Goal: Task Accomplishment & Management: Manage account settings

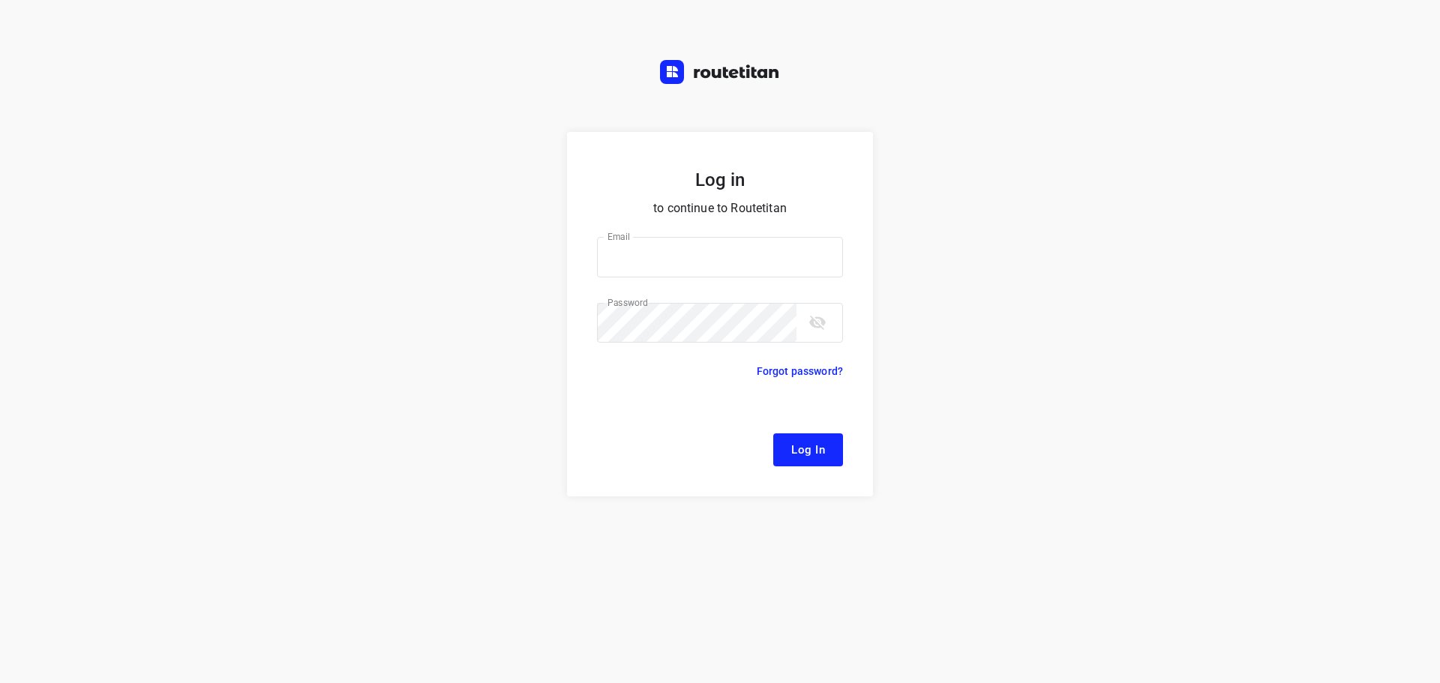
type input "[EMAIL_ADDRESS][DOMAIN_NAME]"
click at [820, 455] on span "Log In" at bounding box center [808, 450] width 34 height 20
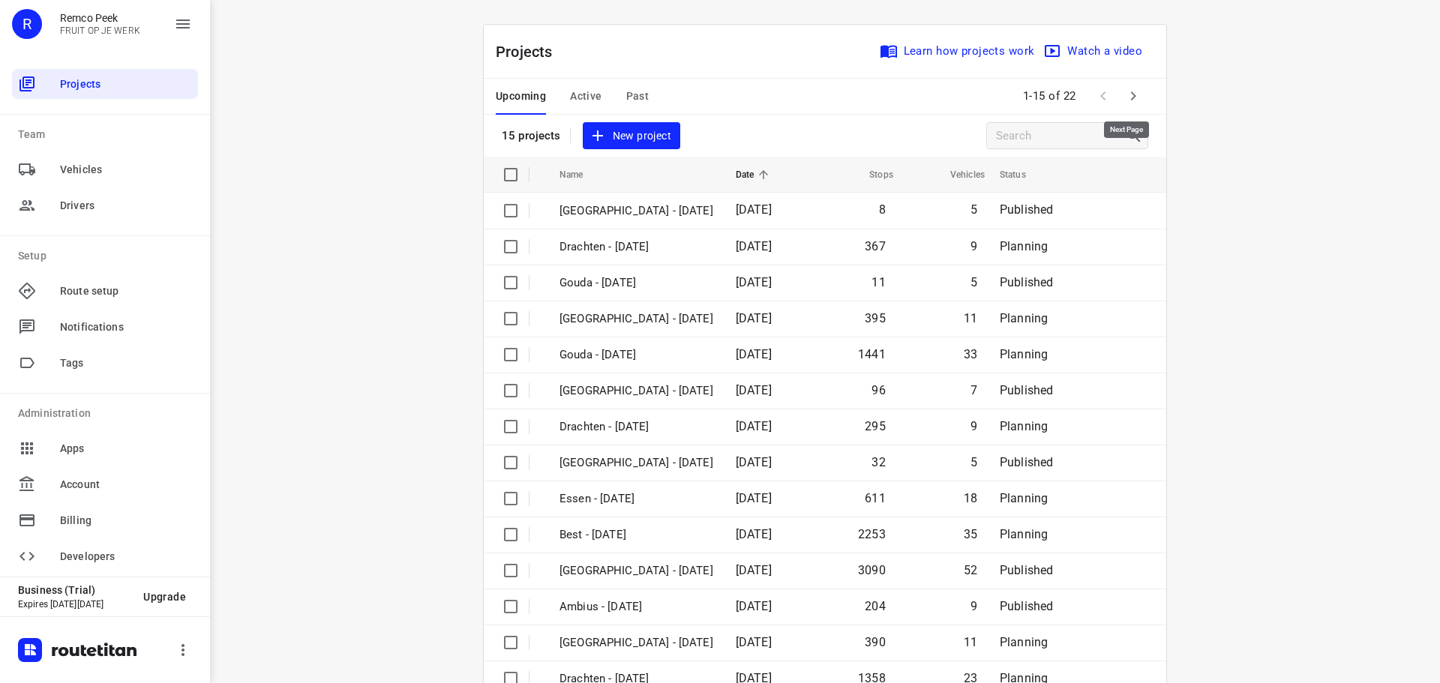
click at [1124, 99] on icon "button" at bounding box center [1133, 96] width 18 height 18
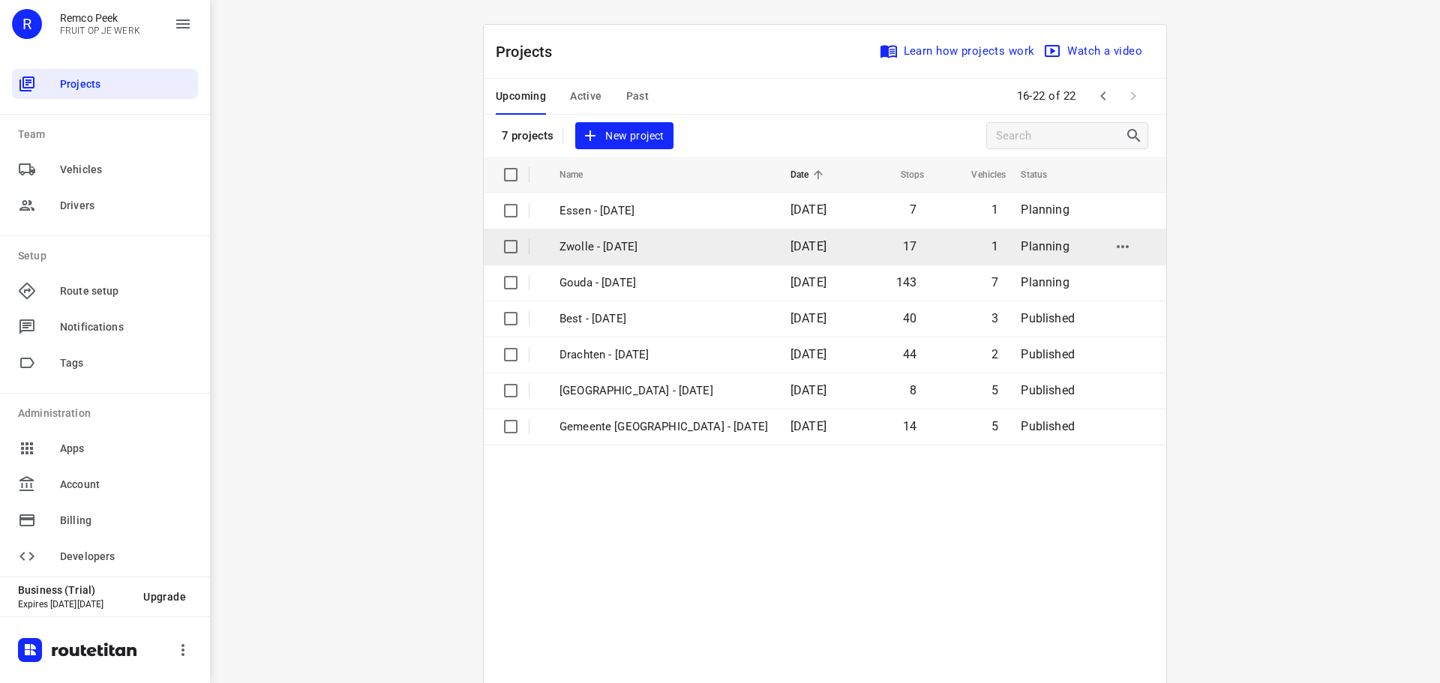
click at [600, 245] on p "Zwolle - [DATE]" at bounding box center [664, 247] width 209 height 17
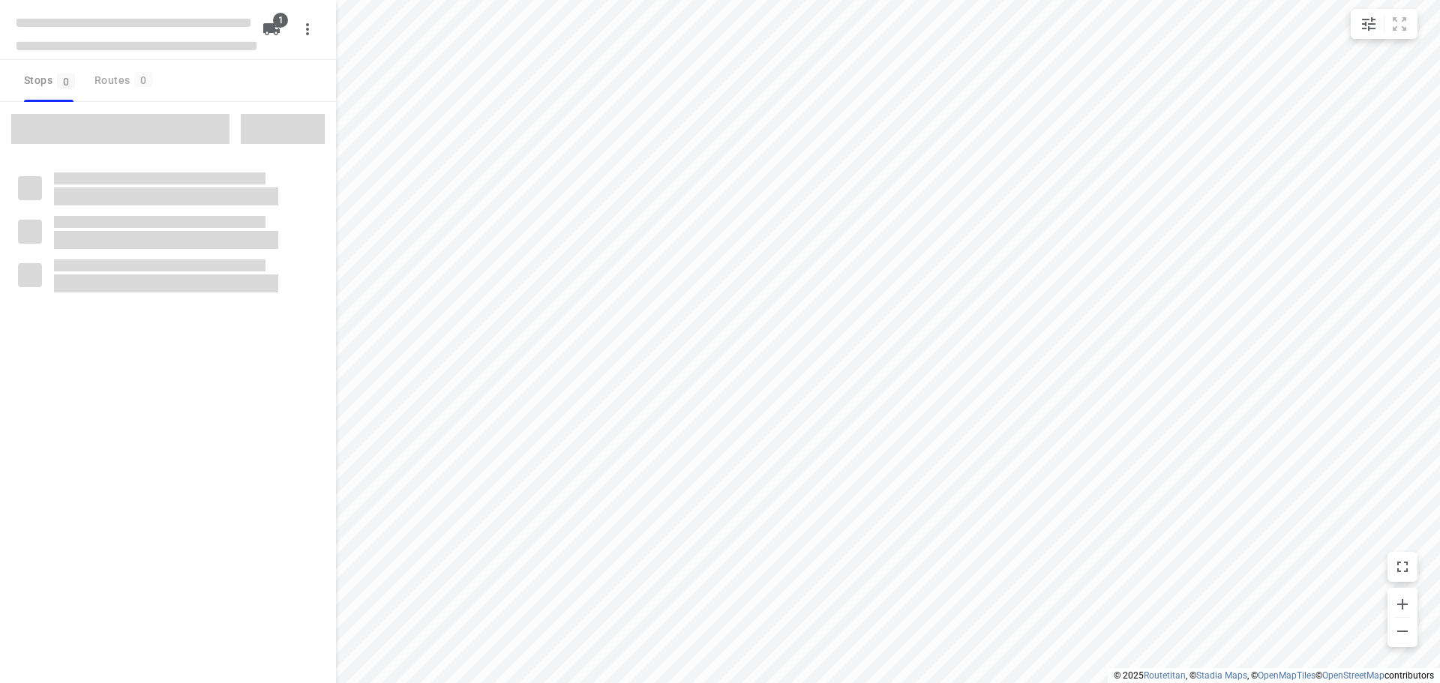
checkbox input "true"
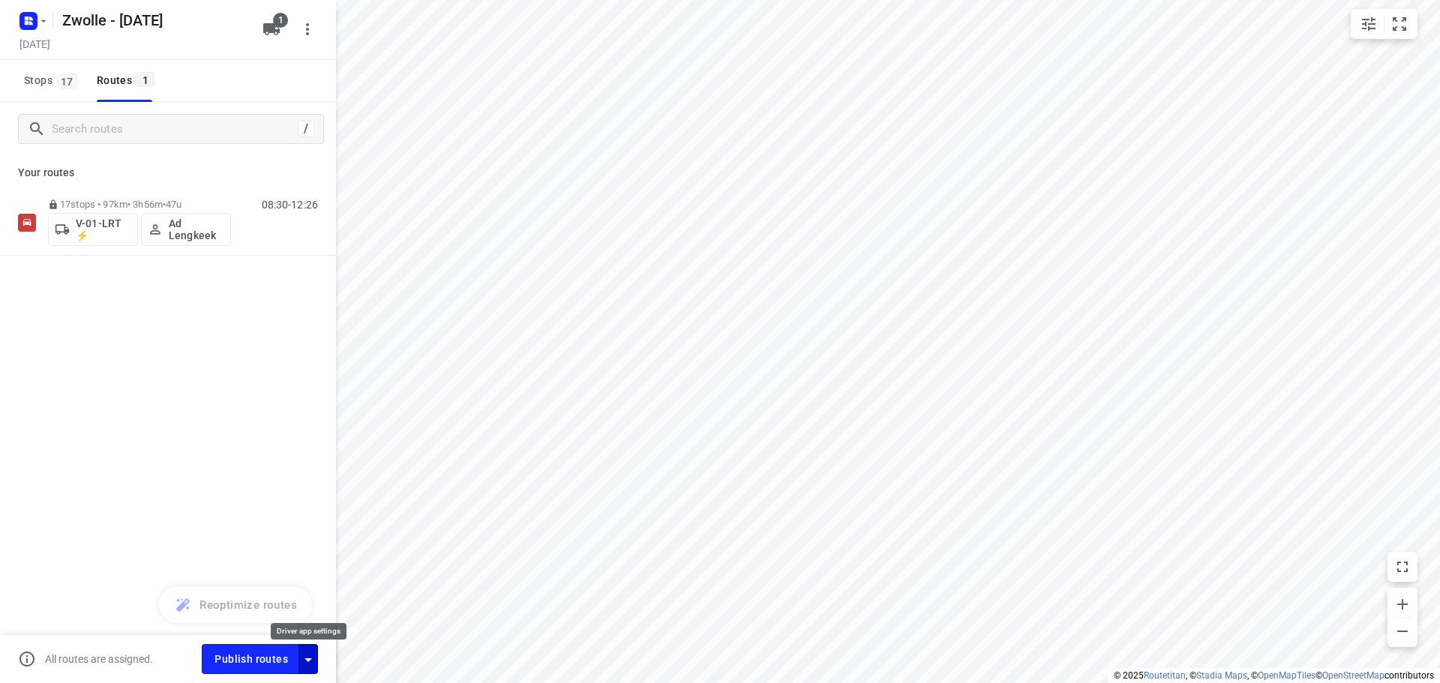
click at [314, 656] on icon "button" at bounding box center [308, 660] width 18 height 18
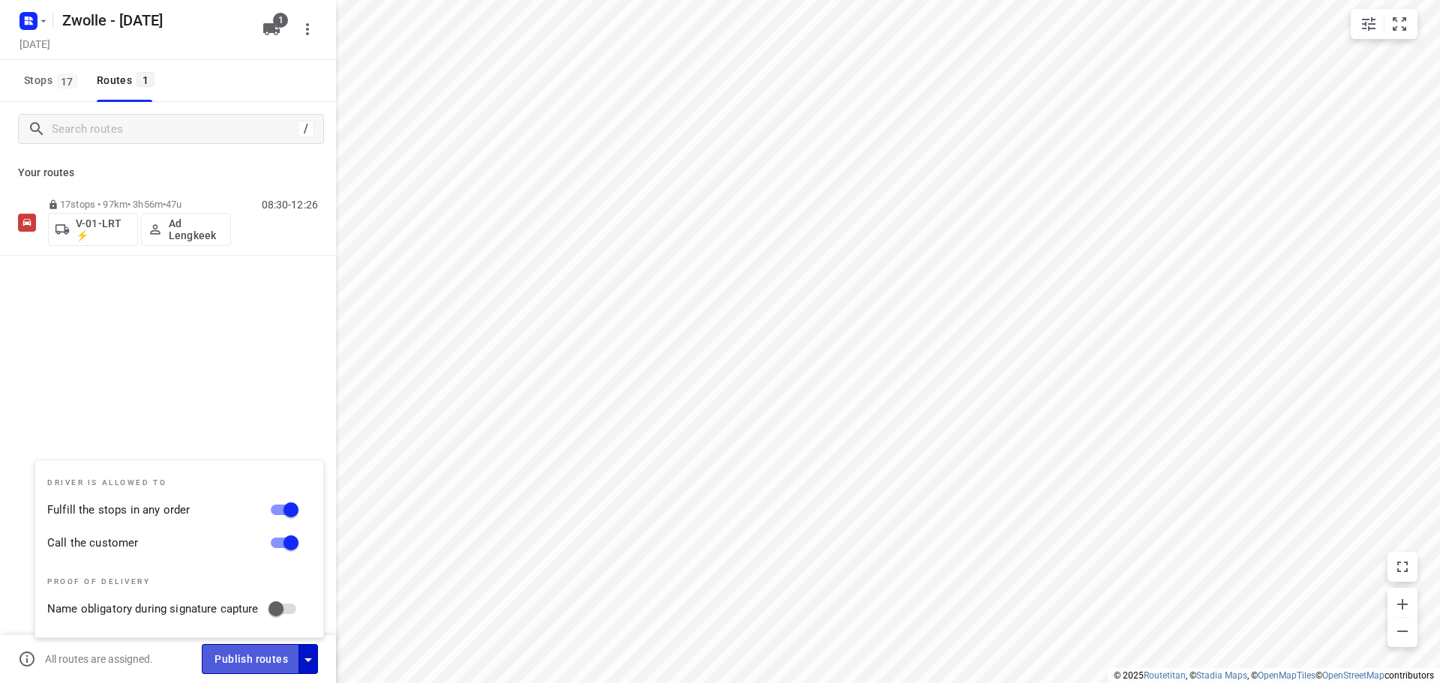
click at [267, 652] on span "Publish routes" at bounding box center [252, 659] width 74 height 19
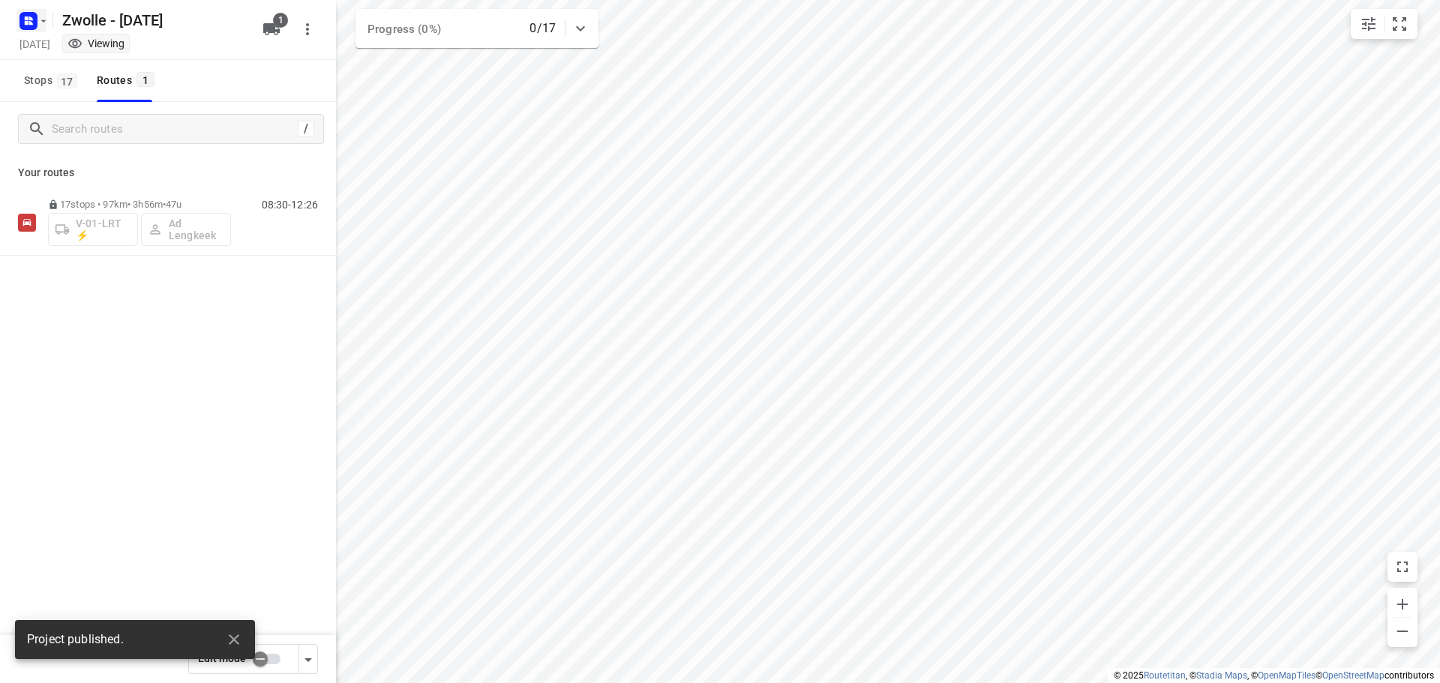
click at [42, 30] on button "button" at bounding box center [32, 21] width 30 height 24
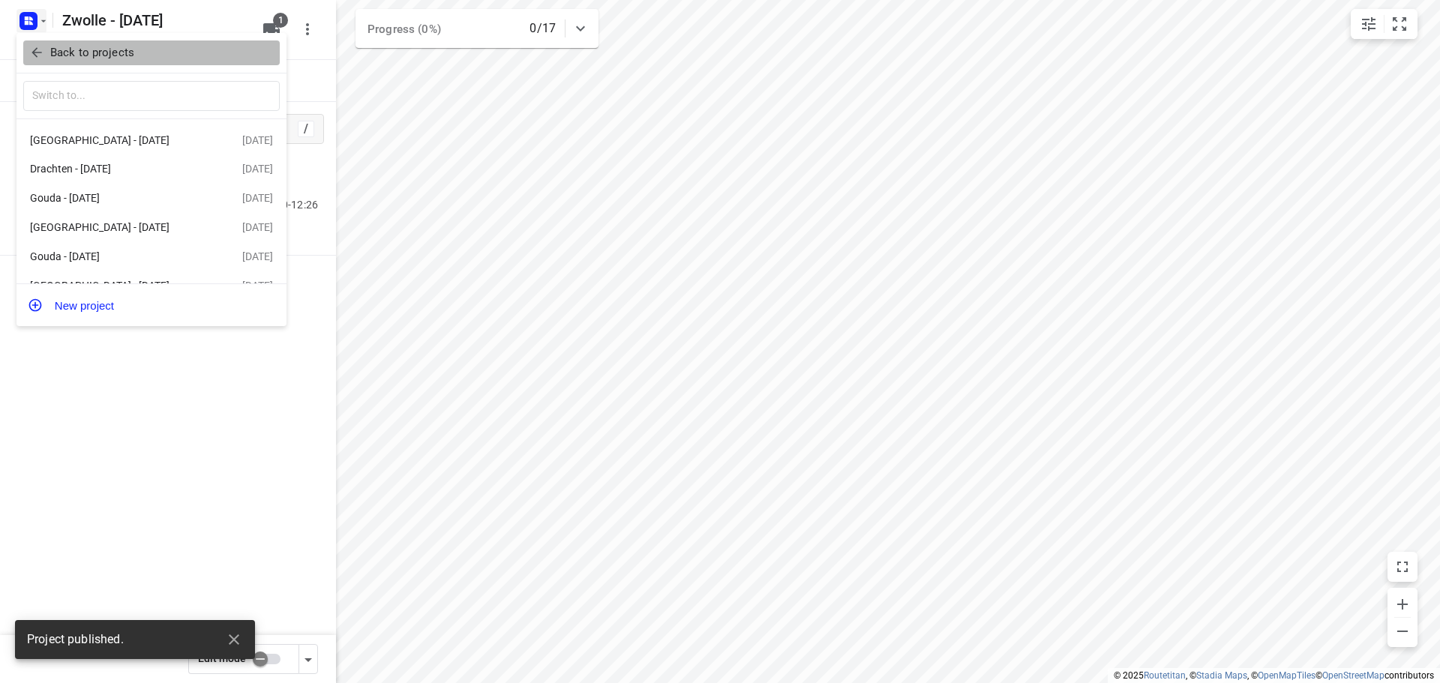
click at [53, 53] on p "Back to projects" at bounding box center [92, 52] width 84 height 17
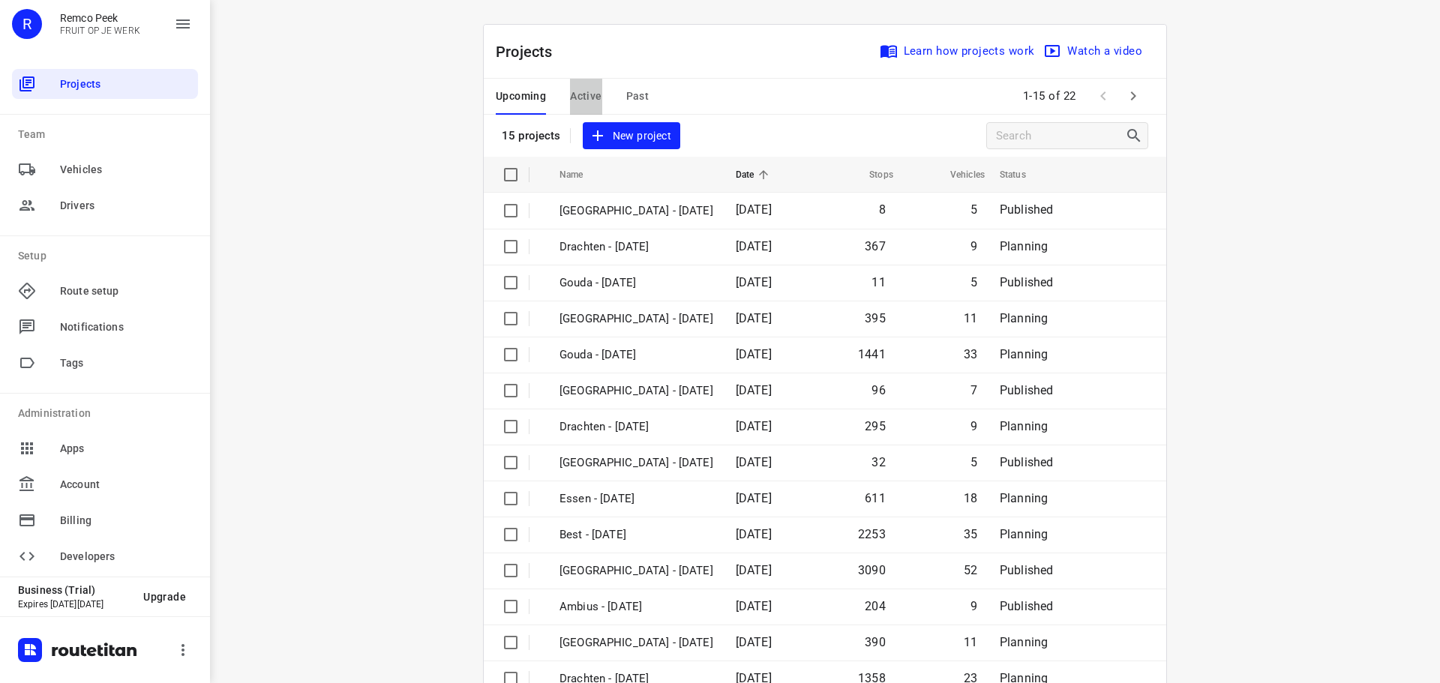
click at [593, 101] on span "Active" at bounding box center [586, 96] width 32 height 19
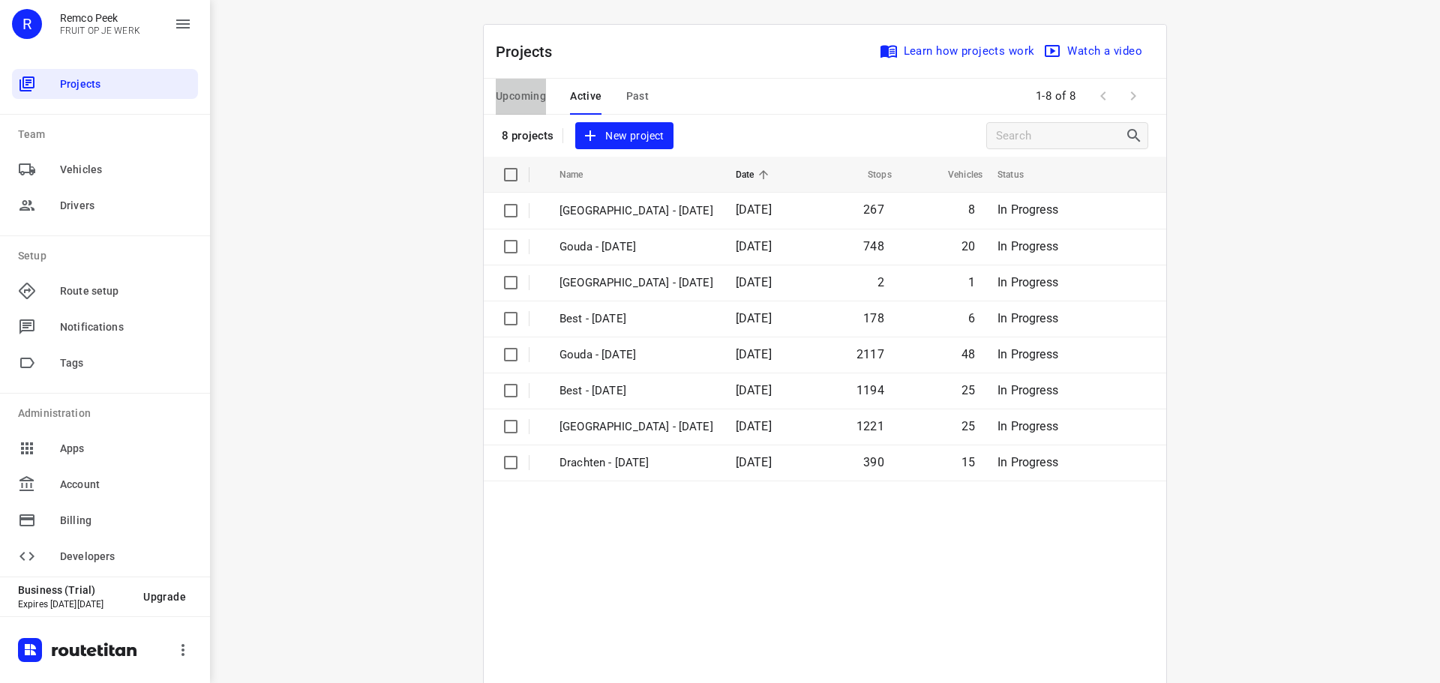
click at [527, 95] on span "Upcoming" at bounding box center [521, 96] width 50 height 19
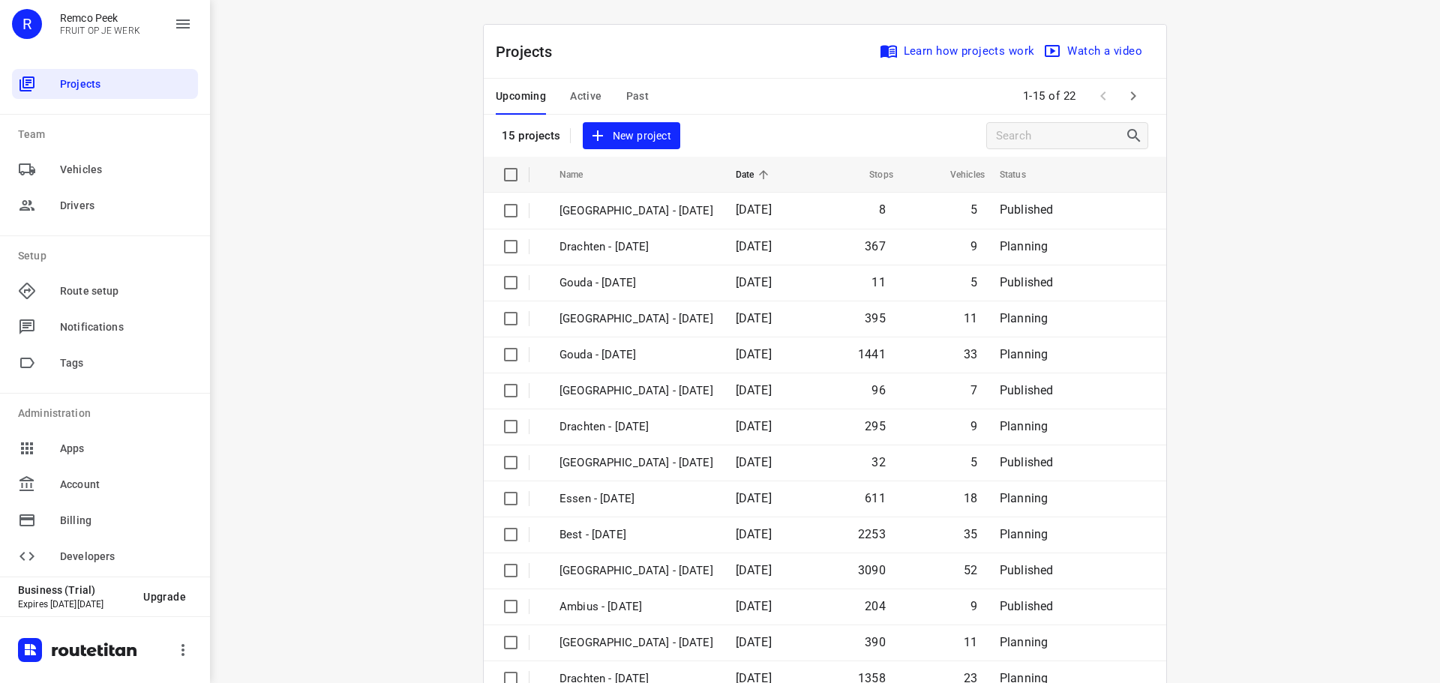
click at [1120, 108] on button "button" at bounding box center [1133, 96] width 30 height 30
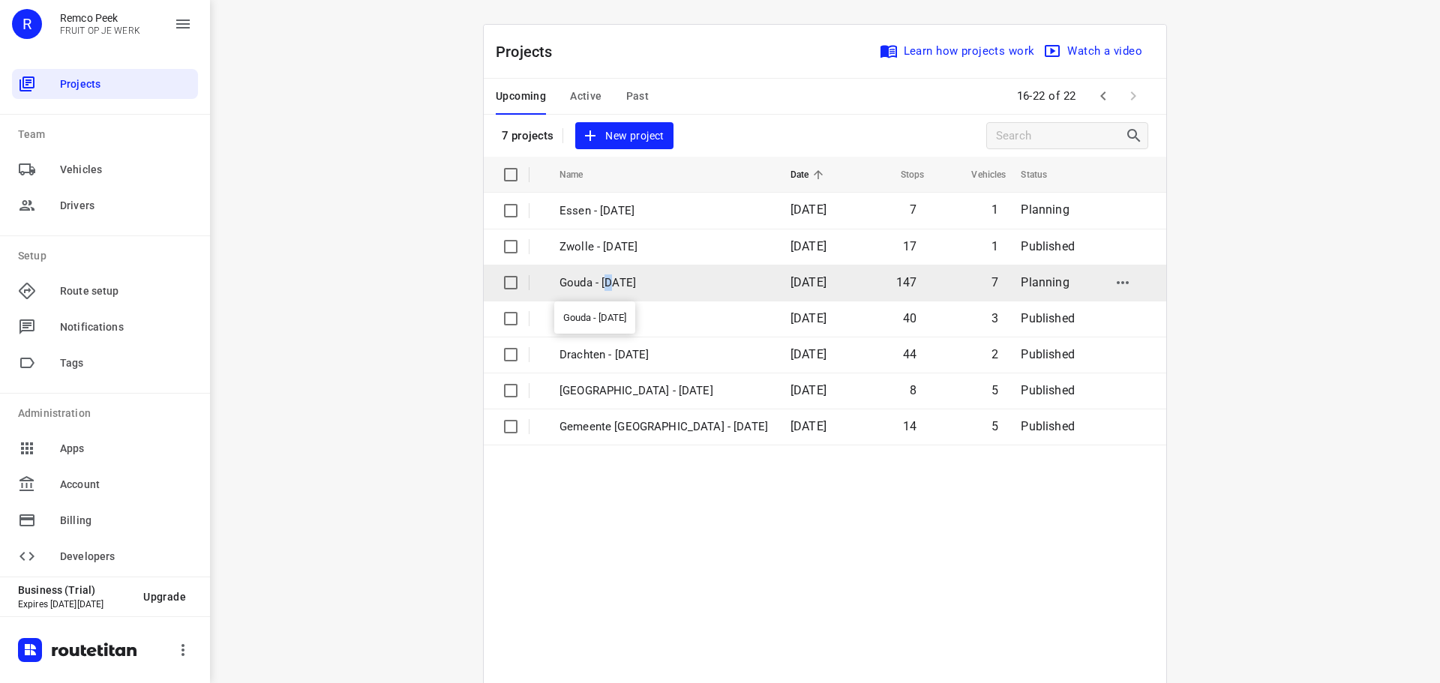
click at [605, 282] on p "Gouda - [DATE]" at bounding box center [664, 283] width 209 height 17
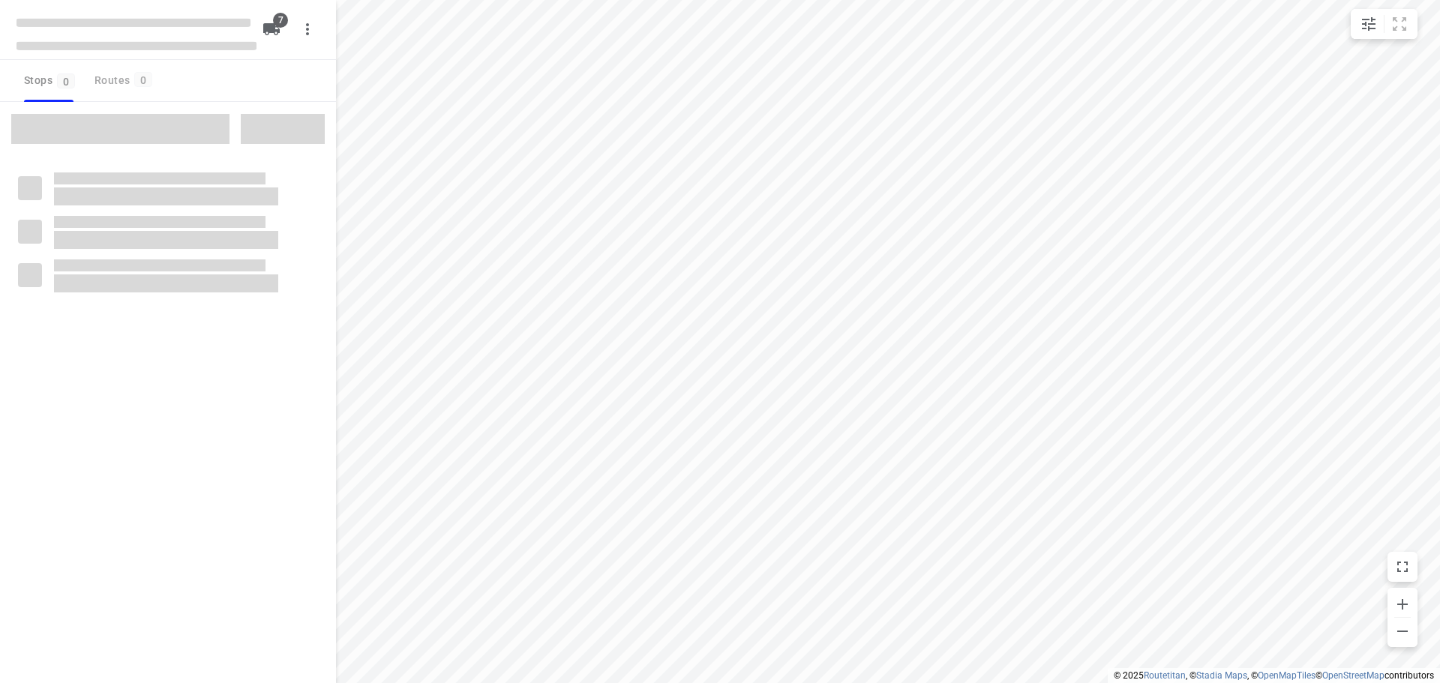
checkbox input "true"
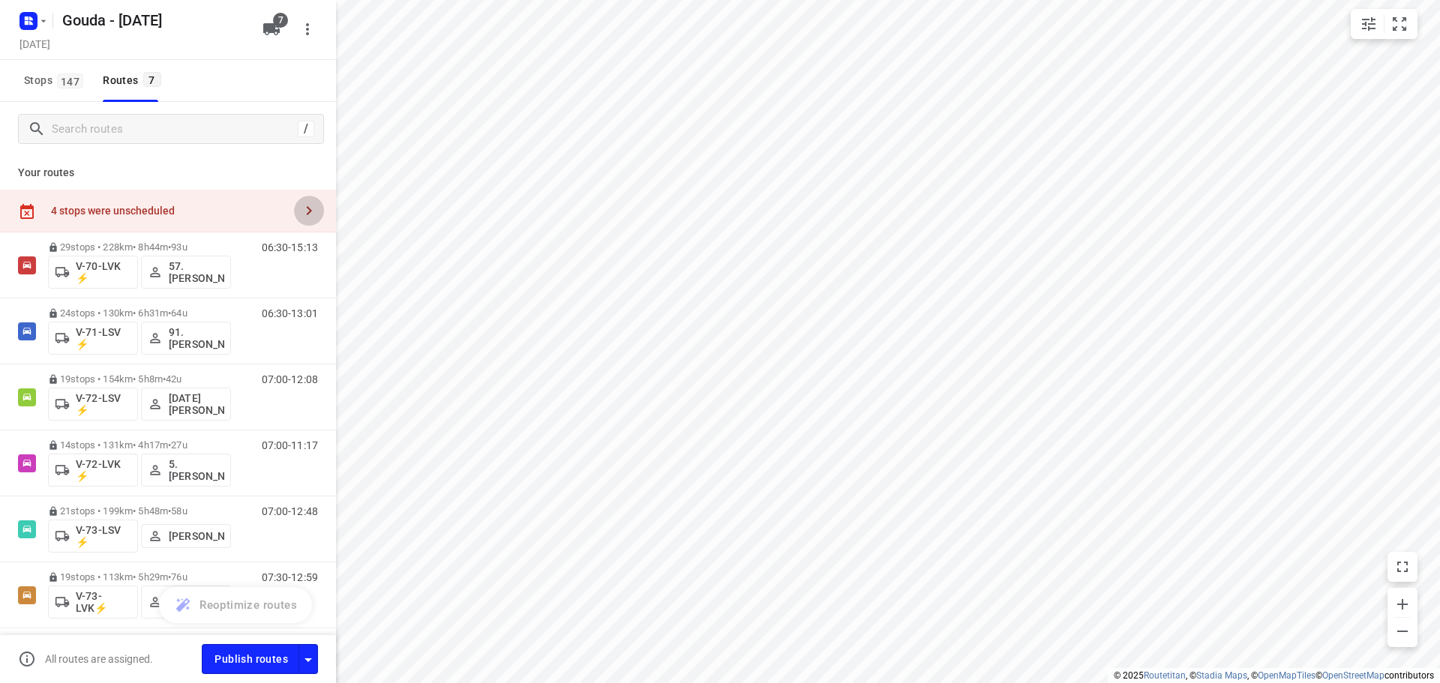
click at [300, 219] on icon "button" at bounding box center [309, 211] width 18 height 18
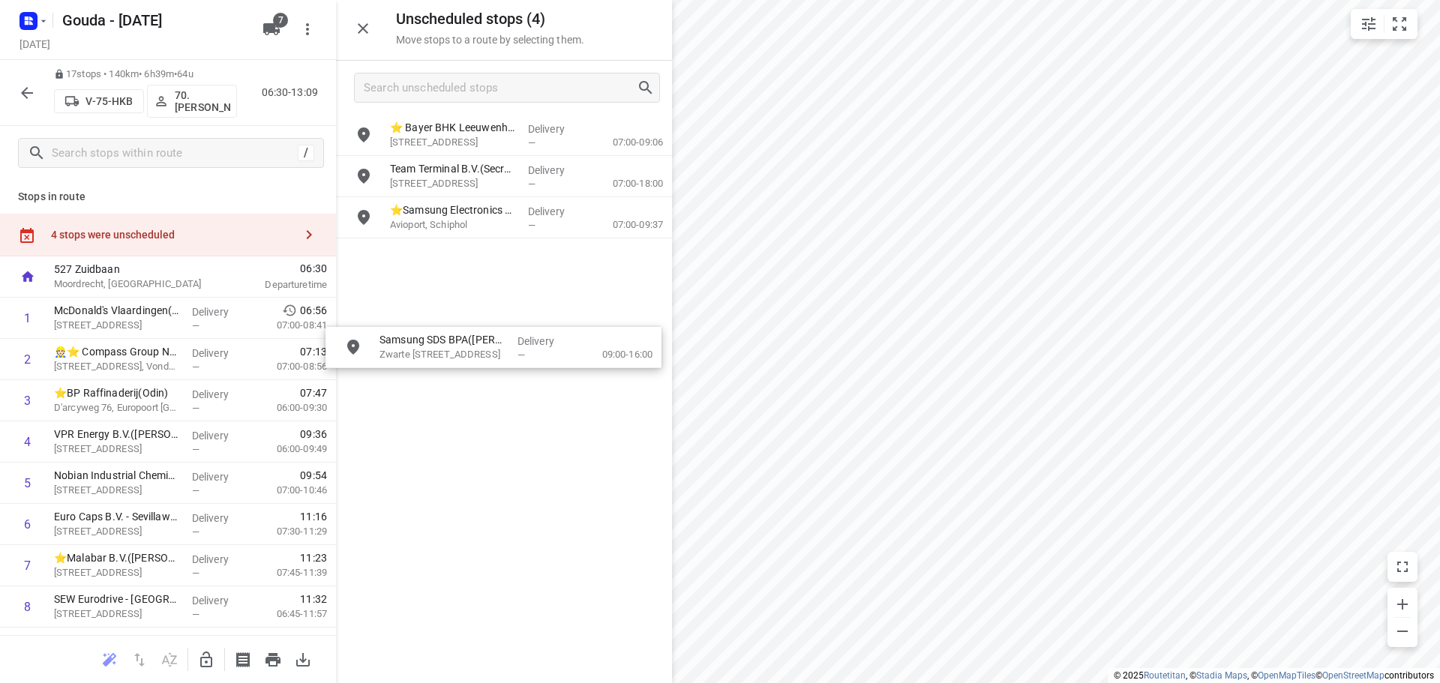
drag, startPoint x: 462, startPoint y: 179, endPoint x: 455, endPoint y: 344, distance: 164.4
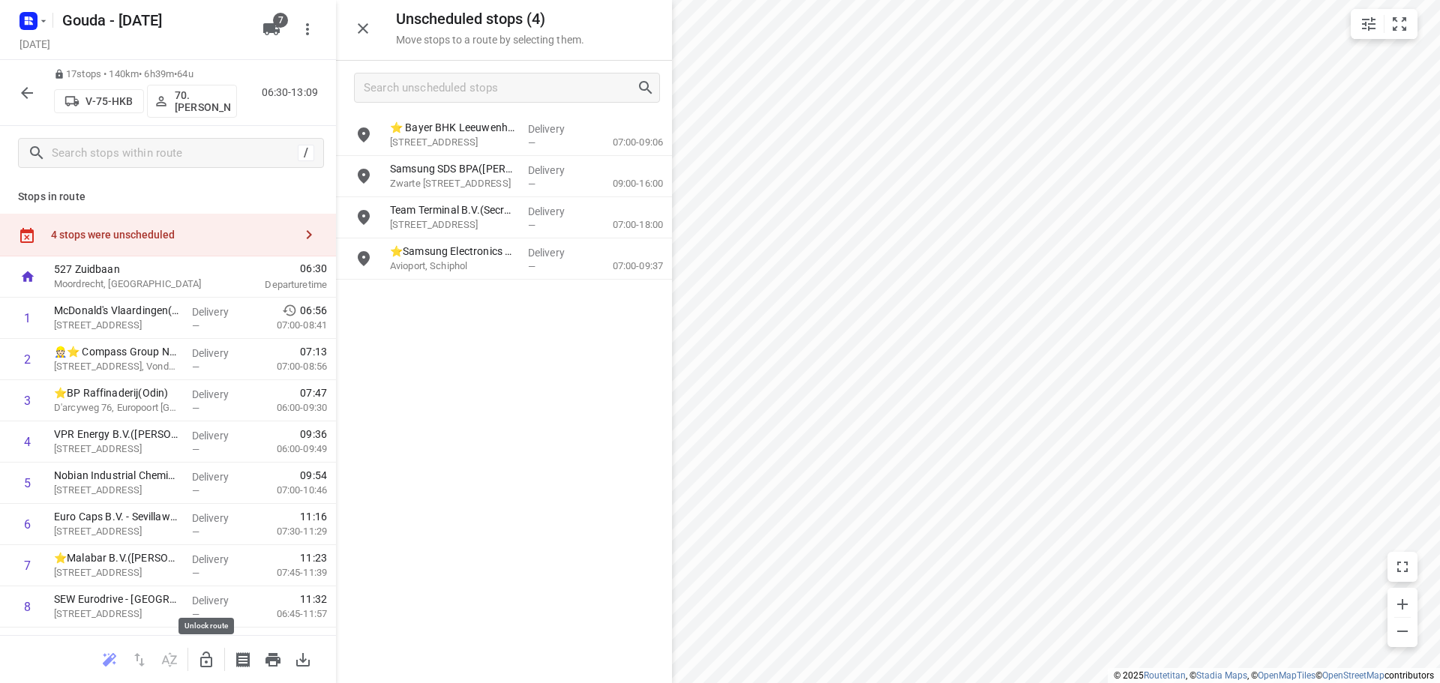
click at [205, 658] on icon "button" at bounding box center [206, 660] width 12 height 16
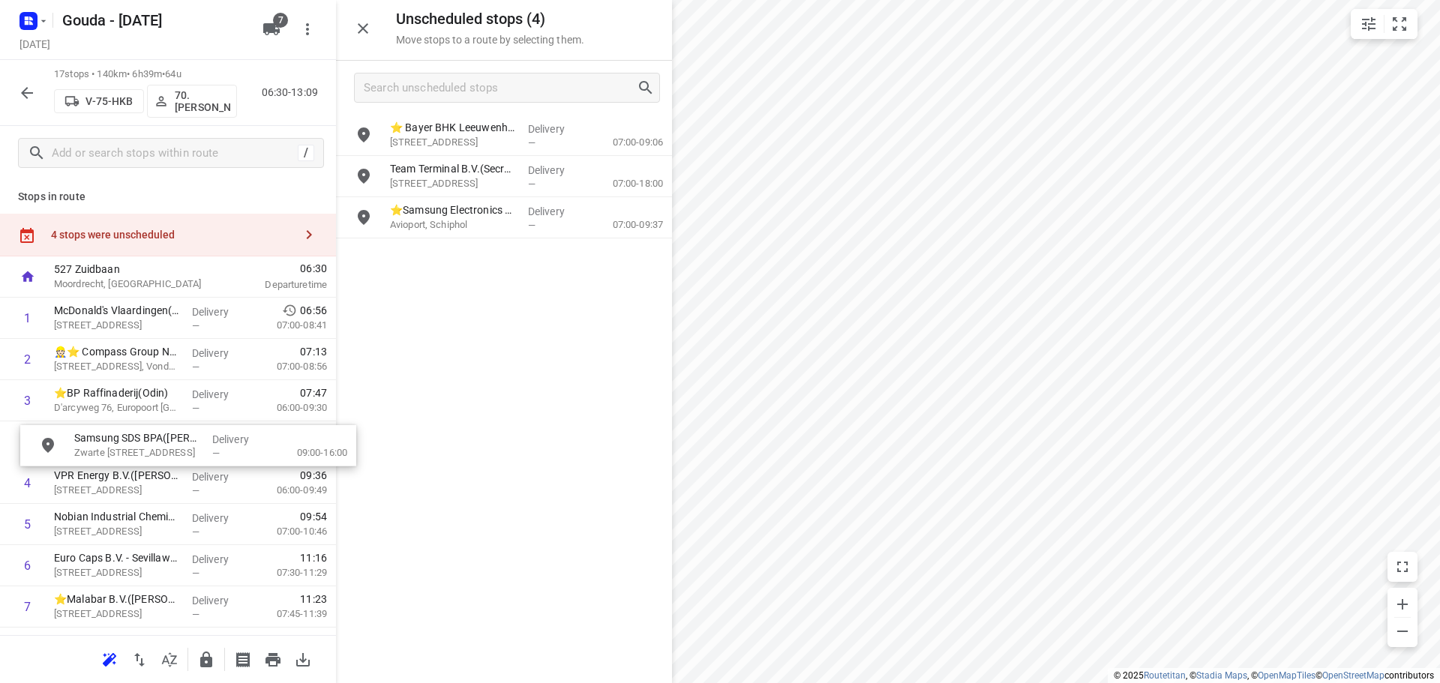
drag, startPoint x: 415, startPoint y: 179, endPoint x: 101, endPoint y: 458, distance: 420.3
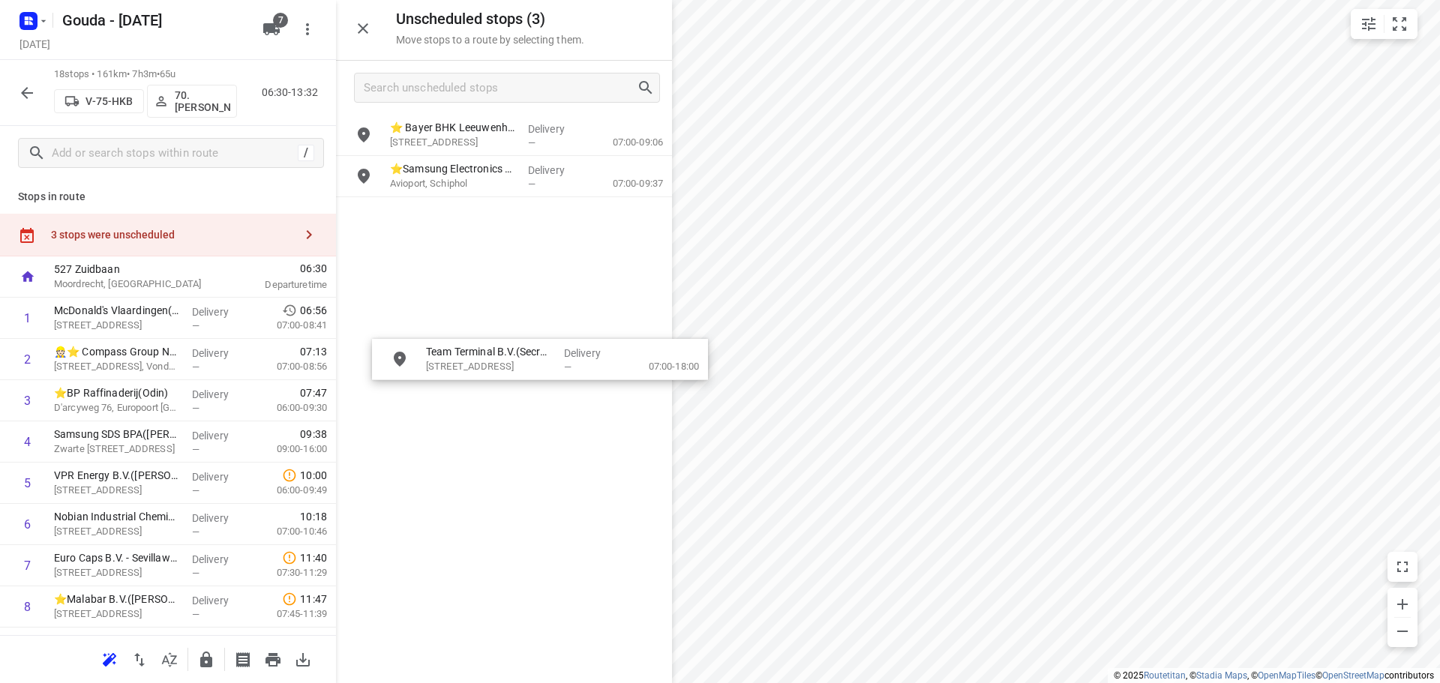
drag, startPoint x: 449, startPoint y: 186, endPoint x: 480, endPoint y: 372, distance: 188.5
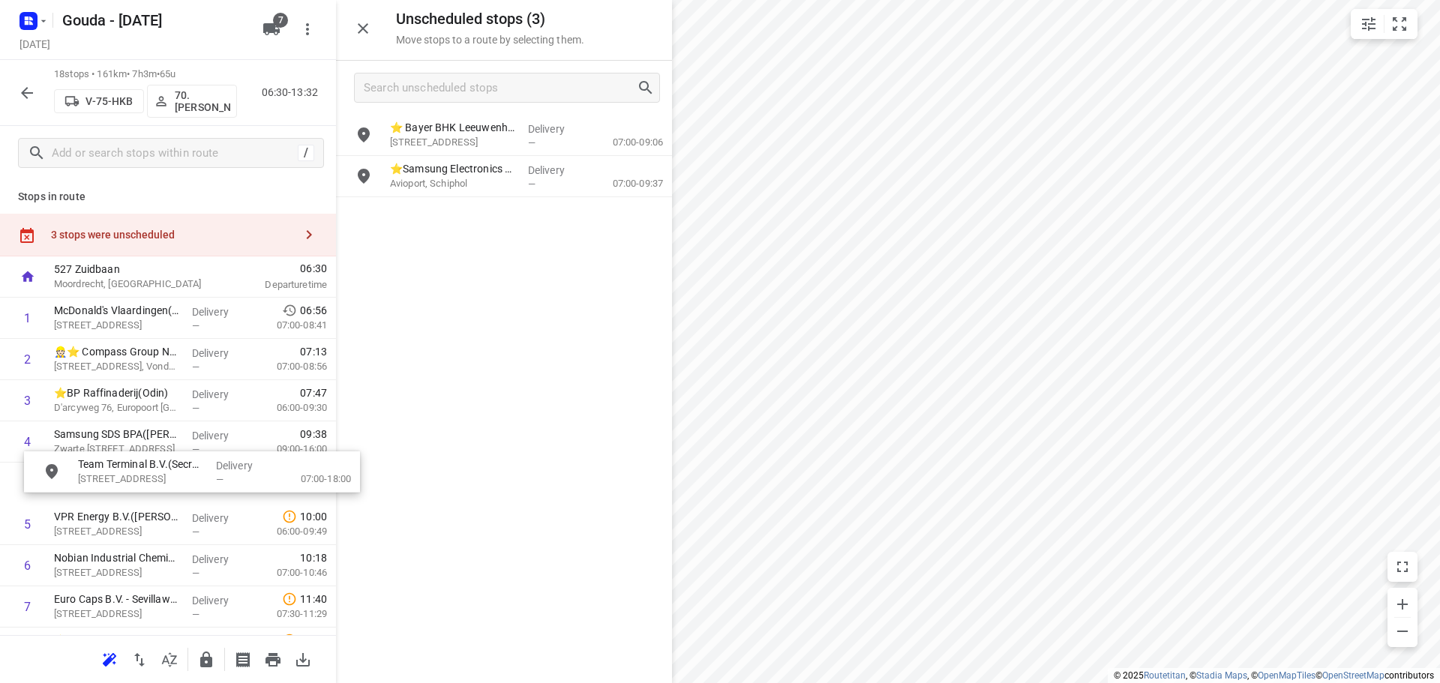
drag, startPoint x: 438, startPoint y: 188, endPoint x: 127, endPoint y: 489, distance: 432.9
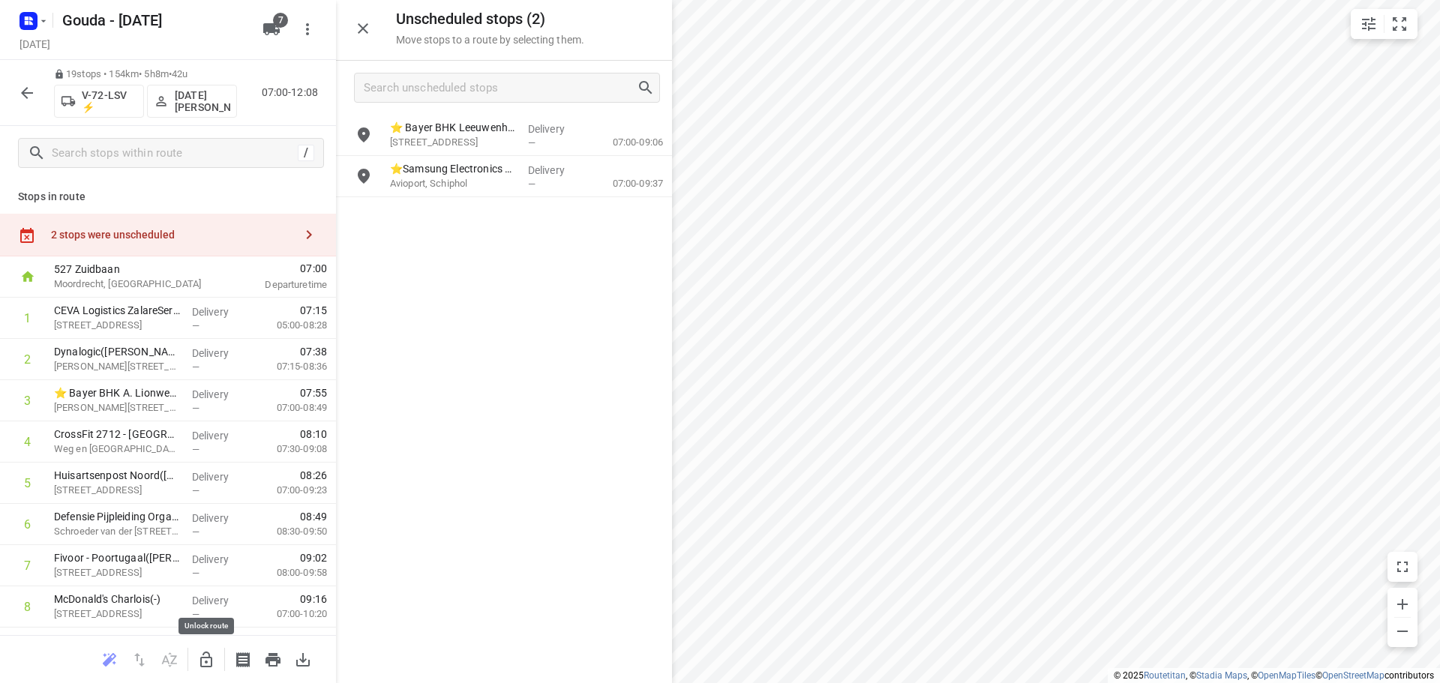
click at [206, 664] on icon "button" at bounding box center [206, 660] width 18 height 18
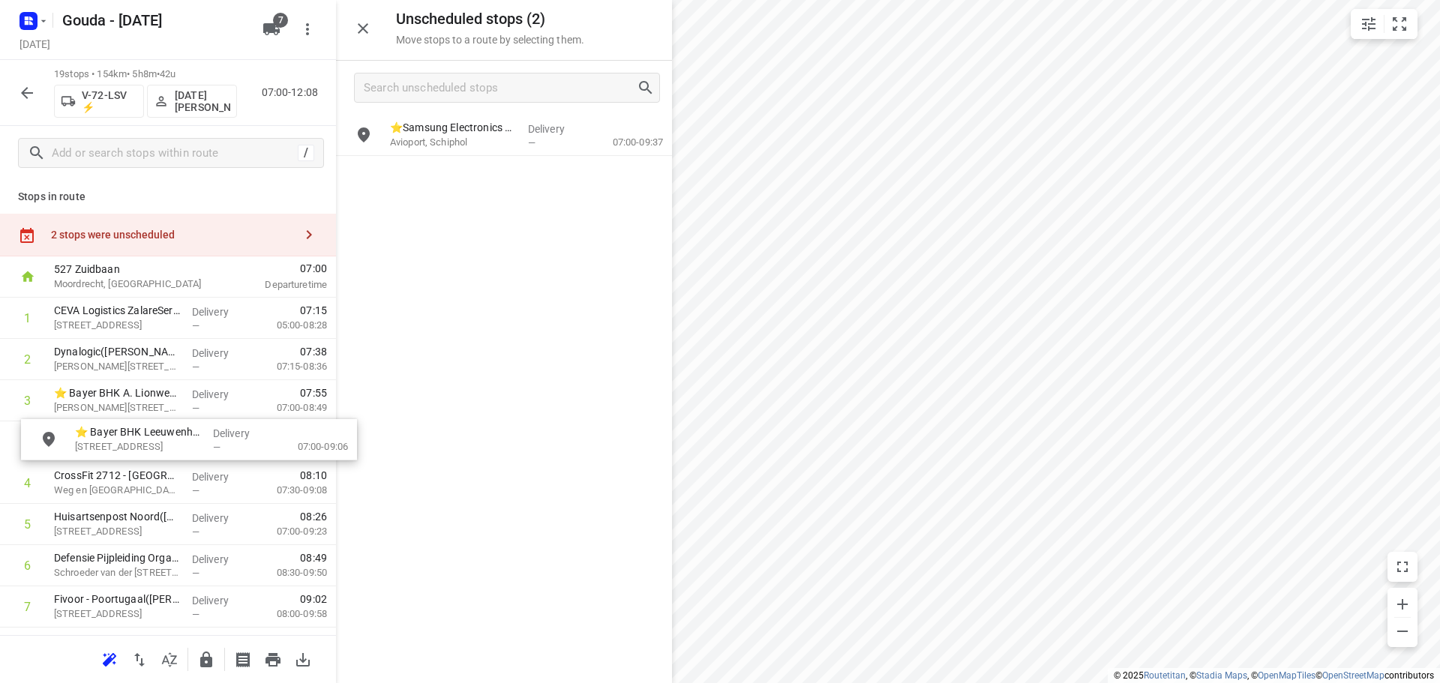
drag, startPoint x: 447, startPoint y: 135, endPoint x: 118, endPoint y: 449, distance: 454.7
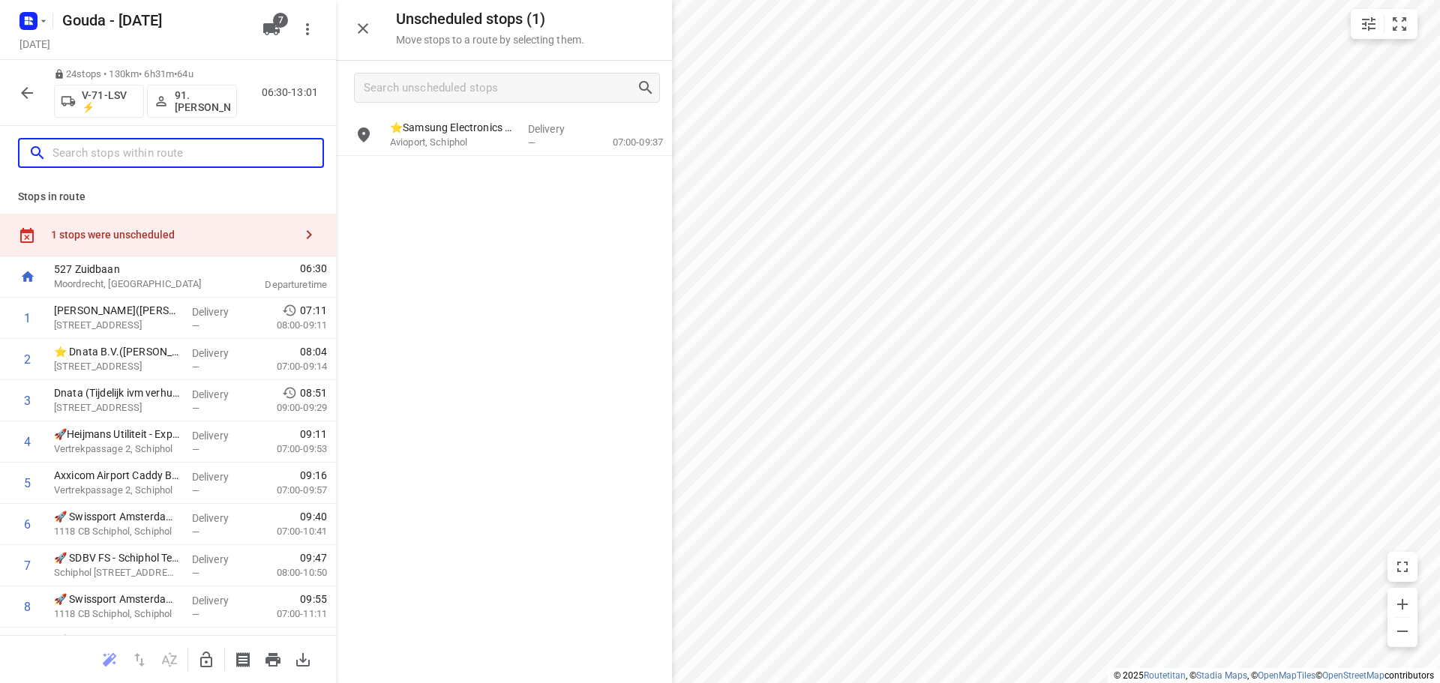
click at [127, 148] on input "text" at bounding box center [188, 153] width 270 height 23
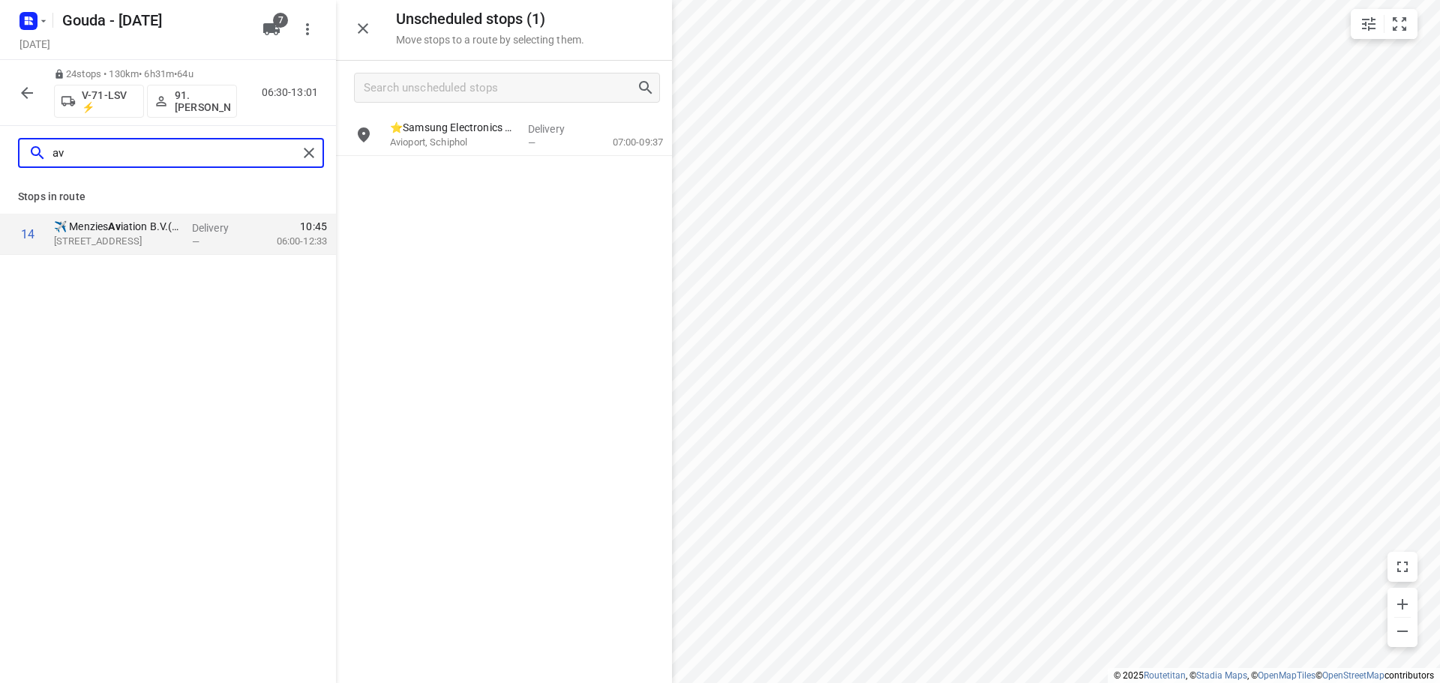
type input "a"
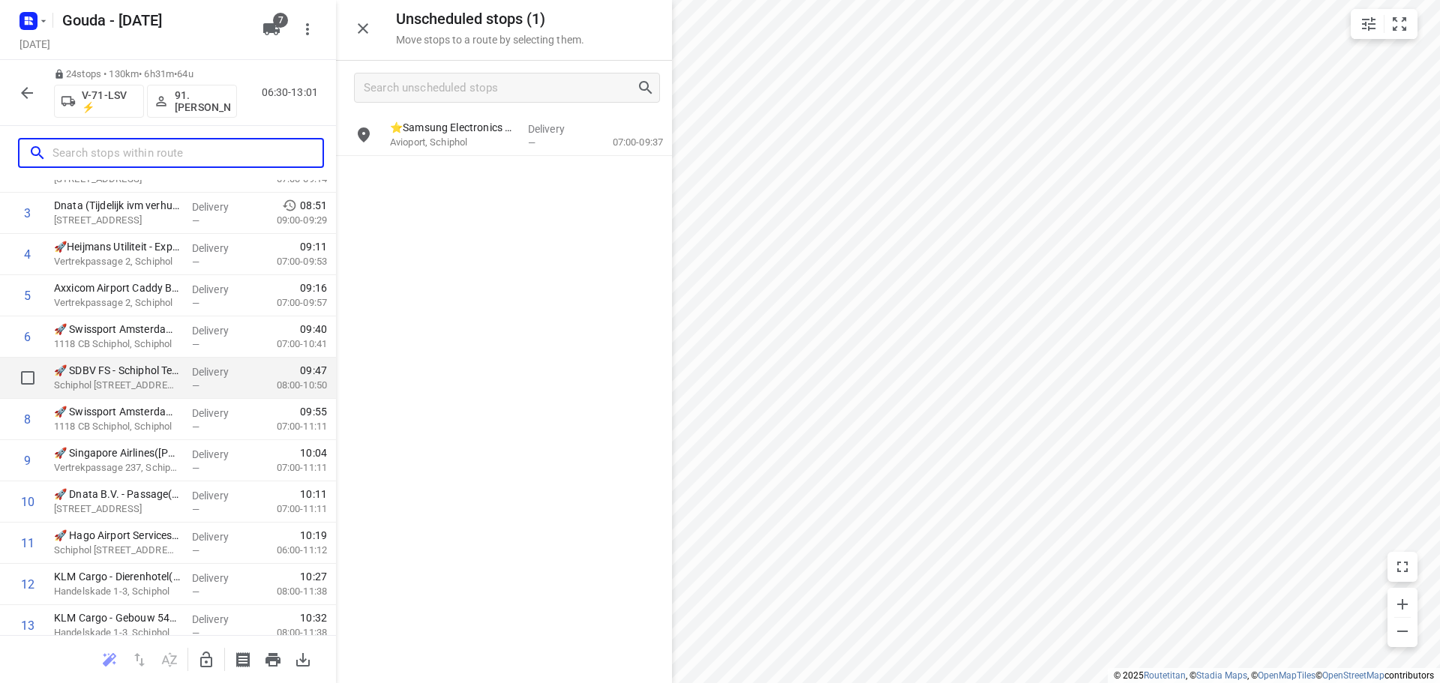
scroll to position [225, 0]
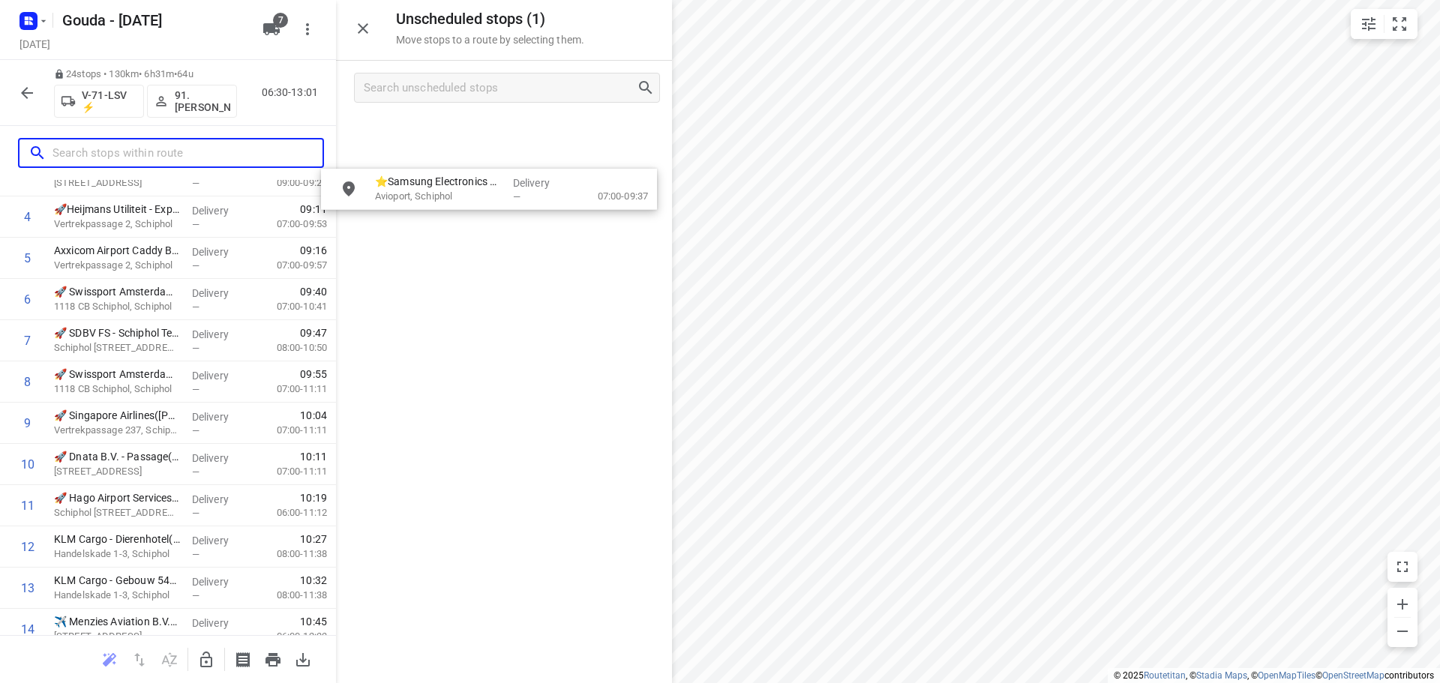
drag, startPoint x: 464, startPoint y: 141, endPoint x: 446, endPoint y: 233, distance: 94.0
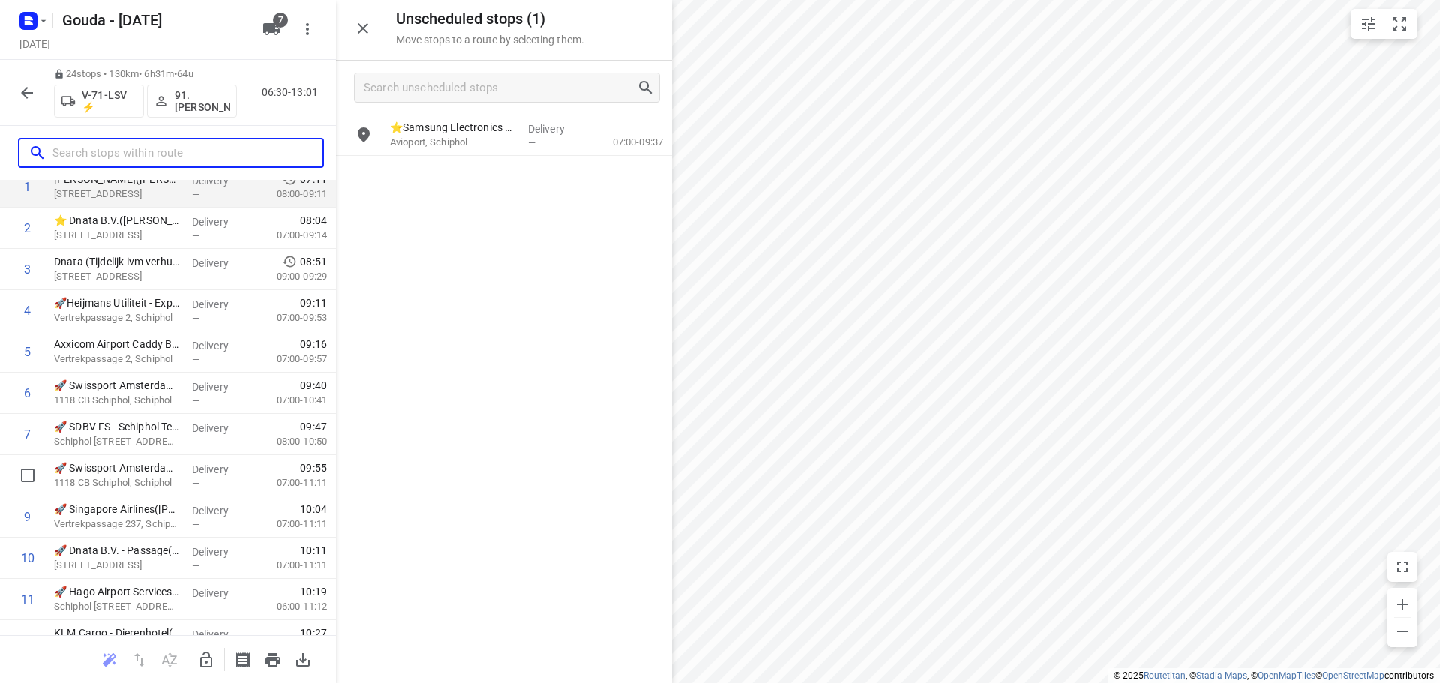
scroll to position [0, 0]
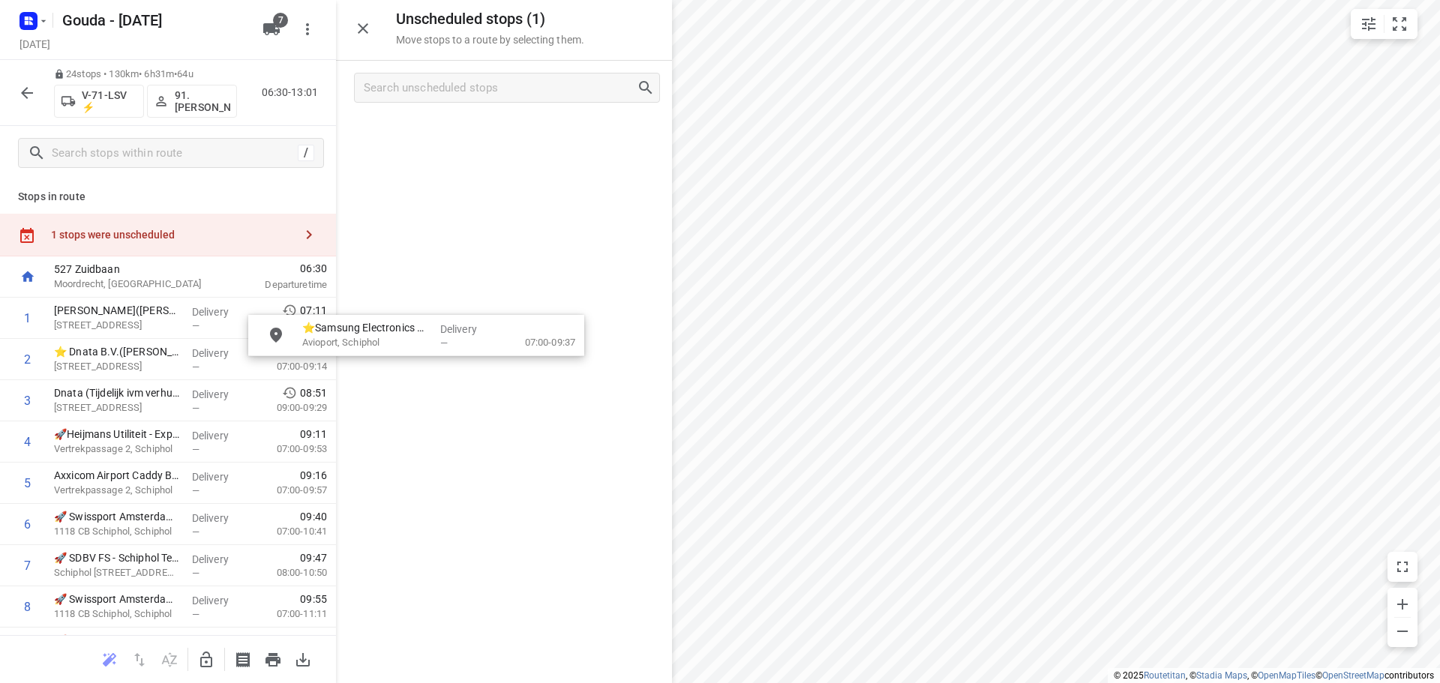
drag, startPoint x: 467, startPoint y: 137, endPoint x: 464, endPoint y: 297, distance: 160.5
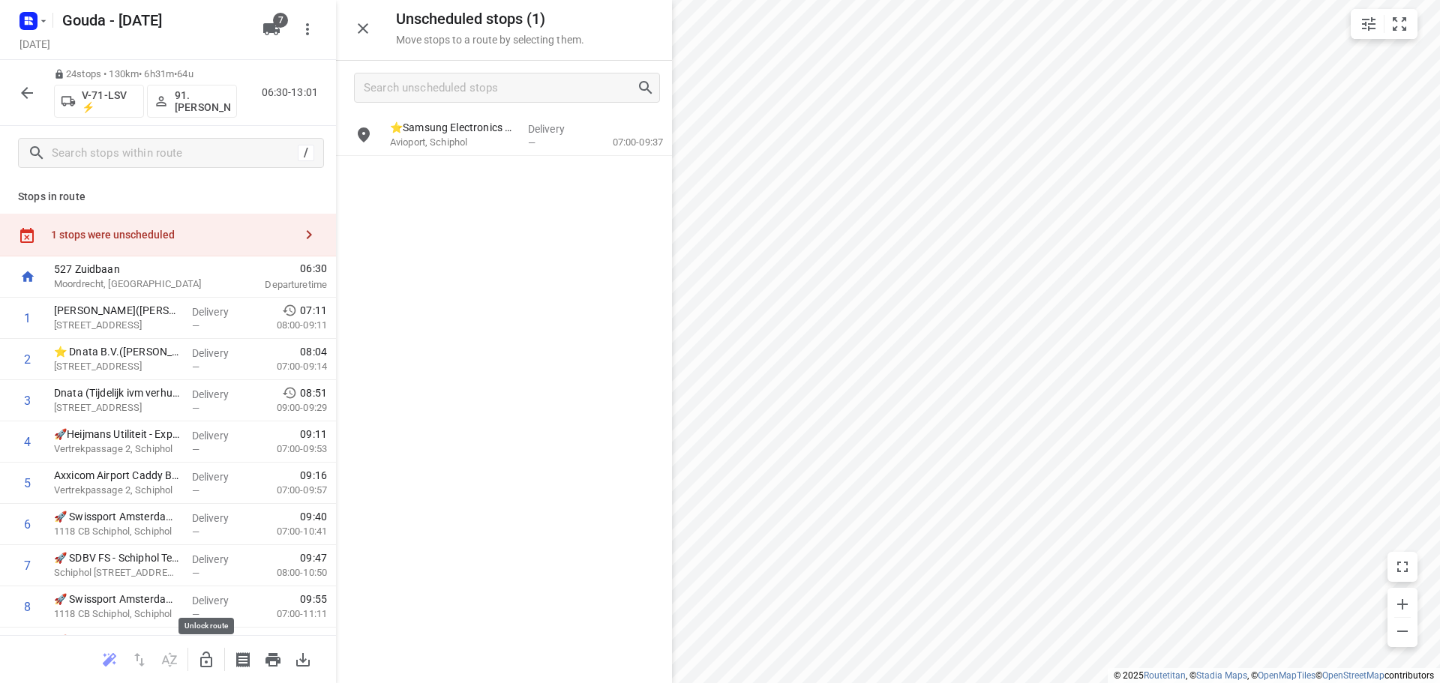
click at [200, 659] on icon "button" at bounding box center [206, 660] width 12 height 16
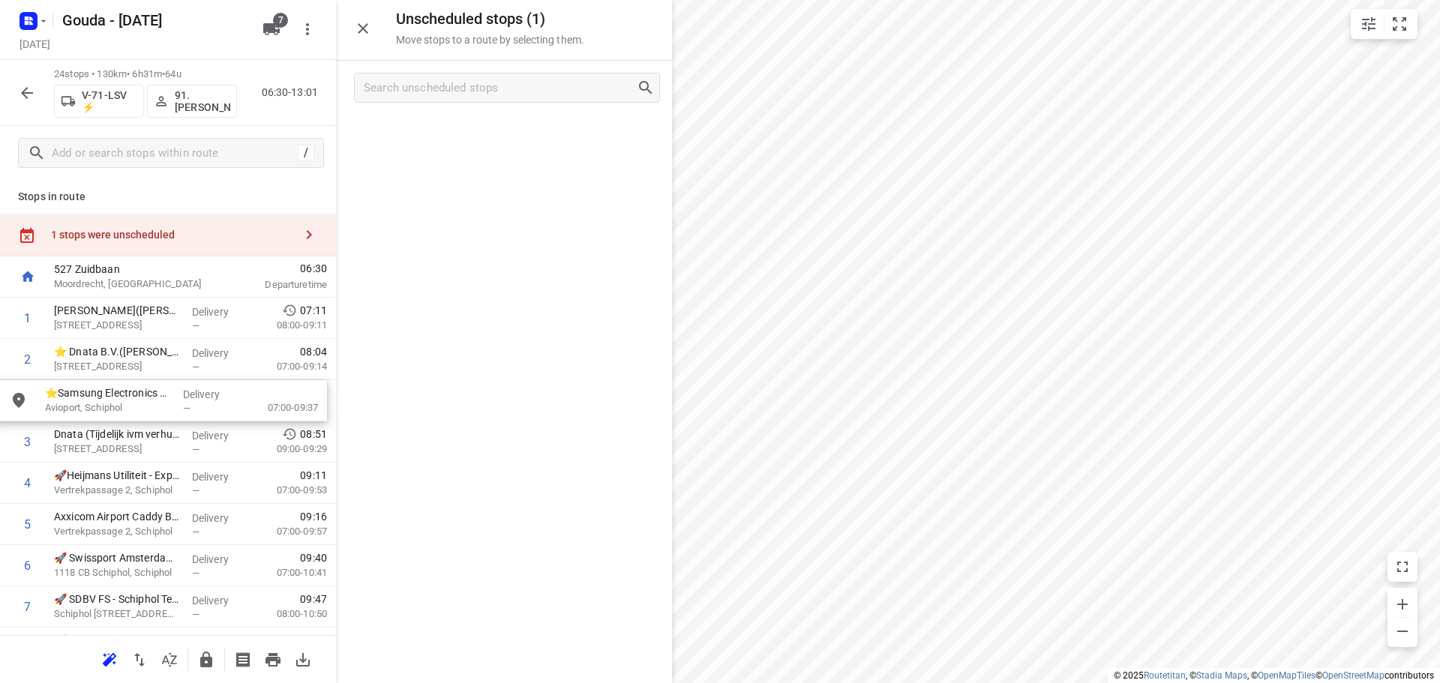
drag, startPoint x: 455, startPoint y: 141, endPoint x: 104, endPoint y: 411, distance: 442.3
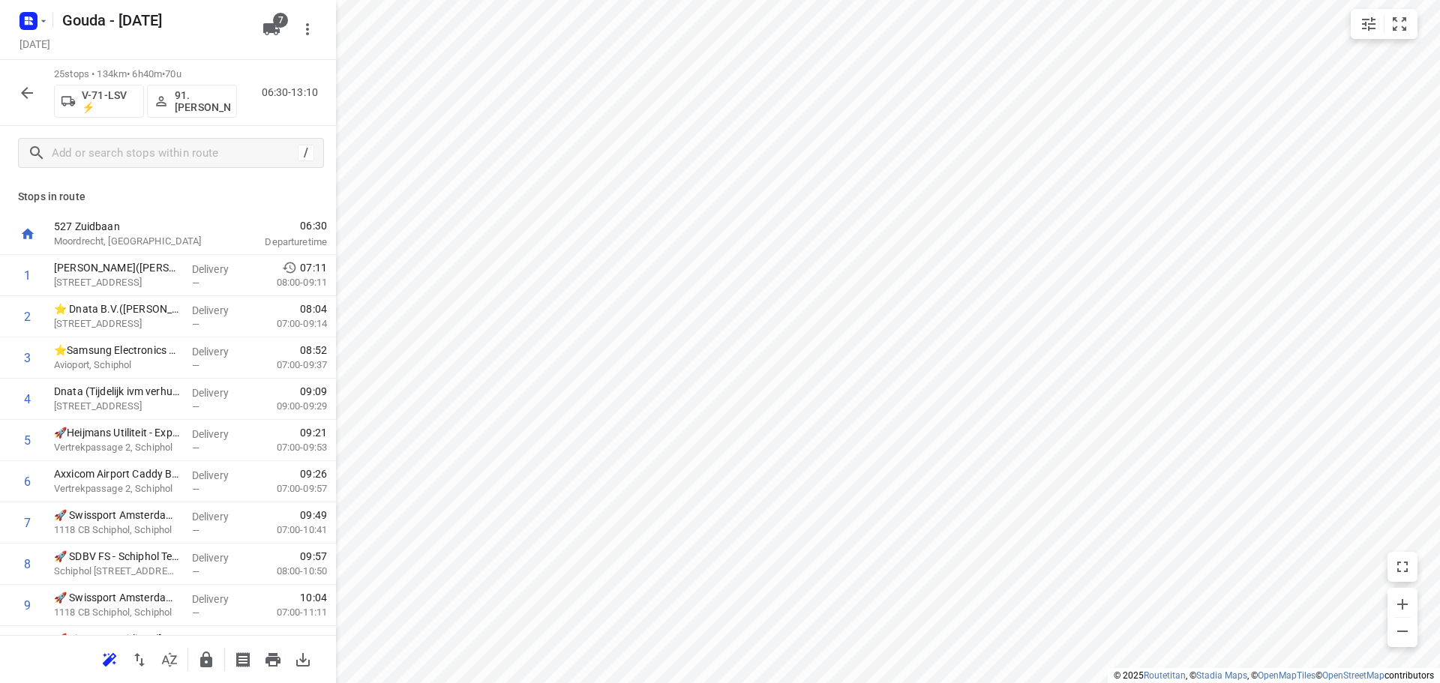
click at [27, 92] on icon "button" at bounding box center [27, 93] width 12 height 12
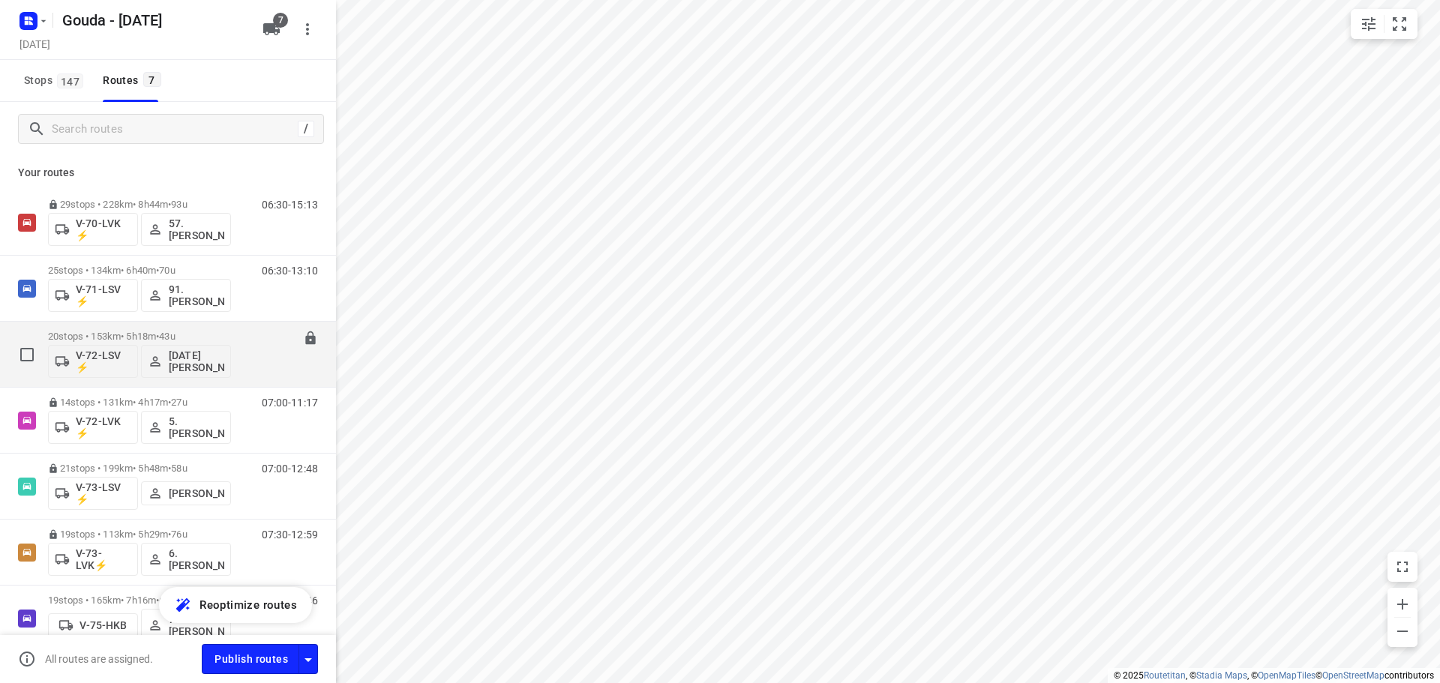
click at [190, 360] on p "[DATE][PERSON_NAME]" at bounding box center [197, 362] width 56 height 24
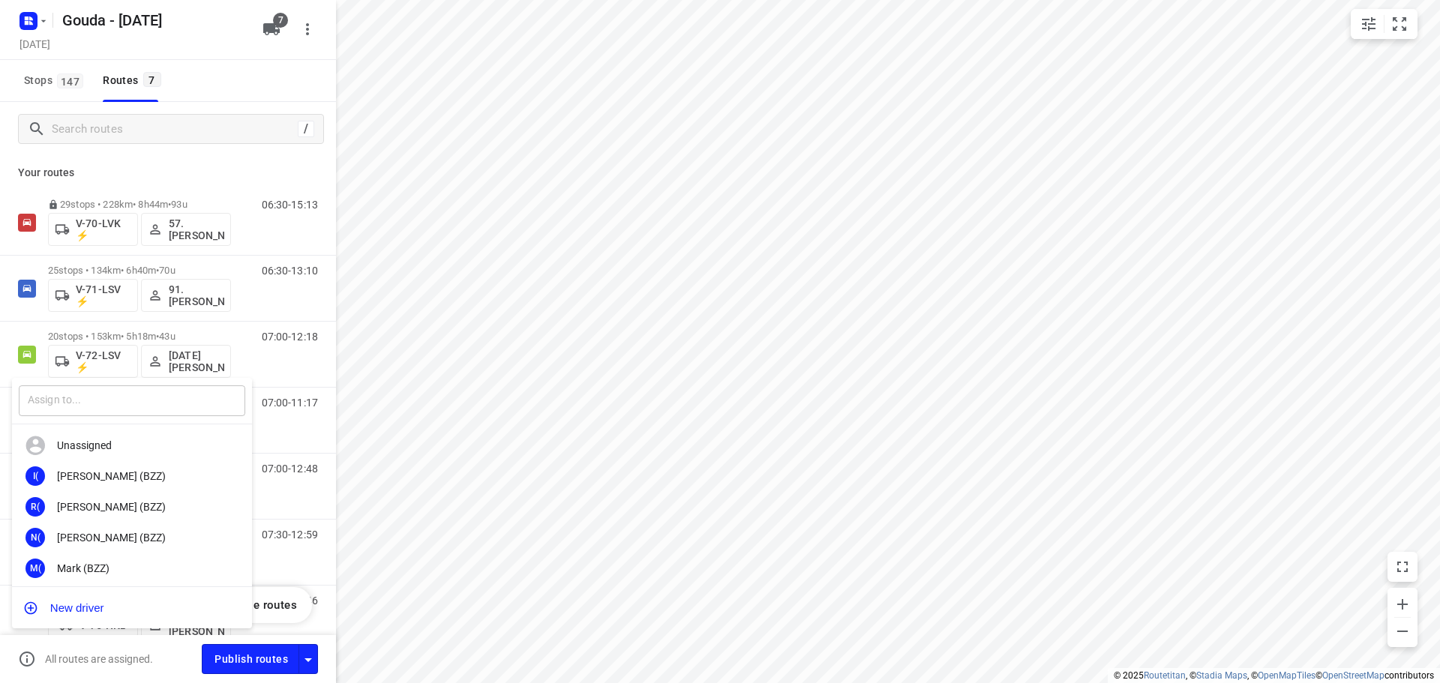
click at [143, 404] on input "text" at bounding box center [132, 401] width 227 height 31
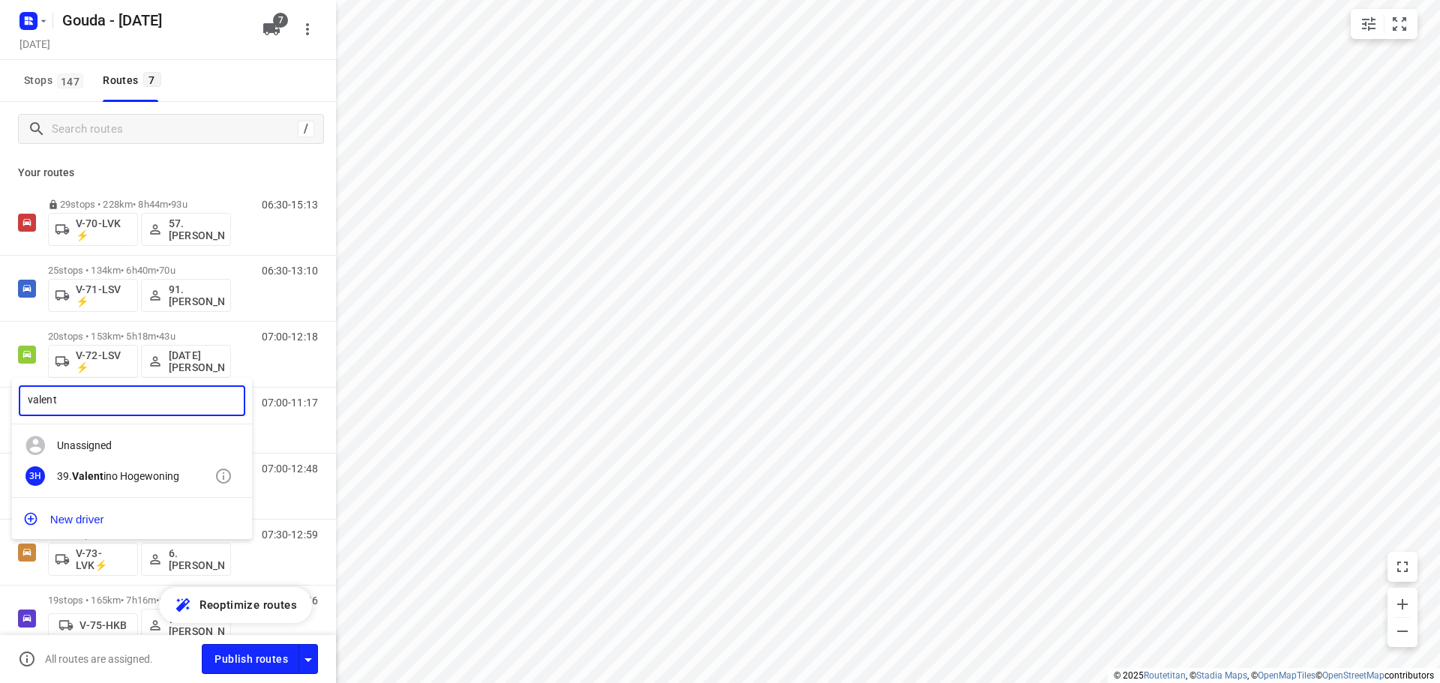
type input "valent"
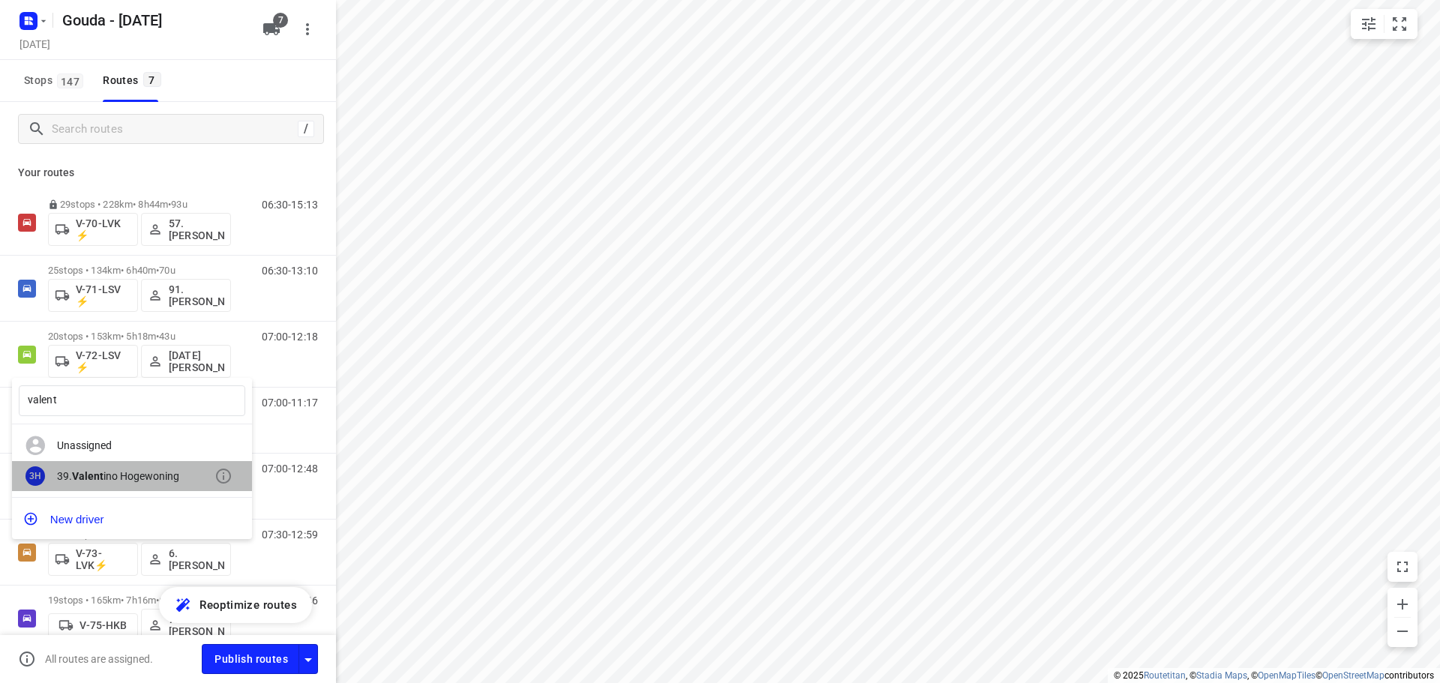
click at [119, 470] on div "39. Valent ino Hogewoning" at bounding box center [136, 476] width 158 height 12
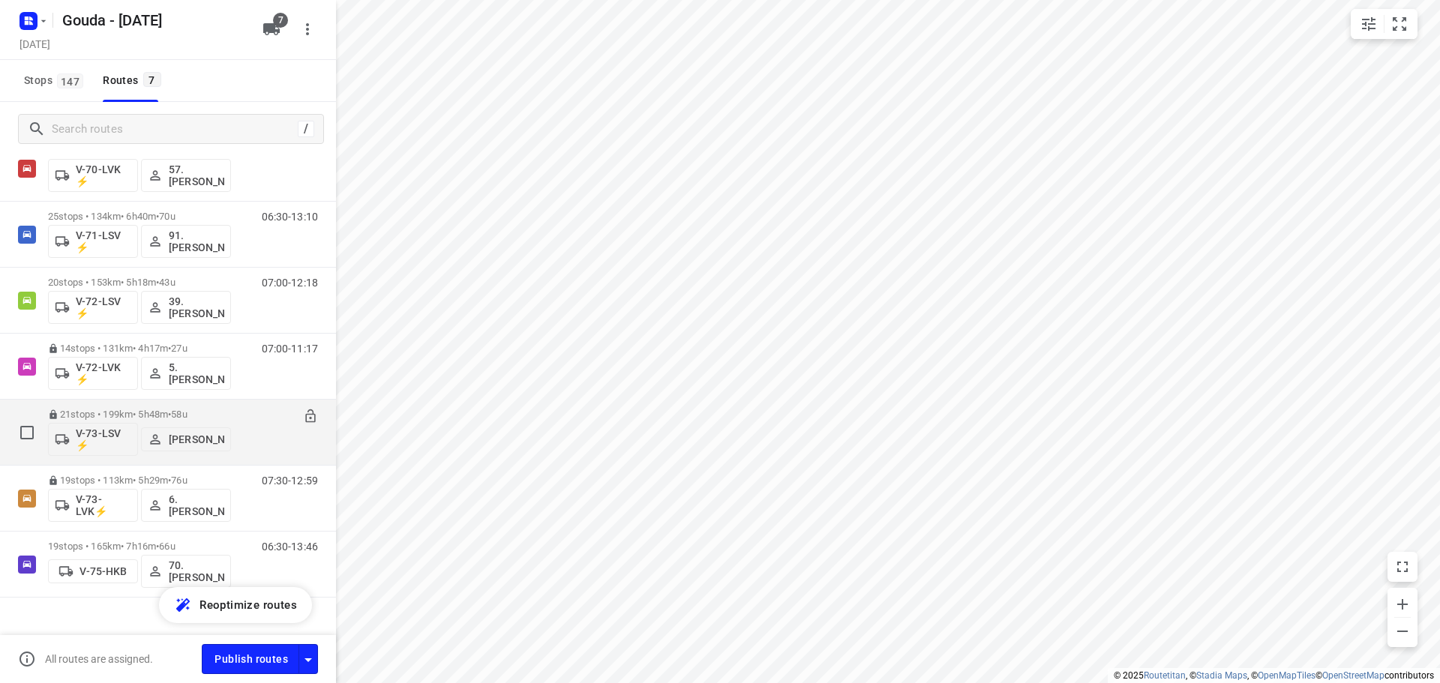
scroll to position [77, 0]
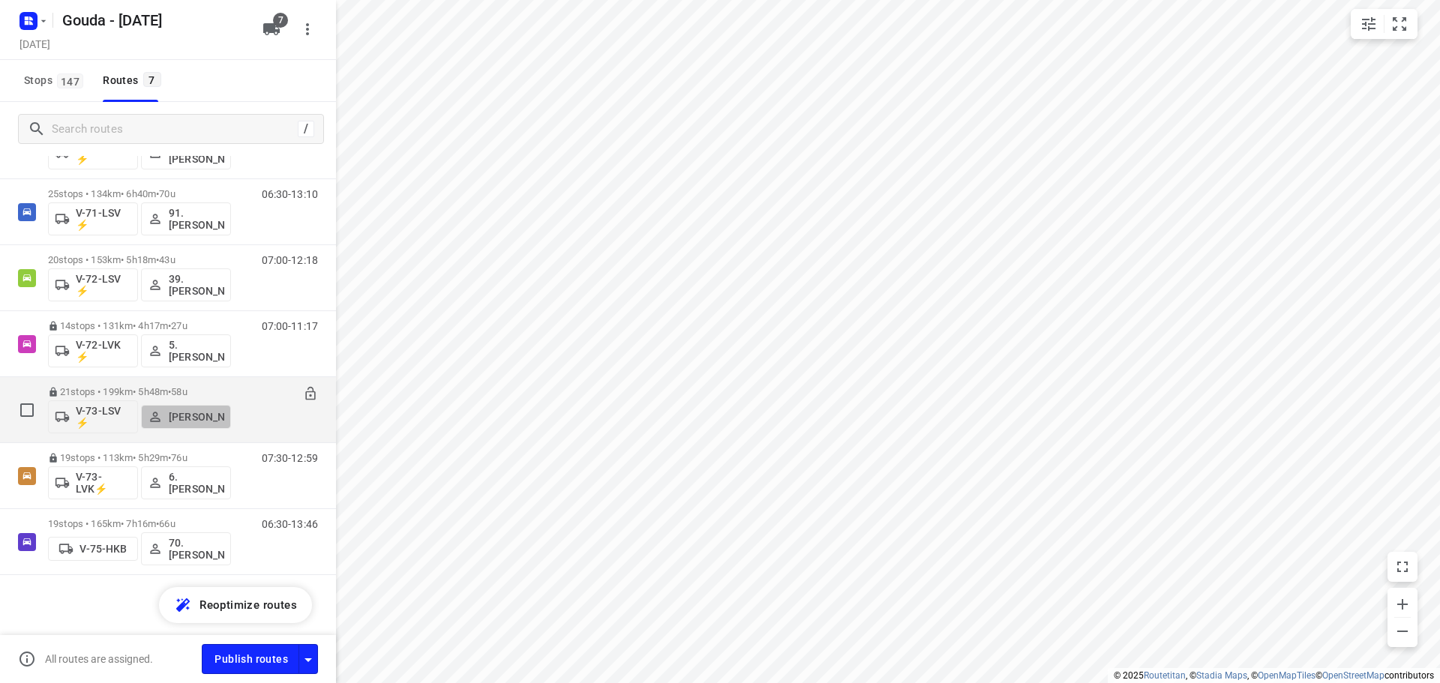
click at [180, 418] on p "[PERSON_NAME]" at bounding box center [197, 417] width 56 height 12
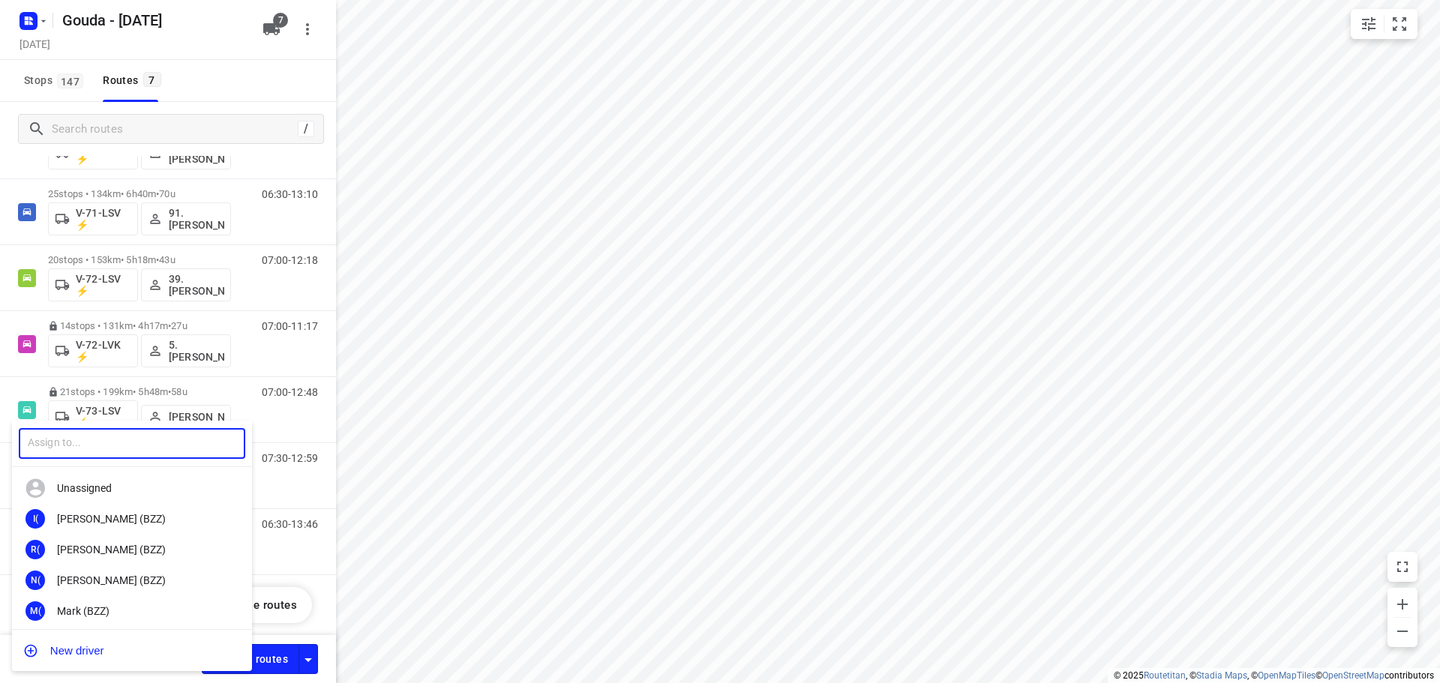
click at [114, 444] on input "text" at bounding box center [132, 443] width 227 height 31
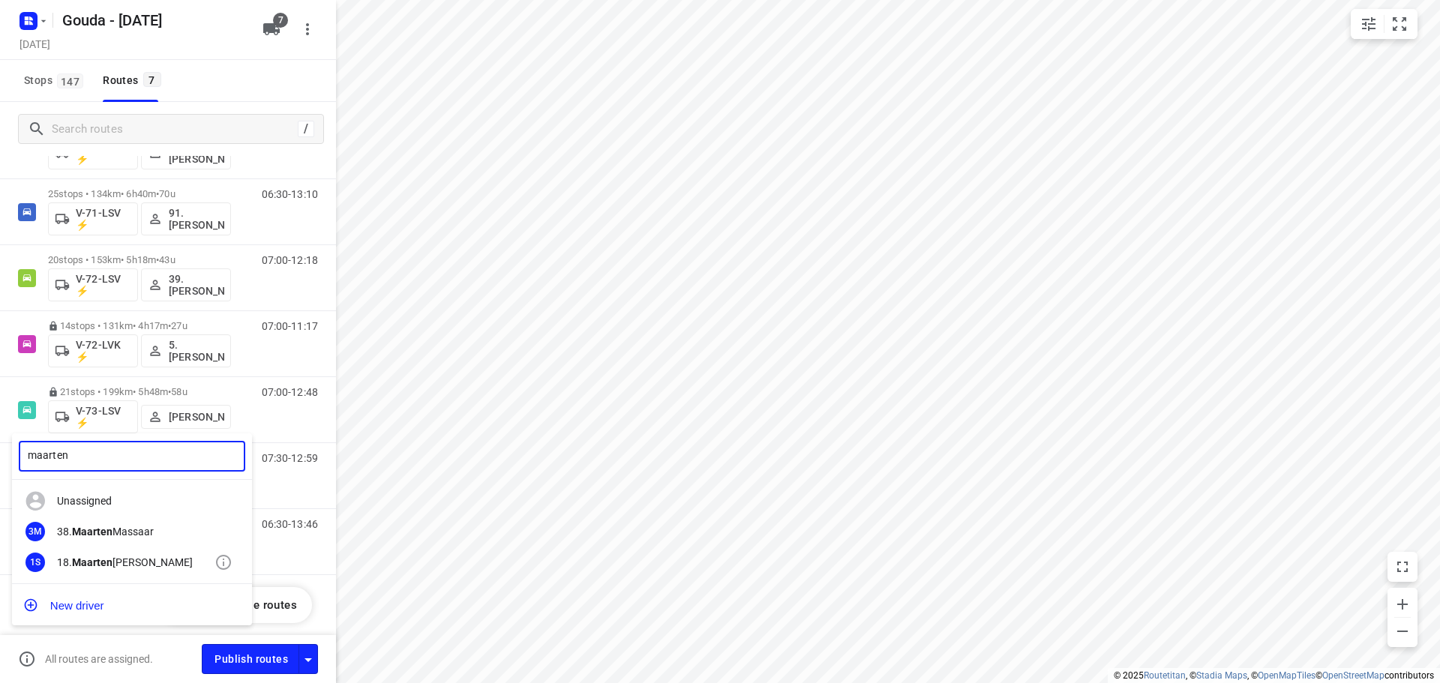
type input "maarten"
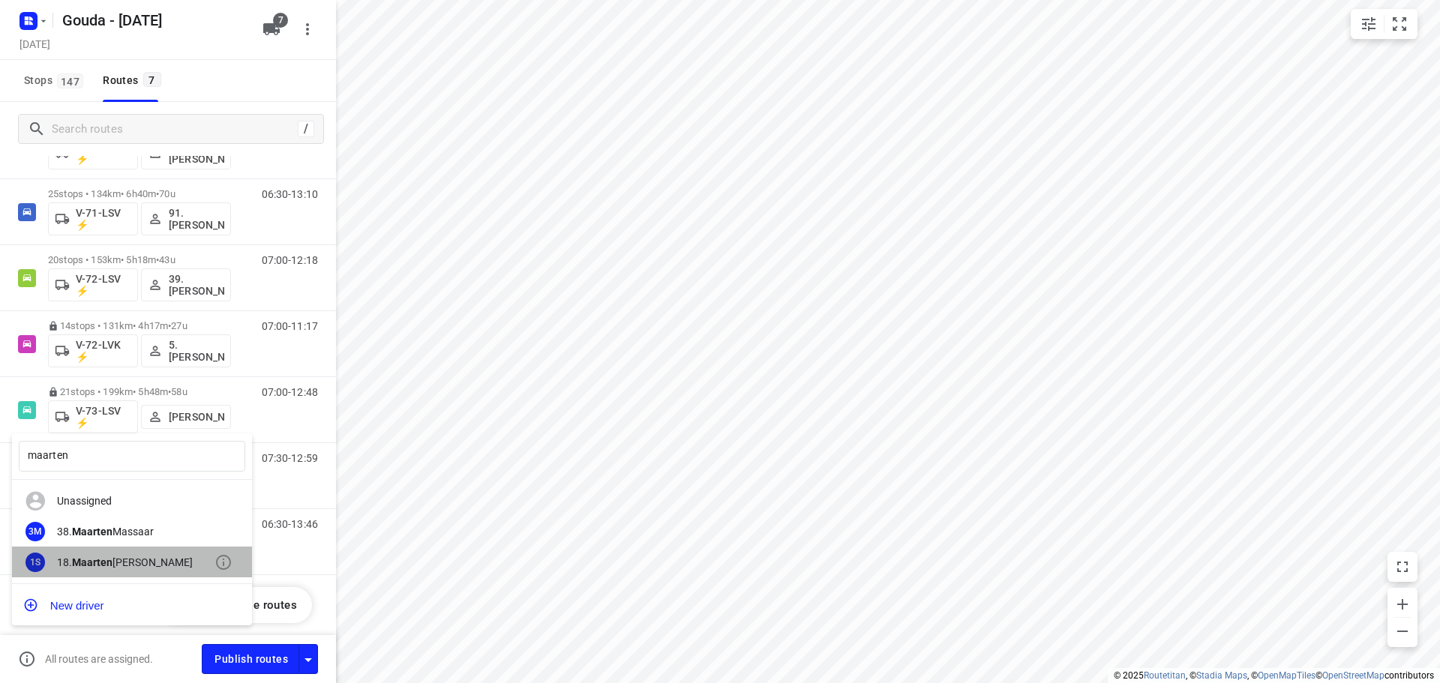
click at [113, 559] on div "18. [PERSON_NAME]" at bounding box center [136, 563] width 158 height 12
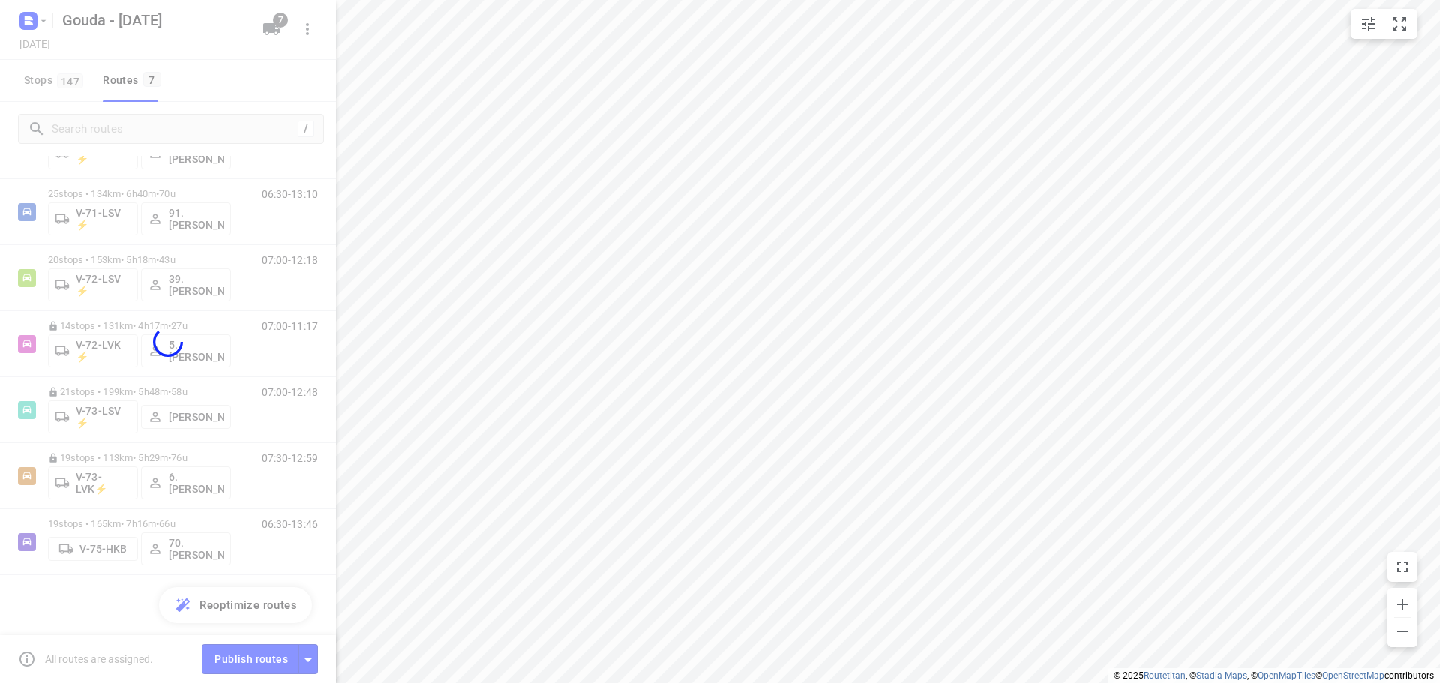
click at [312, 658] on div "[PERSON_NAME] Unassigned I( Ismail (BZZ) R( [PERSON_NAME] (BZZ) N( [PERSON_NAME…" at bounding box center [720, 341] width 1440 height 683
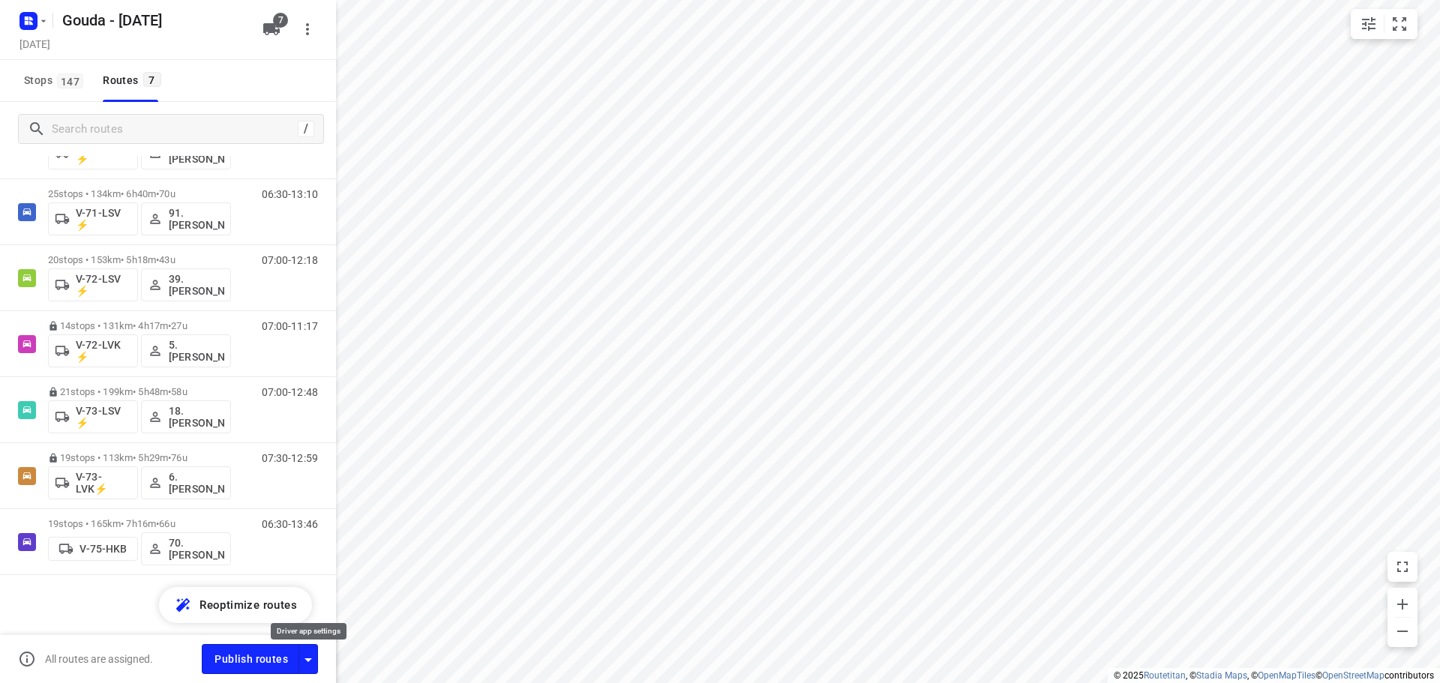
click at [312, 658] on icon "button" at bounding box center [308, 660] width 18 height 18
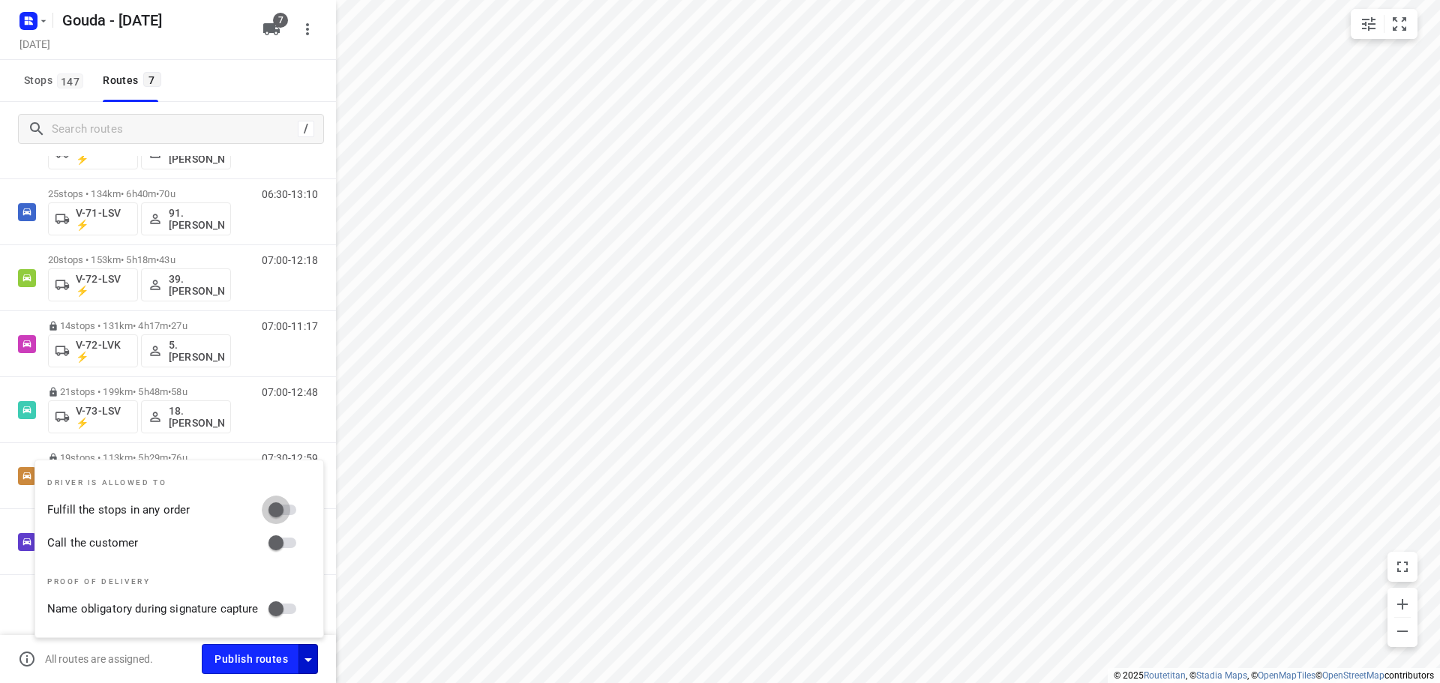
click at [292, 510] on input "Fulfill the stops in any order" at bounding box center [276, 510] width 86 height 29
checkbox input "true"
click at [295, 536] on input "Call the customer" at bounding box center [276, 543] width 86 height 29
checkbox input "true"
click at [176, 657] on div "All routes are assigned." at bounding box center [110, 659] width 184 height 18
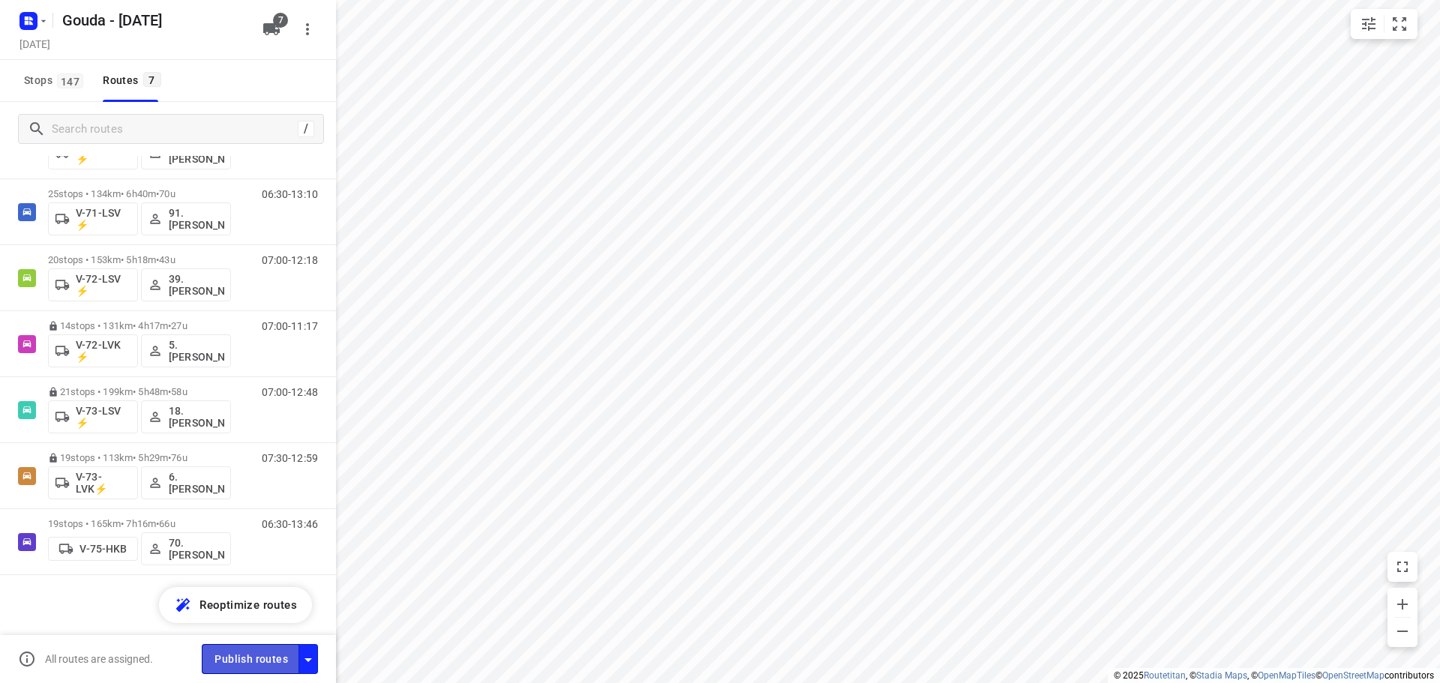
click at [242, 665] on span "Publish routes" at bounding box center [252, 659] width 74 height 19
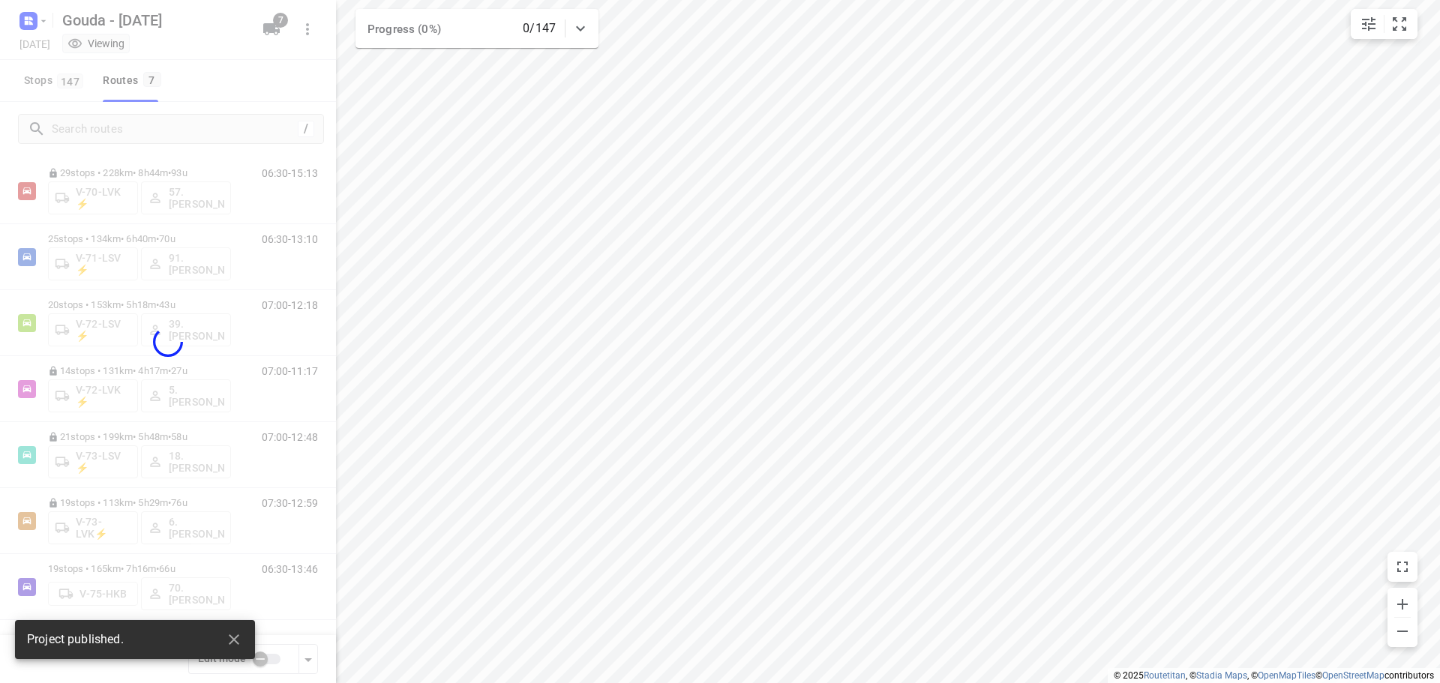
scroll to position [32, 0]
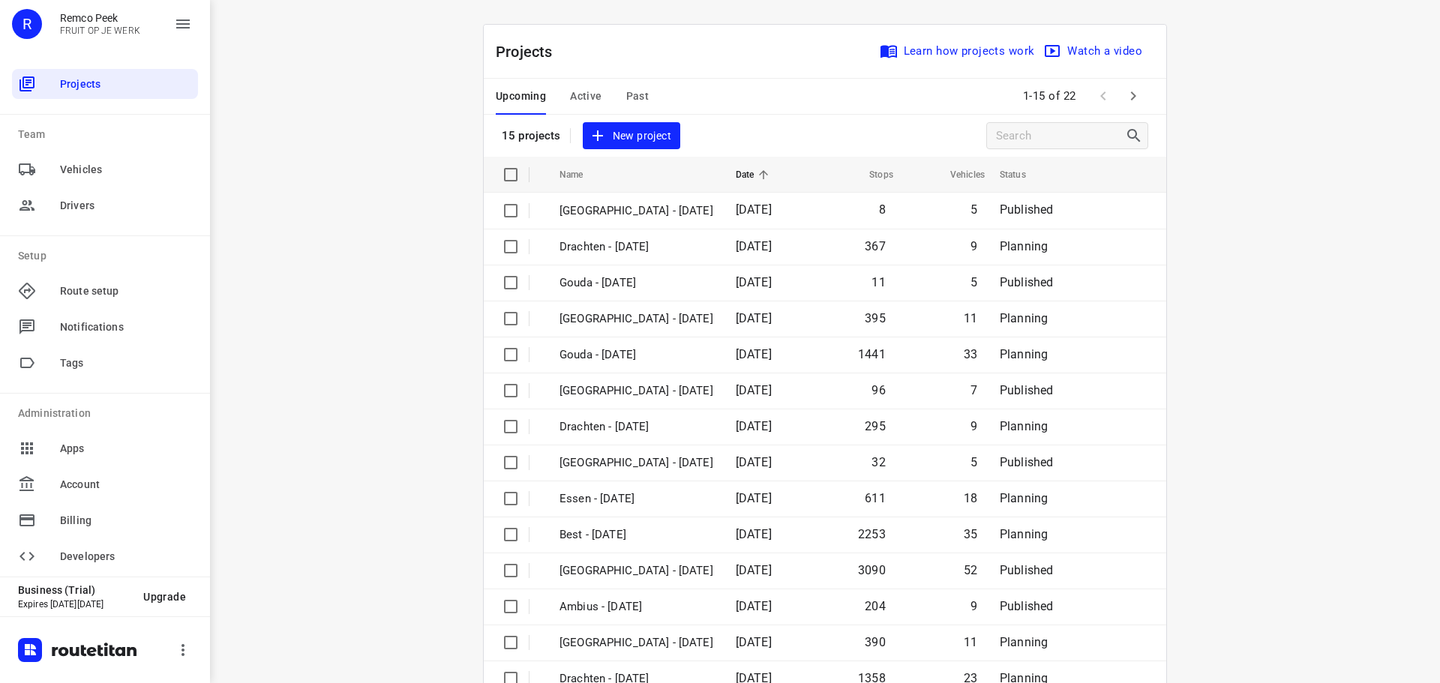
click at [589, 97] on span "Active" at bounding box center [586, 96] width 32 height 19
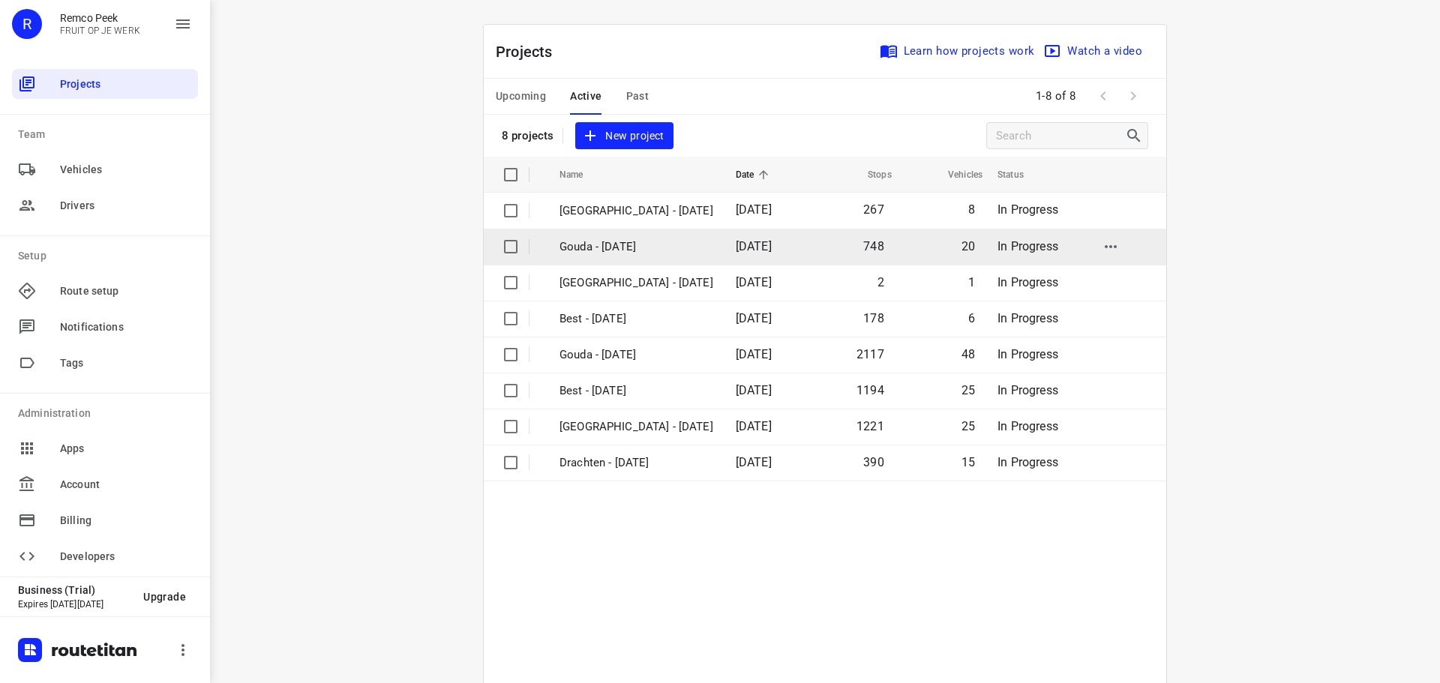
click at [626, 253] on p "Gouda - [DATE]" at bounding box center [637, 247] width 154 height 17
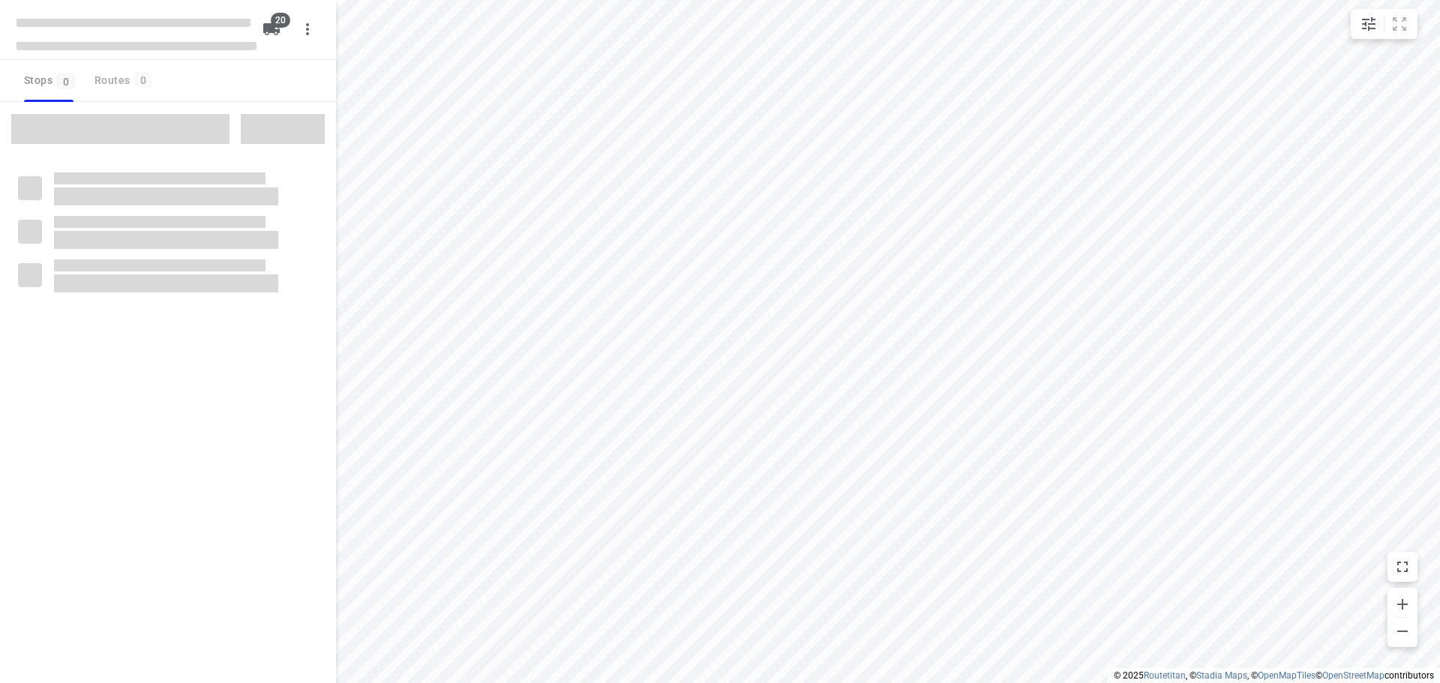
checkbox input "true"
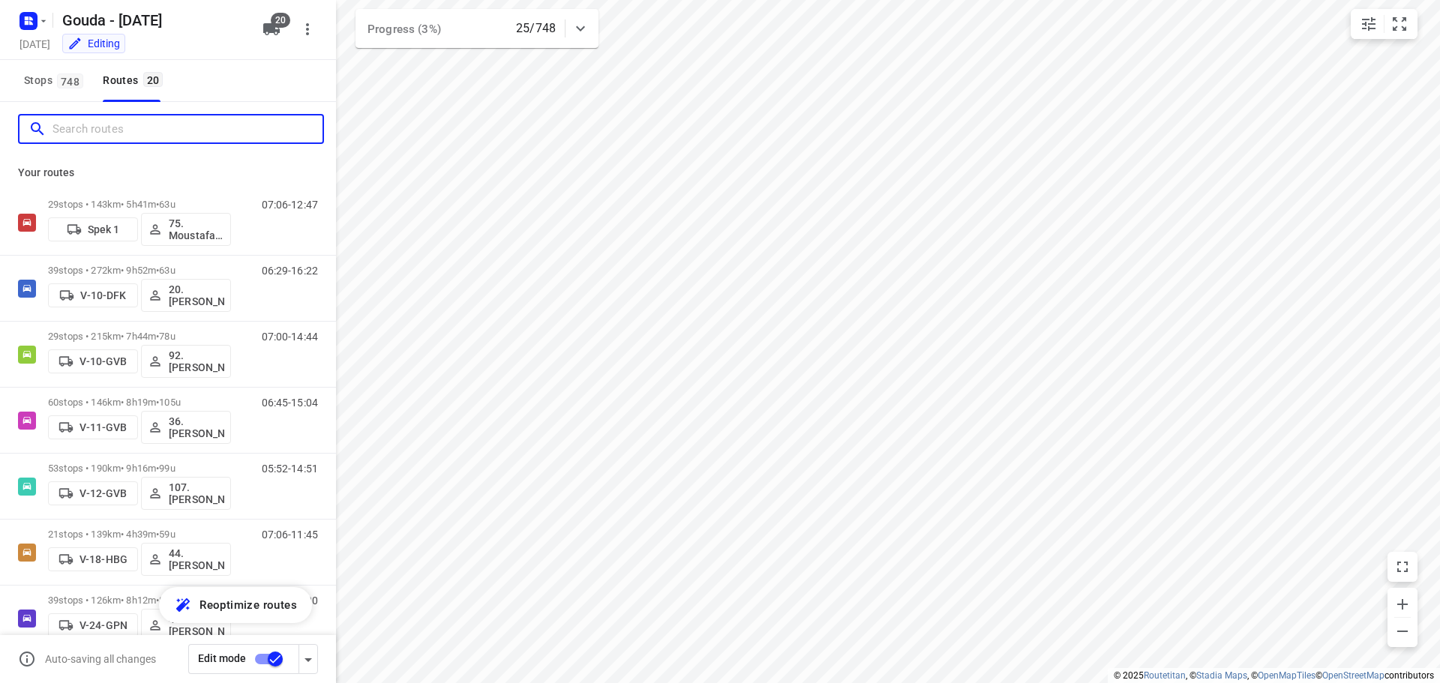
click at [155, 125] on input "Search routes" at bounding box center [188, 129] width 270 height 23
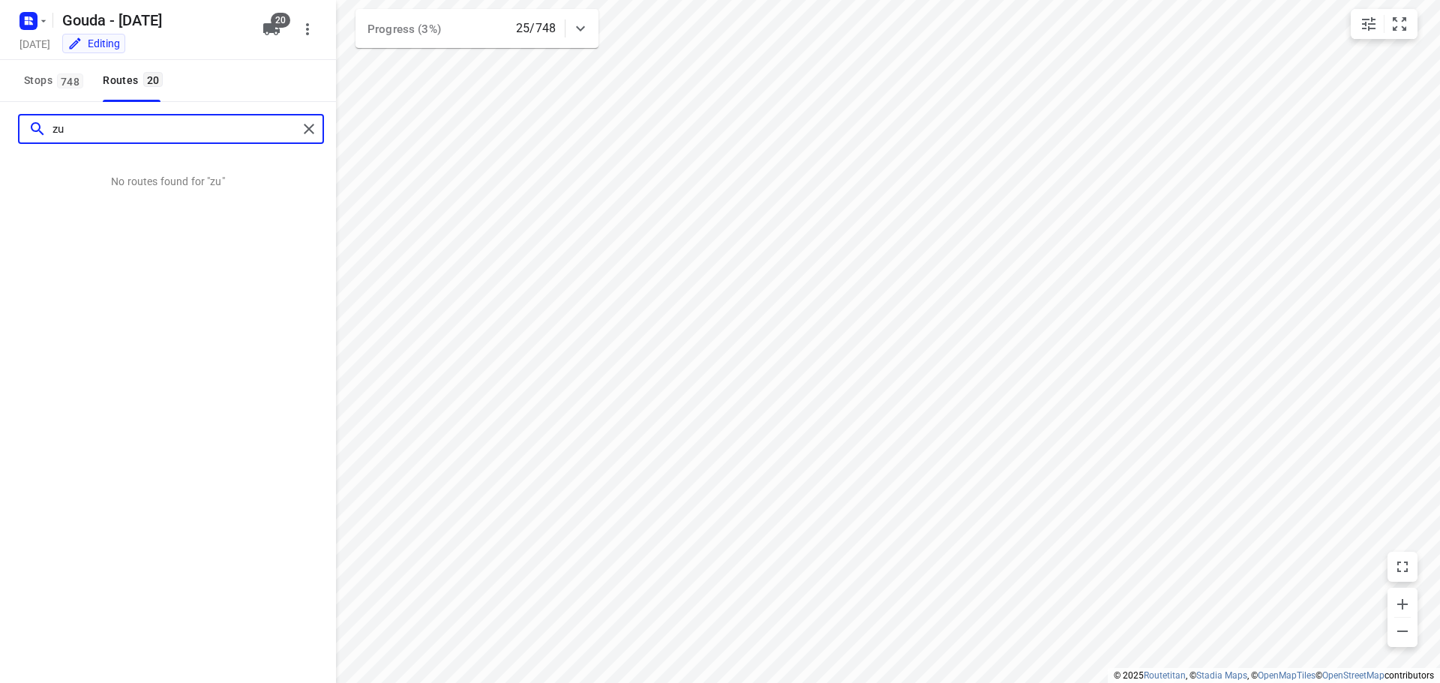
type input "z"
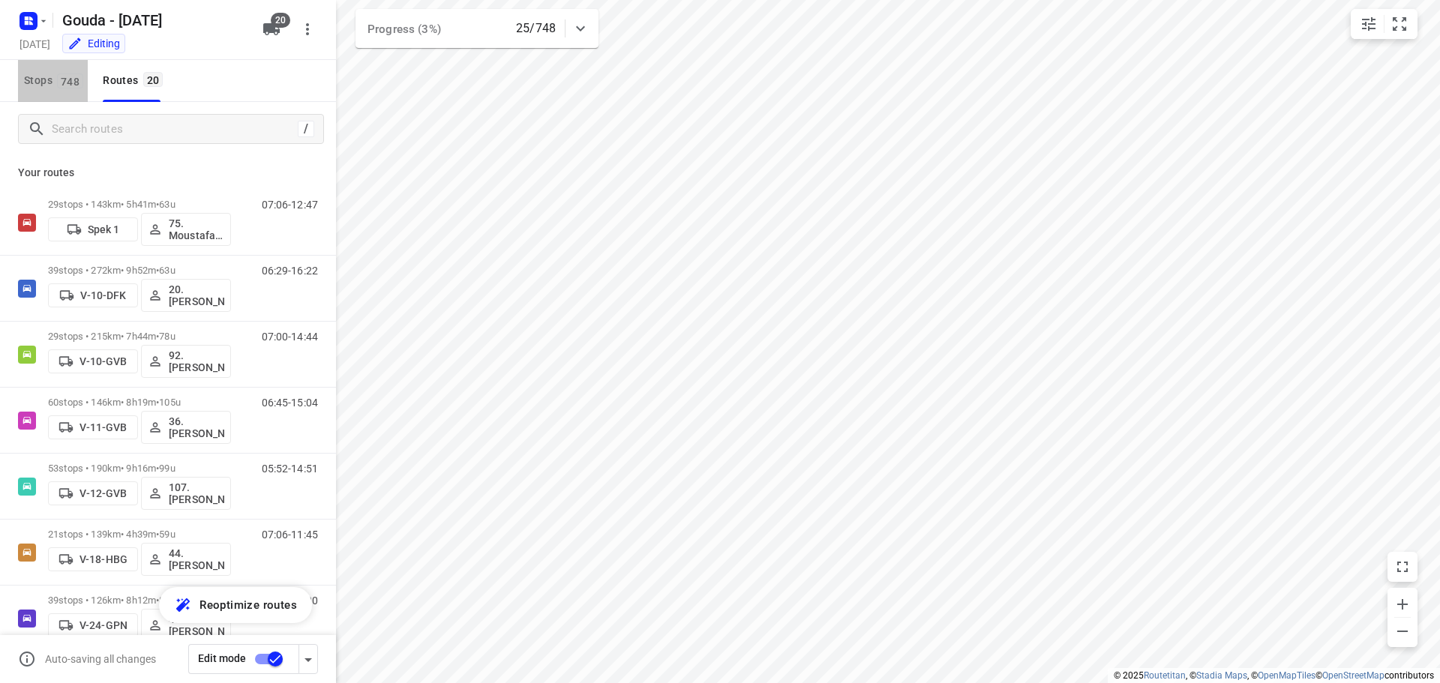
click at [60, 83] on span "748" at bounding box center [70, 81] width 26 height 15
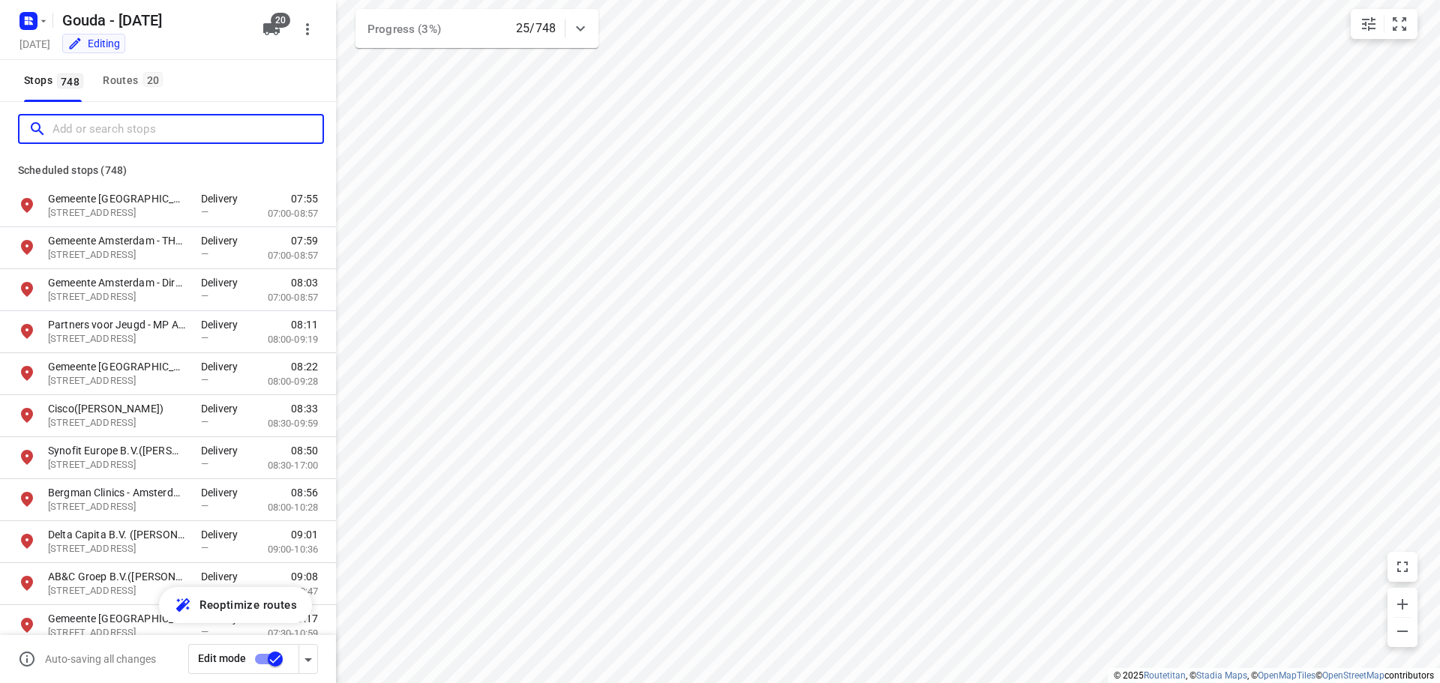
click at [104, 123] on input "Add or search stops" at bounding box center [188, 129] width 270 height 23
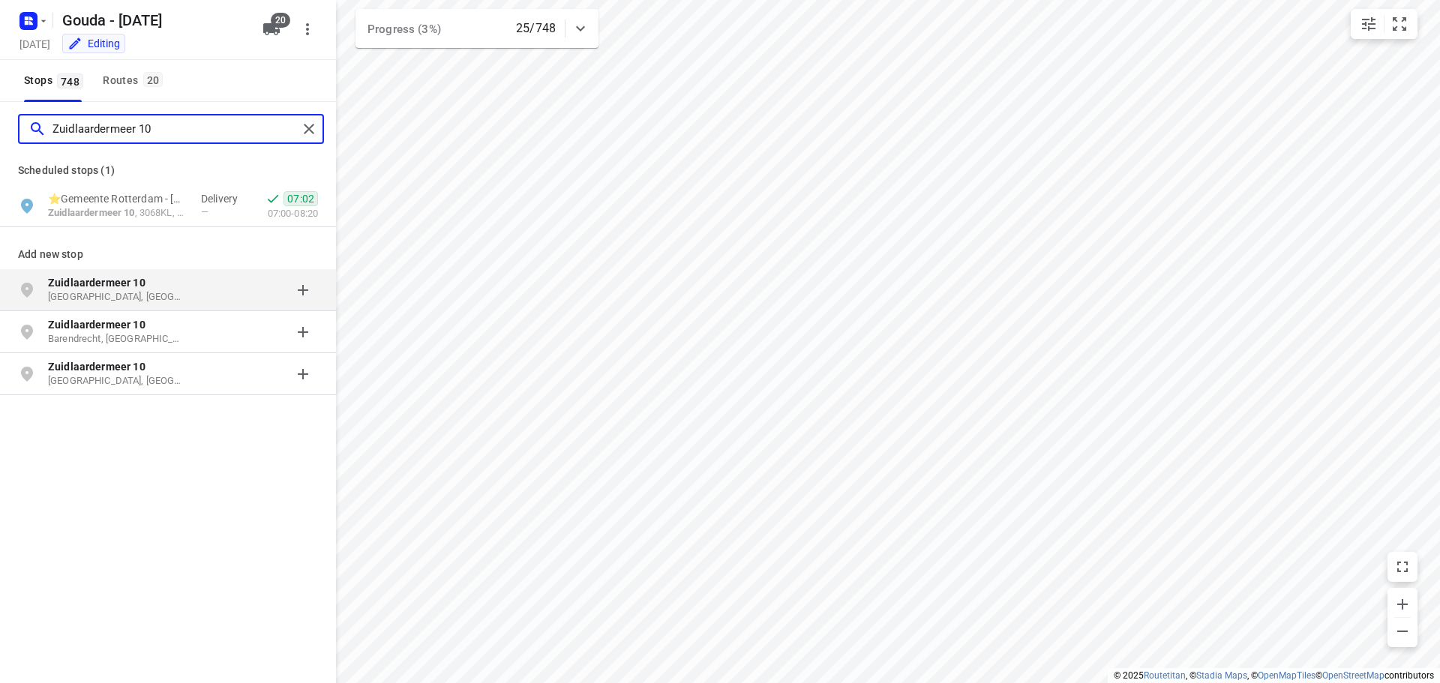
type input "Zuidlaardermeer 10"
click at [300, 290] on div "grid" at bounding box center [259, 290] width 117 height 30
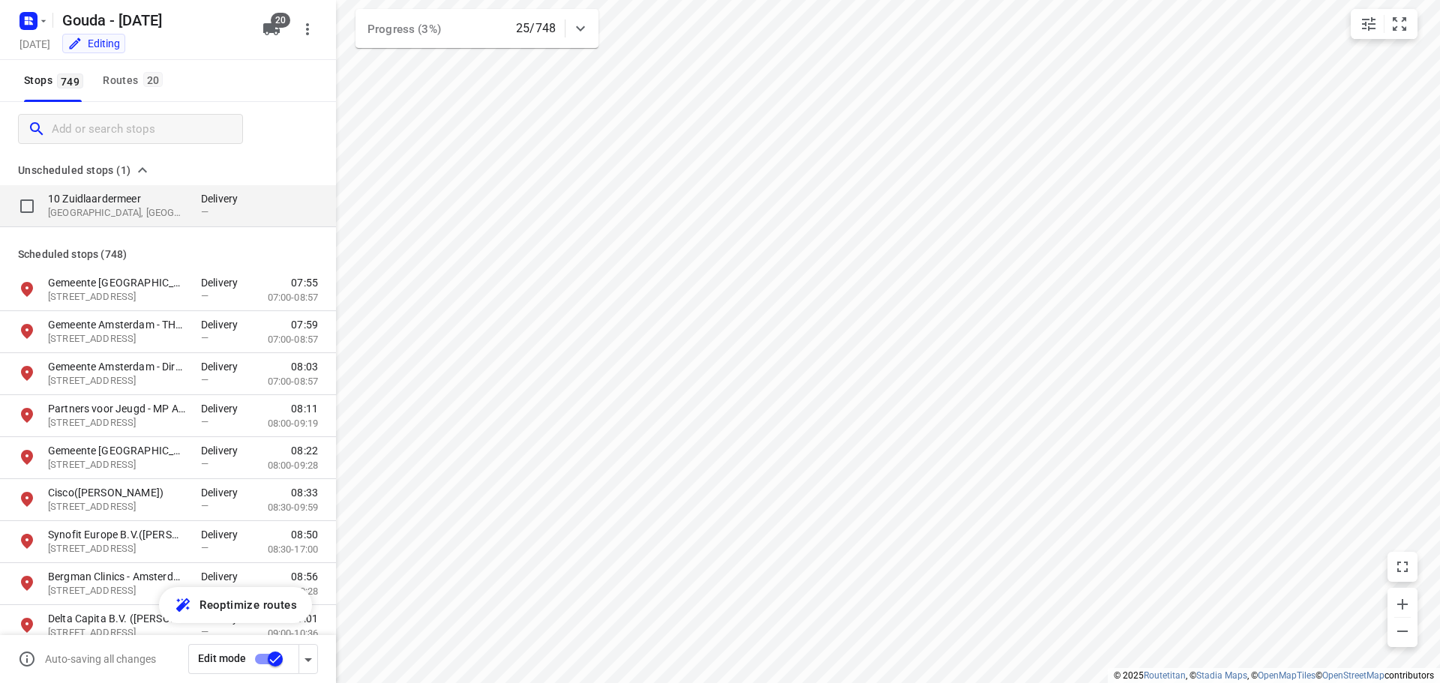
click at [117, 208] on p "3068 KL, Rotterdam, NL" at bounding box center [117, 213] width 138 height 14
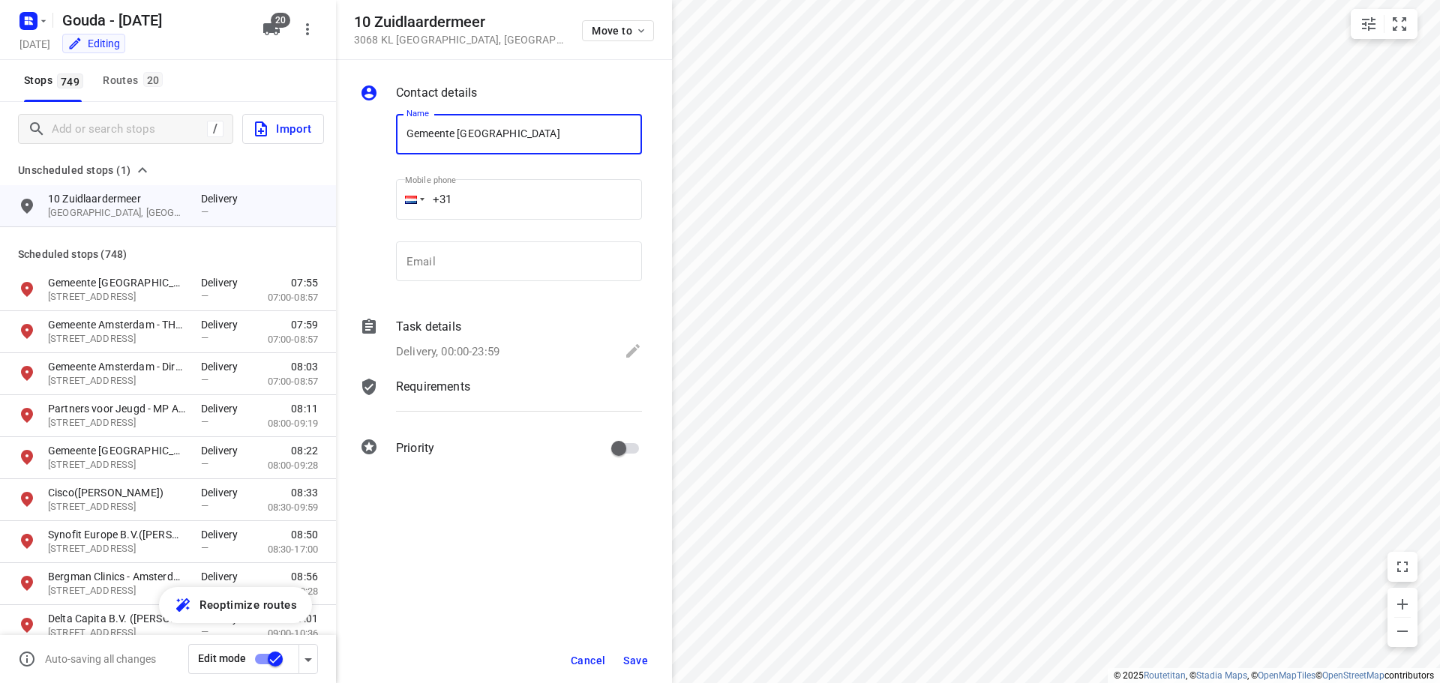
type input "Gemeente Rotterdam"
click at [629, 350] on icon at bounding box center [633, 351] width 18 height 18
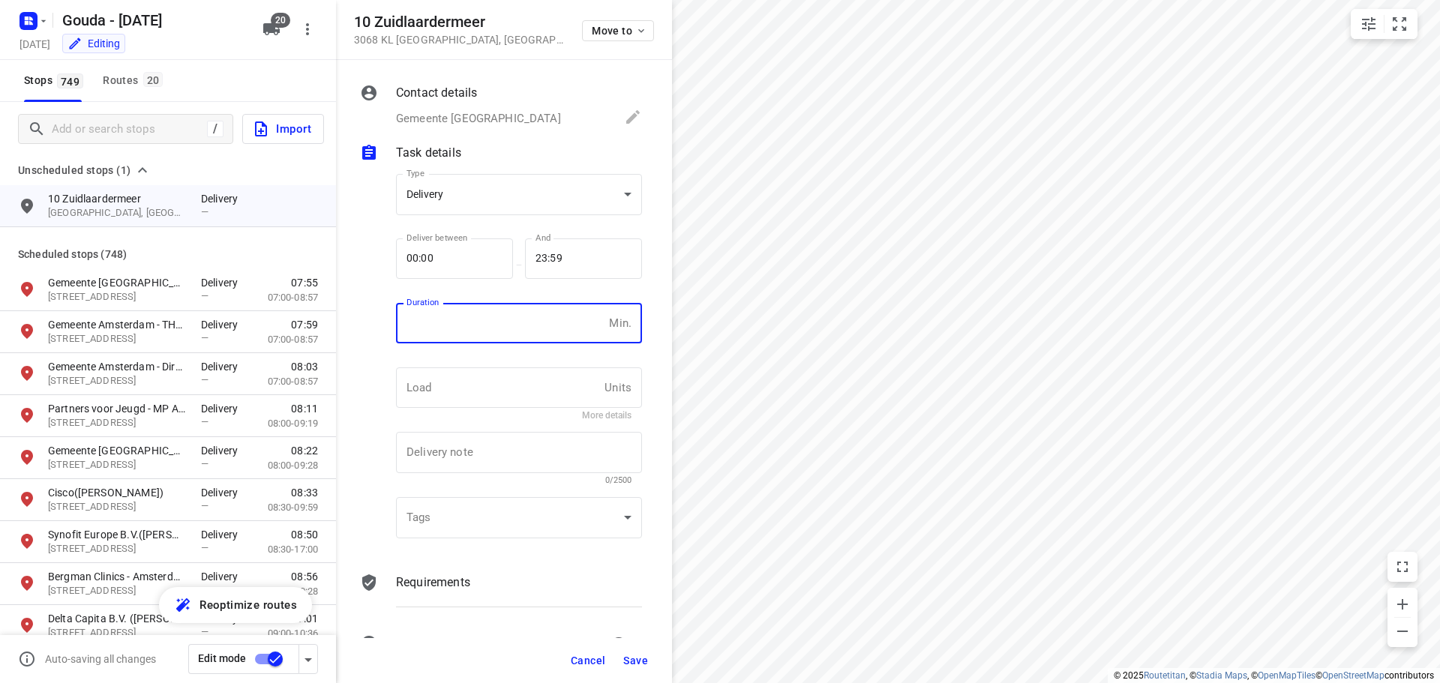
click at [518, 334] on input "number" at bounding box center [499, 323] width 207 height 41
type input "8"
click at [470, 376] on input "text" at bounding box center [497, 388] width 203 height 41
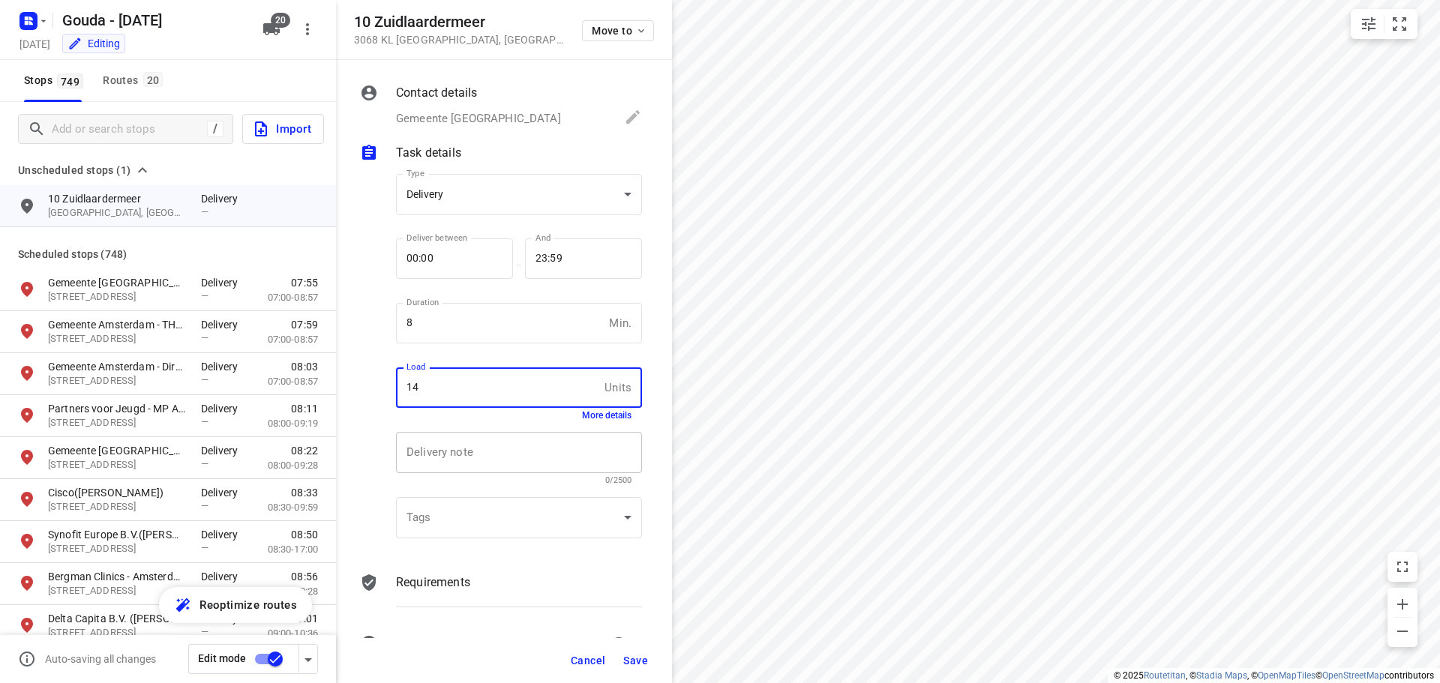
type input "14"
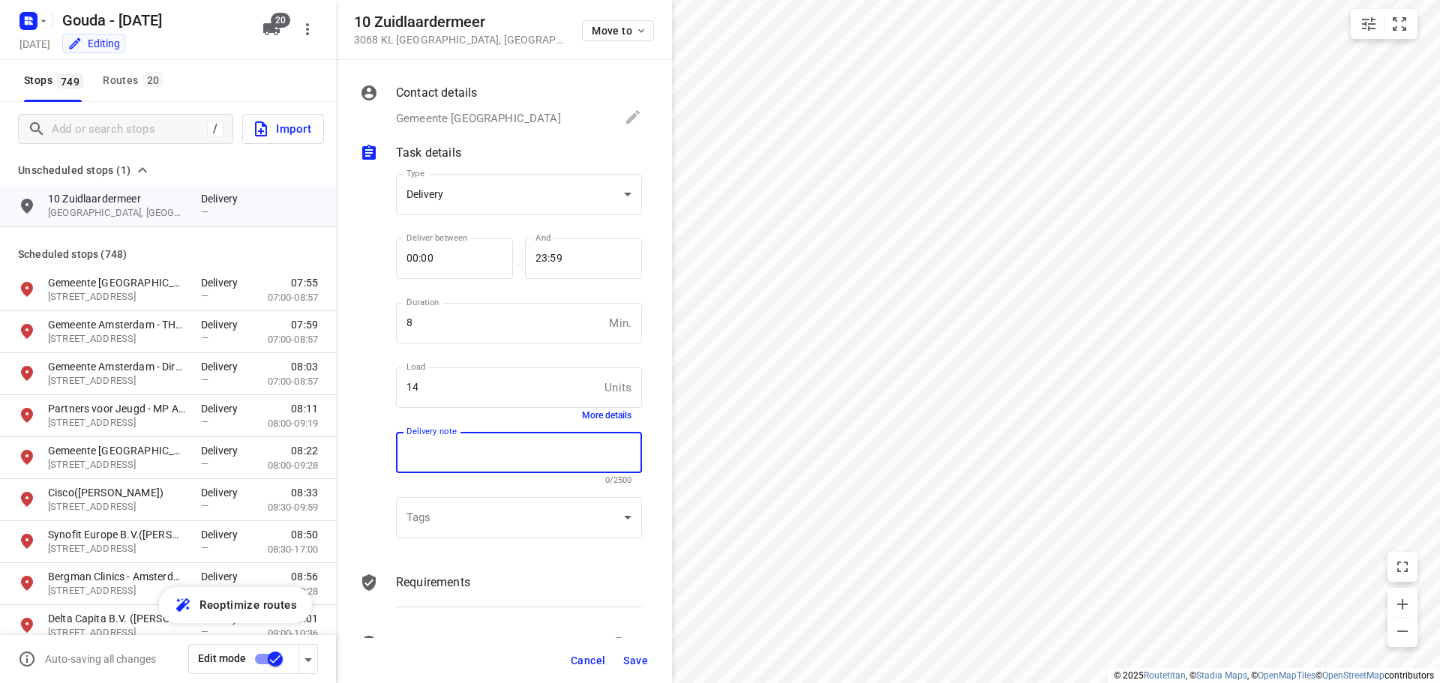
click at [482, 449] on textarea at bounding box center [519, 453] width 225 height 14
click at [518, 456] on textarea "14x FB50C afleveren." at bounding box center [519, 453] width 225 height 14
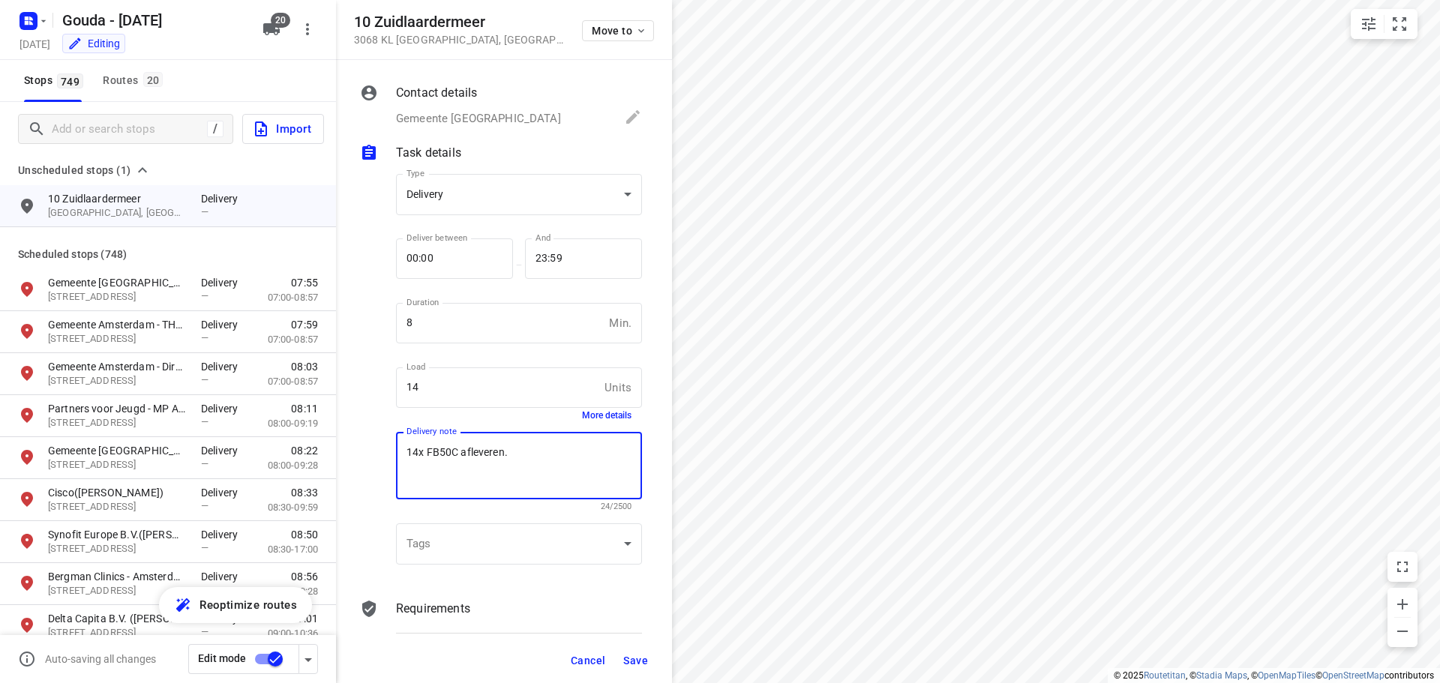
paste textarea "Door de poort via de parkeerplaats naar achteren rijden. Lossen bij de expediti…"
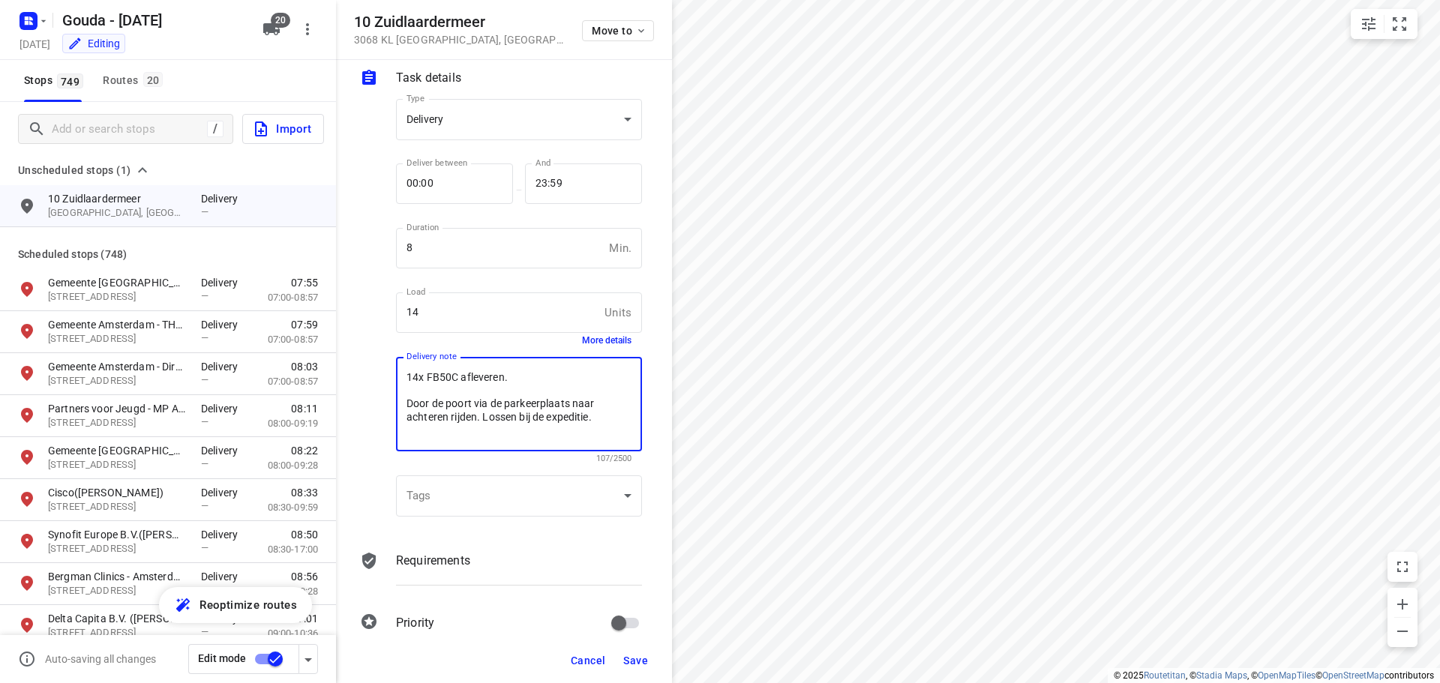
scroll to position [98, 0]
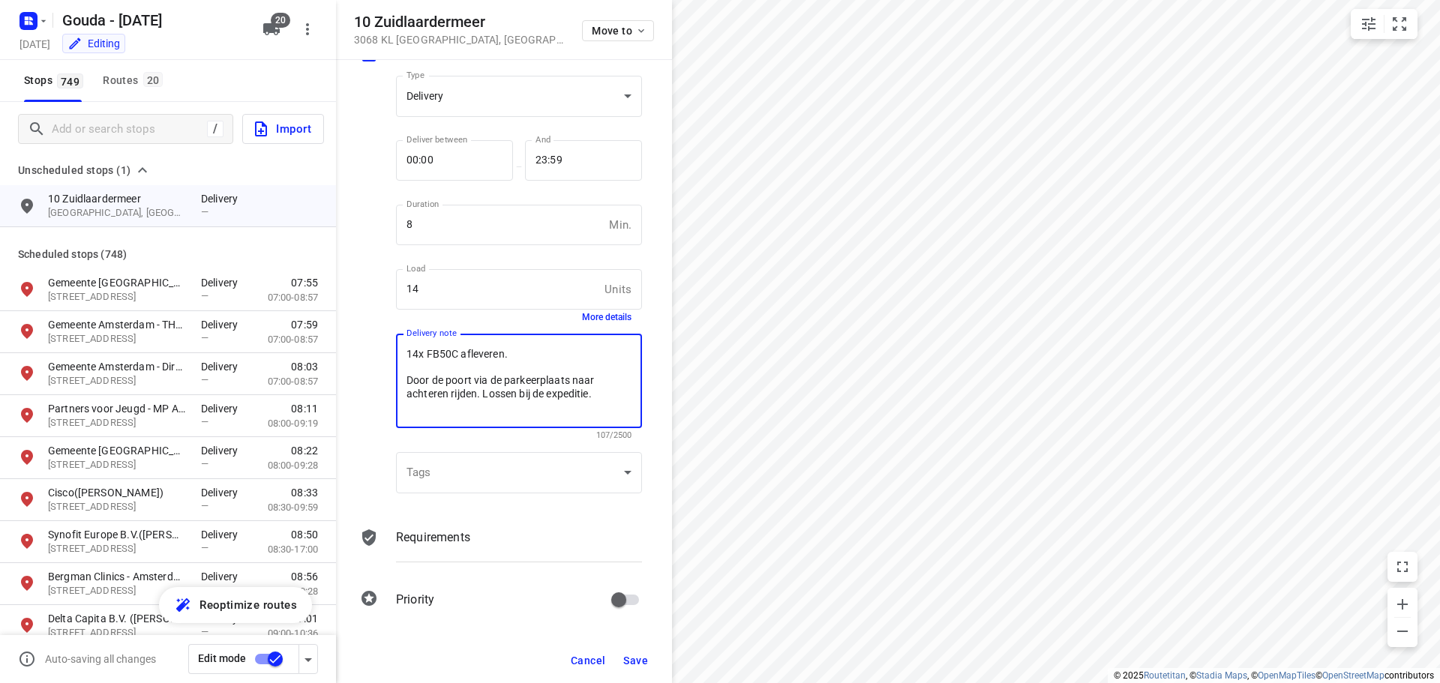
type textarea "14x FB50C afleveren. Door de poort via de parkeerplaats naar achteren rijden. L…"
click at [638, 656] on span "Save" at bounding box center [635, 661] width 25 height 12
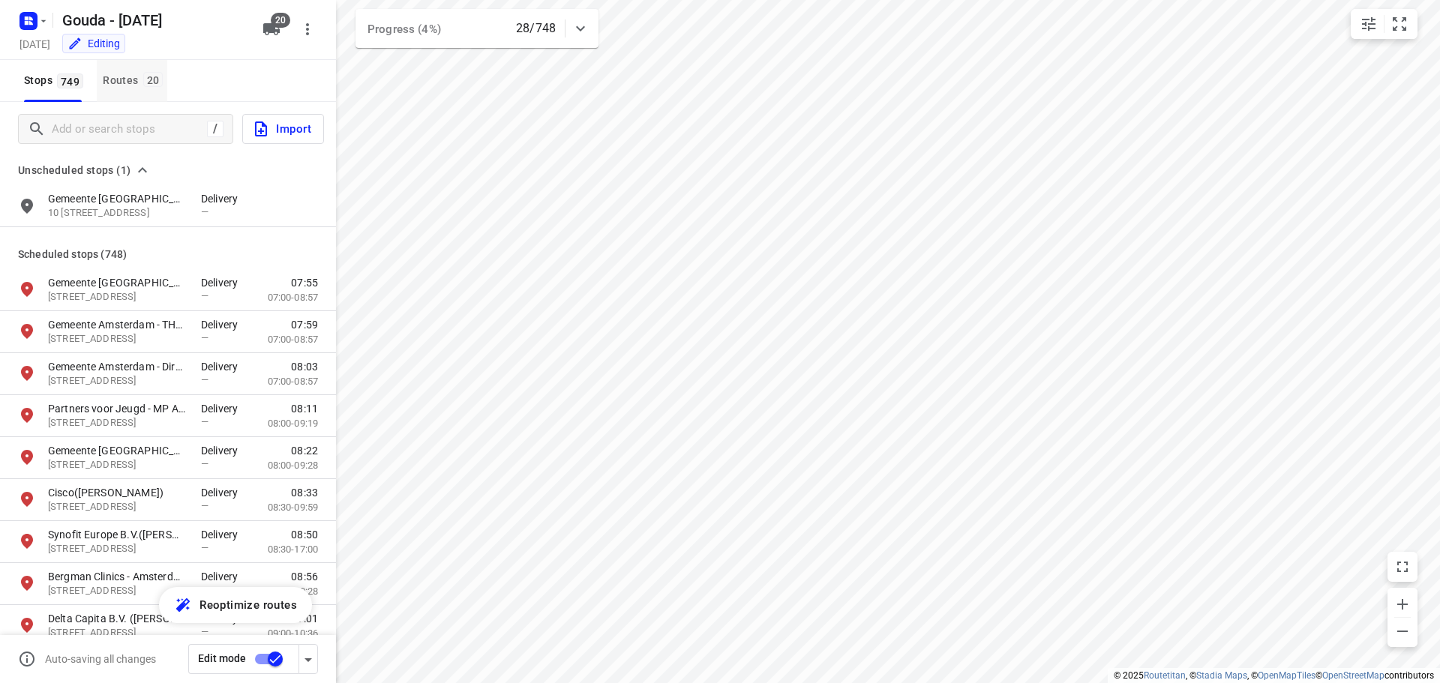
click at [130, 81] on div "Routes 20" at bounding box center [135, 80] width 65 height 19
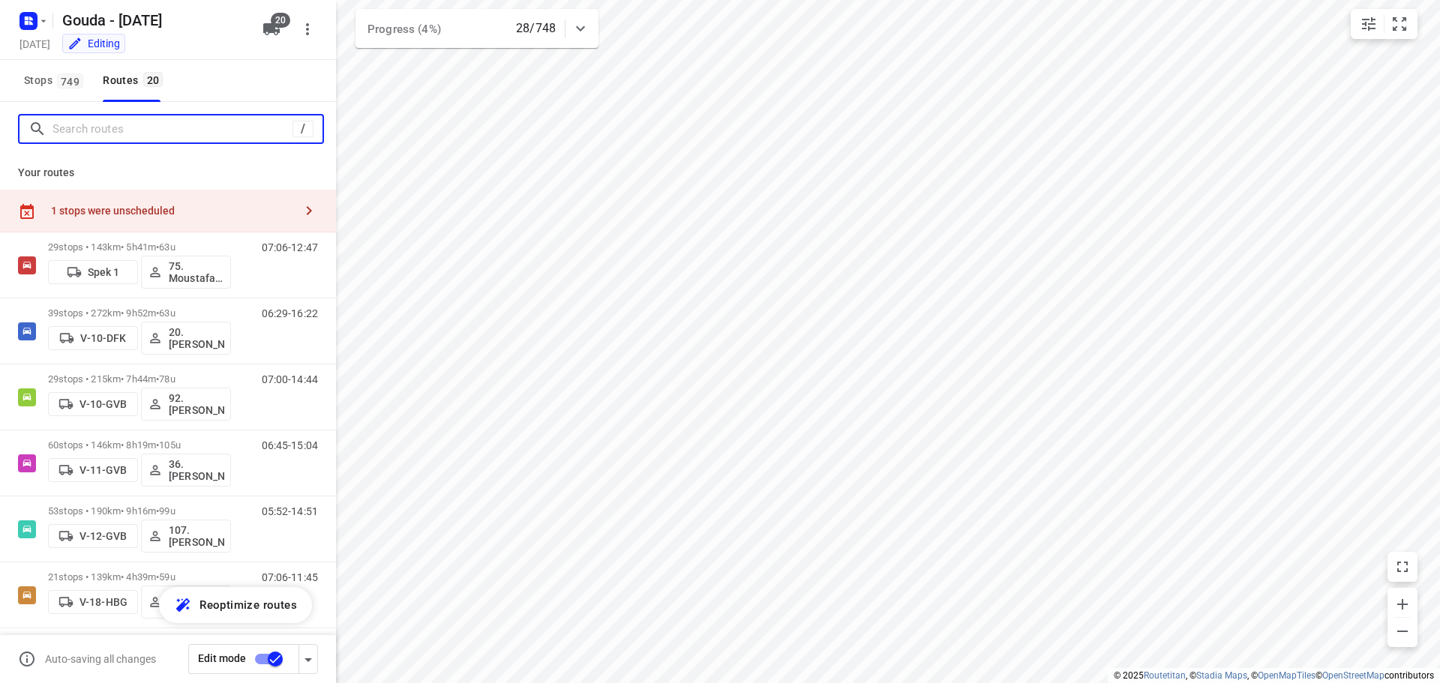
click at [115, 128] on input "Search routes" at bounding box center [173, 129] width 240 height 23
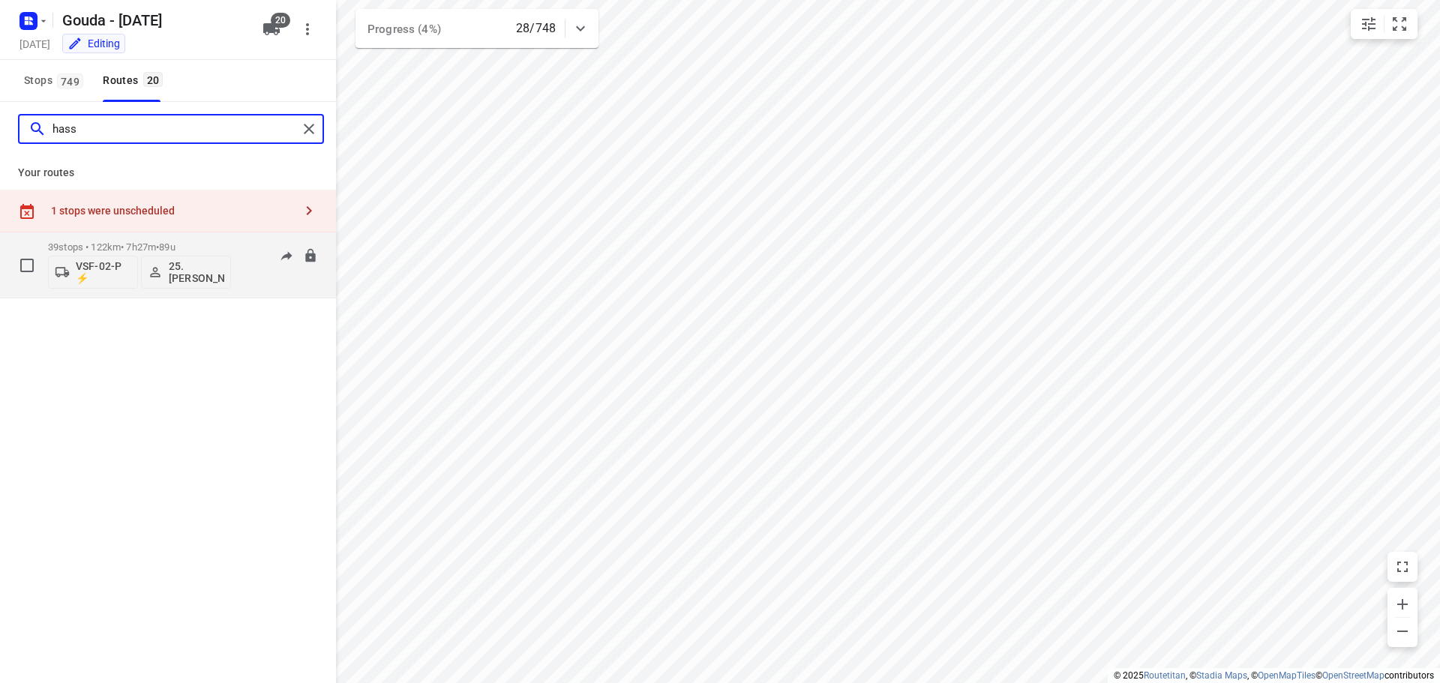
type input "hass"
click at [155, 241] on div "39 stops • 122km • 7h27m • 89u VSF-02-P ⚡ 25. Hassan Schweineh" at bounding box center [139, 265] width 183 height 62
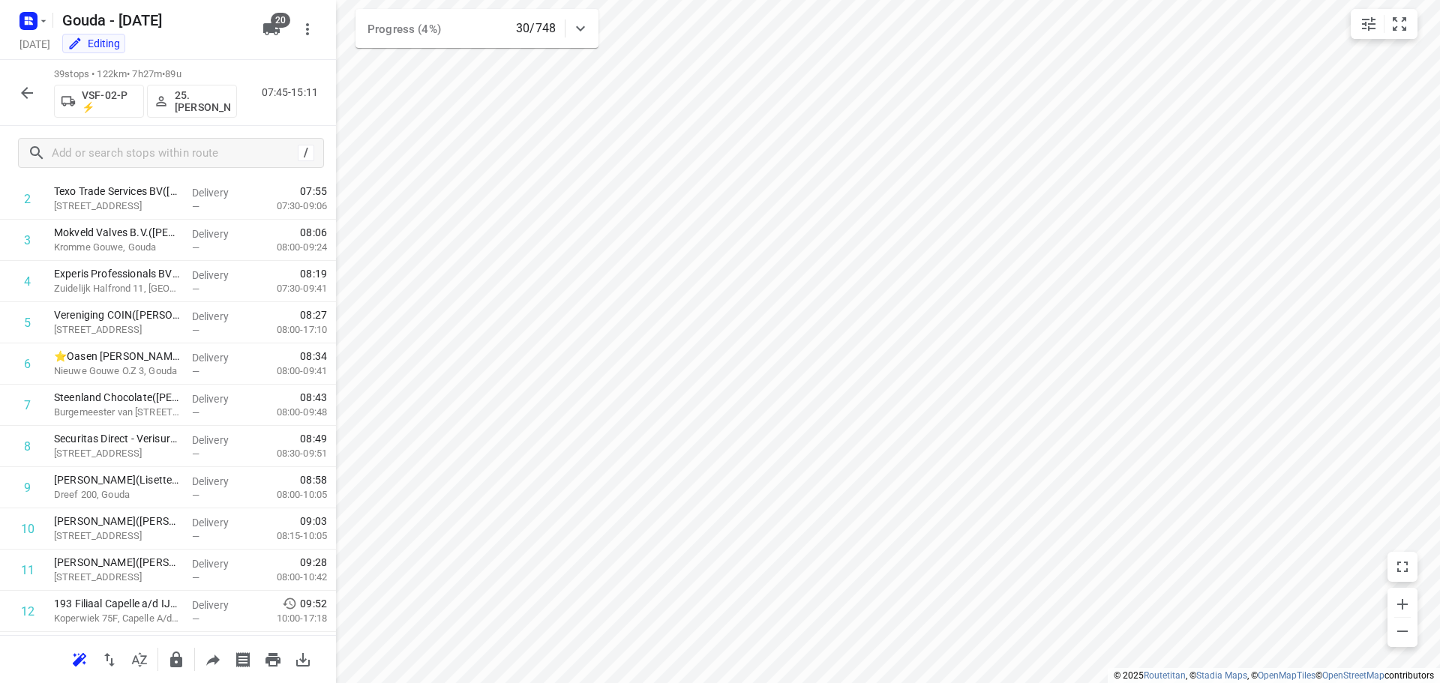
scroll to position [0, 0]
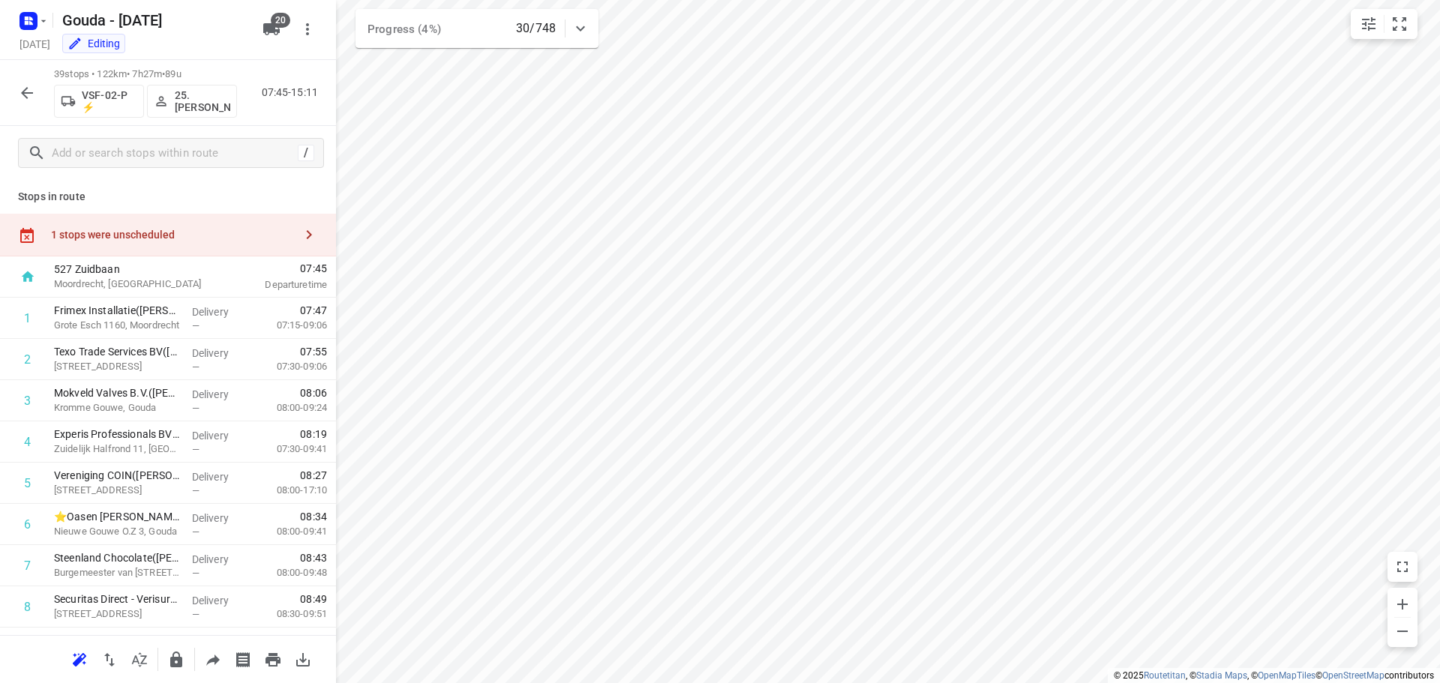
click at [300, 231] on icon "button" at bounding box center [309, 235] width 18 height 18
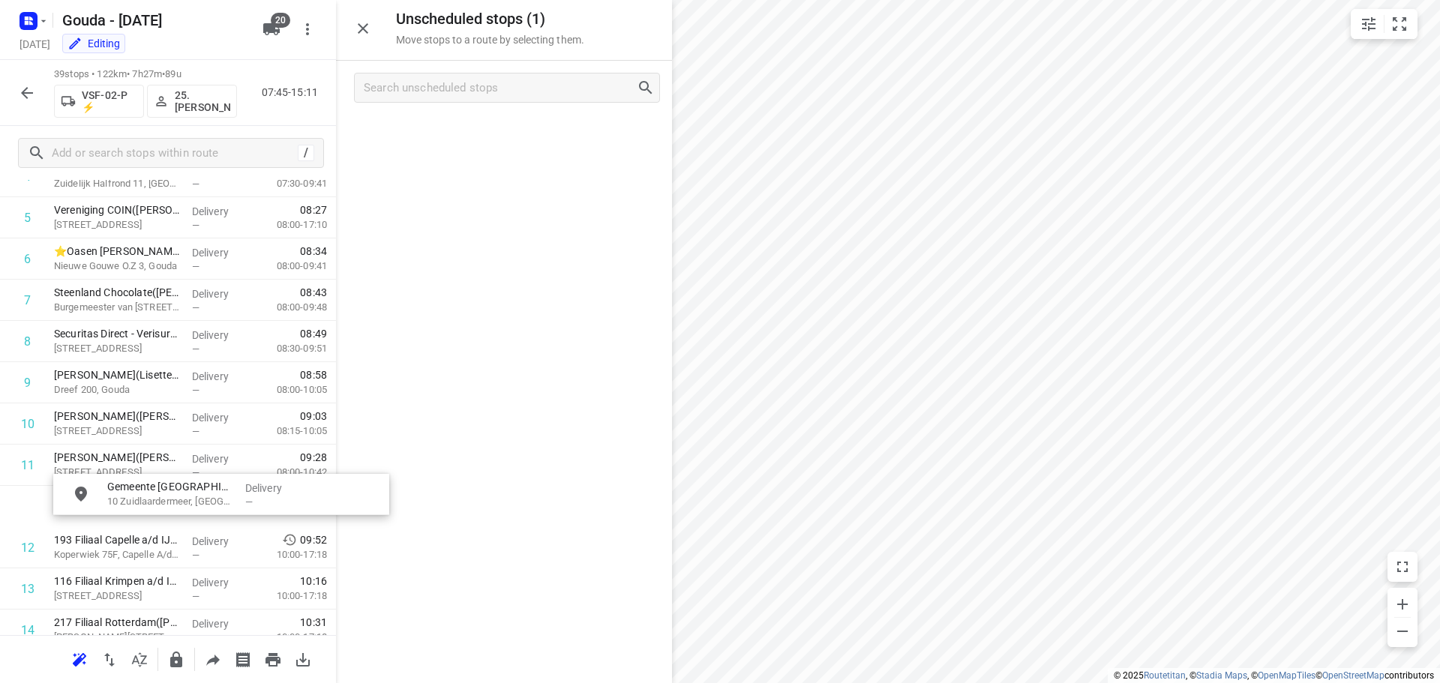
scroll to position [266, 0]
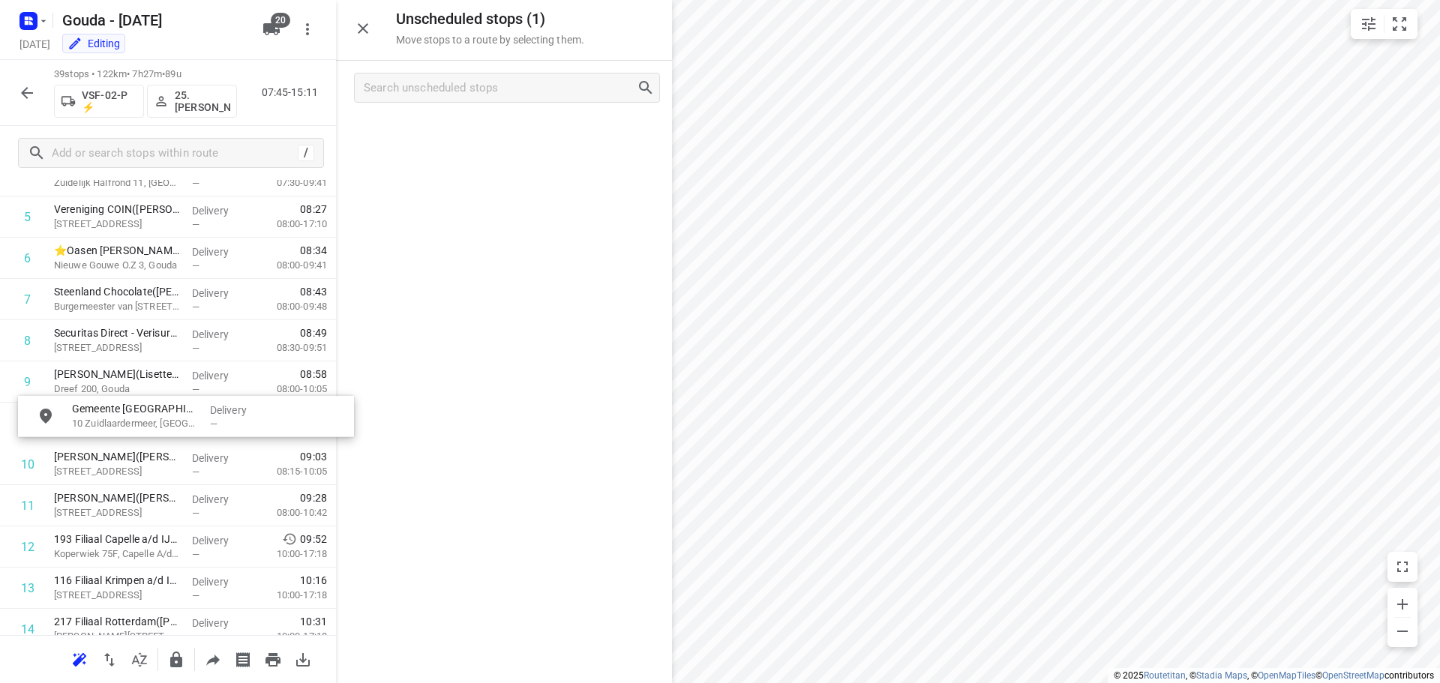
drag, startPoint x: 472, startPoint y: 139, endPoint x: 149, endPoint y: 428, distance: 434.0
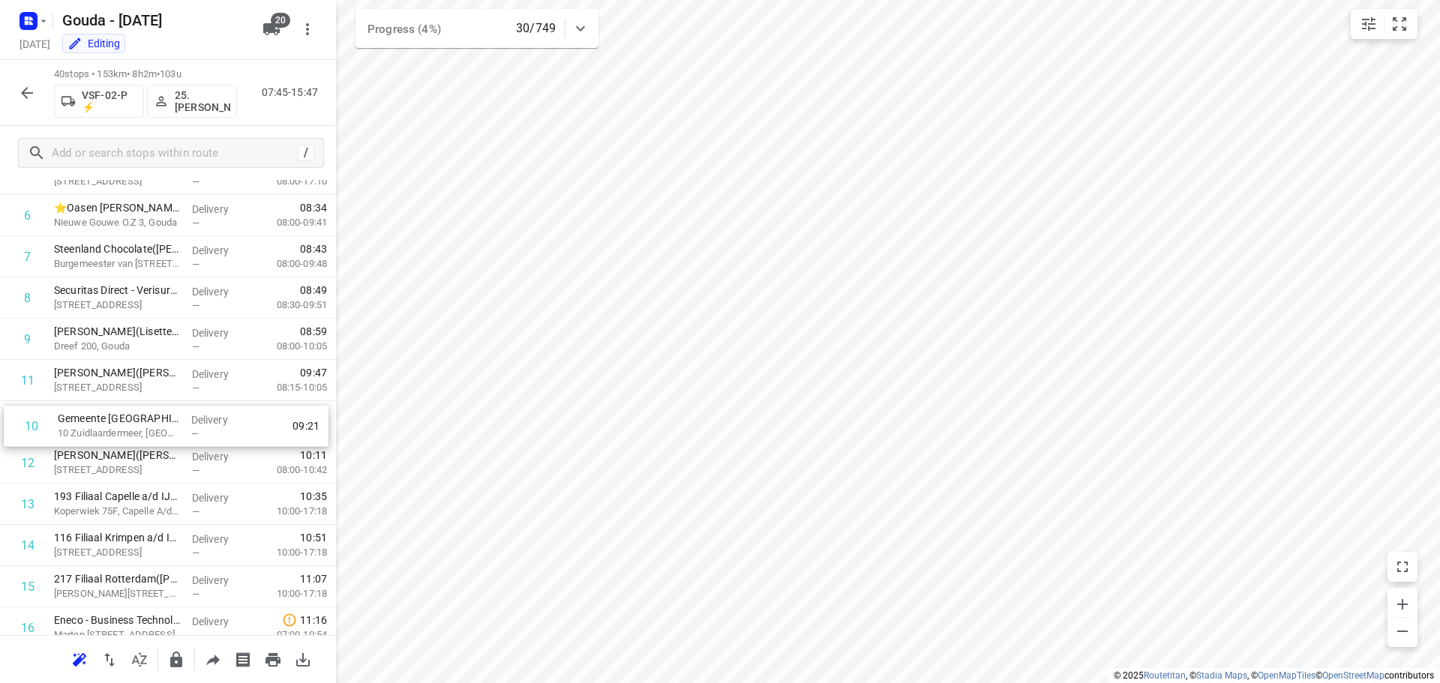
drag, startPoint x: 131, startPoint y: 387, endPoint x: 134, endPoint y: 437, distance: 50.3
click at [23, 95] on icon "button" at bounding box center [27, 93] width 18 height 18
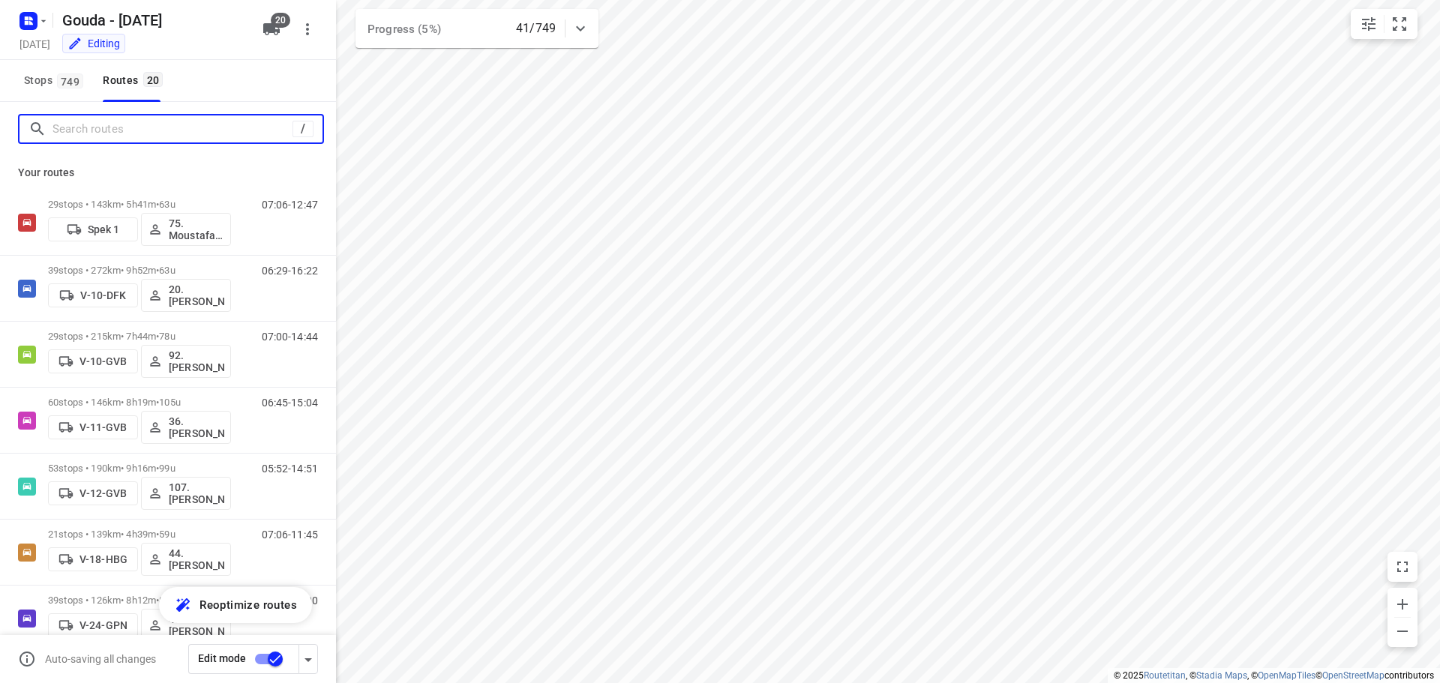
click at [110, 136] on input "Search routes" at bounding box center [173, 129] width 240 height 23
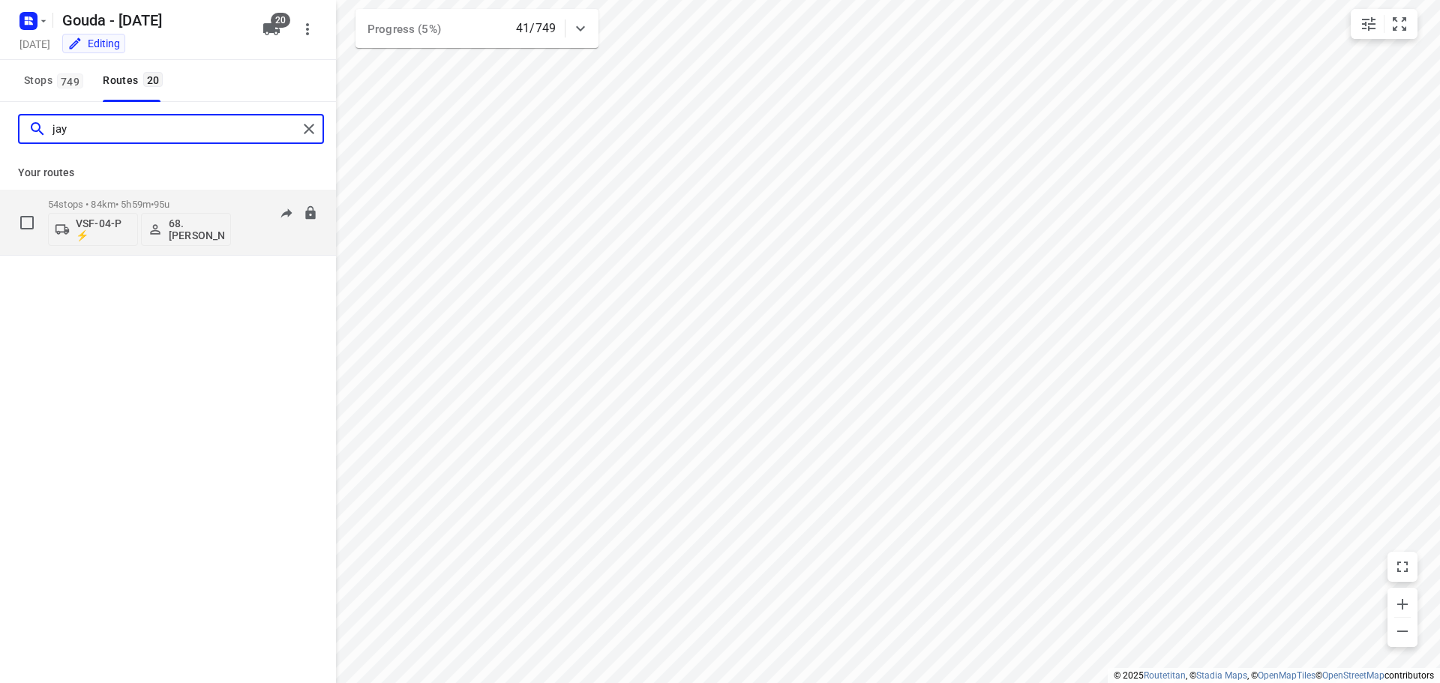
type input "jay"
click at [154, 200] on p "54 stops • 84km • 5h59m • 95u" at bounding box center [139, 204] width 183 height 11
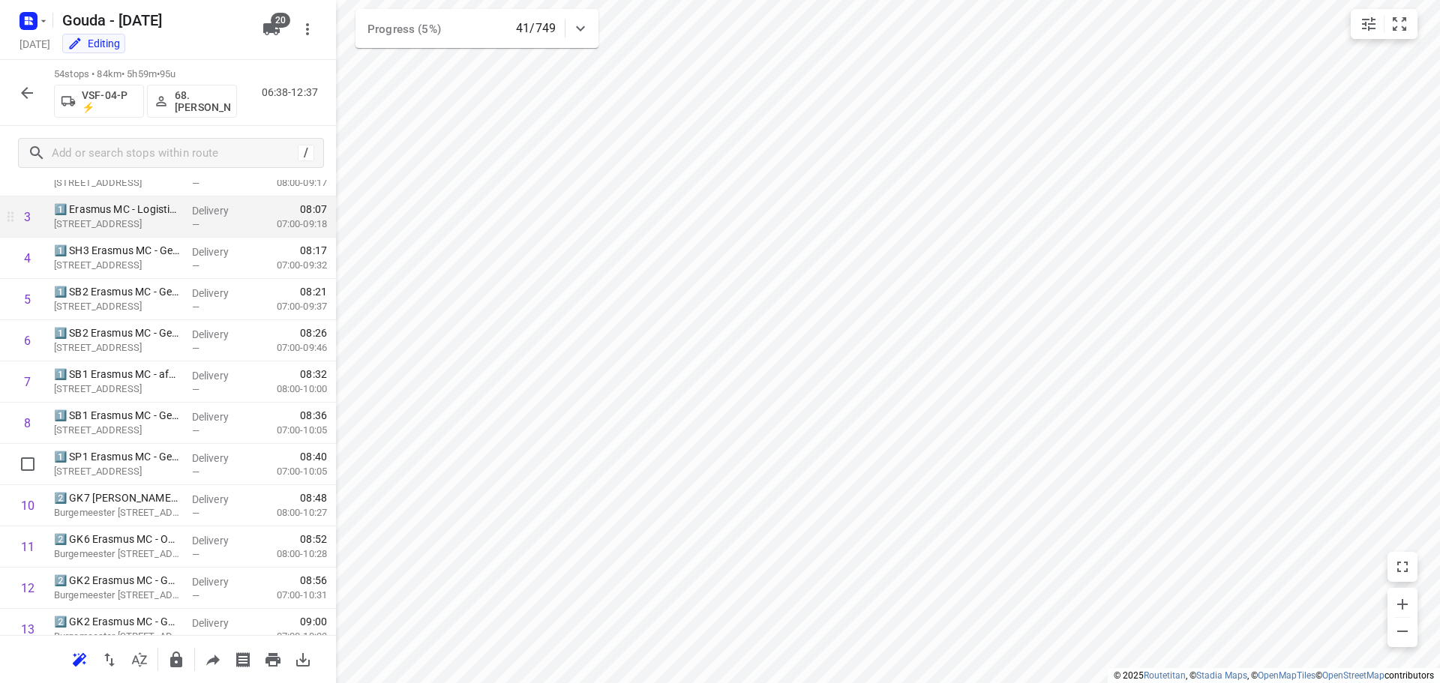
scroll to position [0, 0]
